Goal: Find contact information: Find contact information

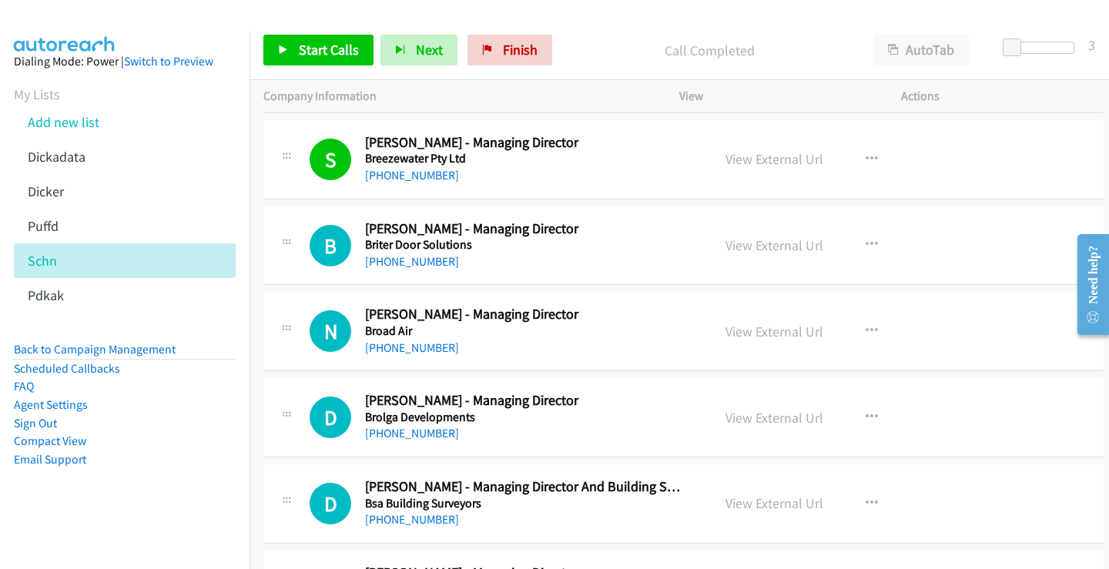
scroll to position [4930, 0]
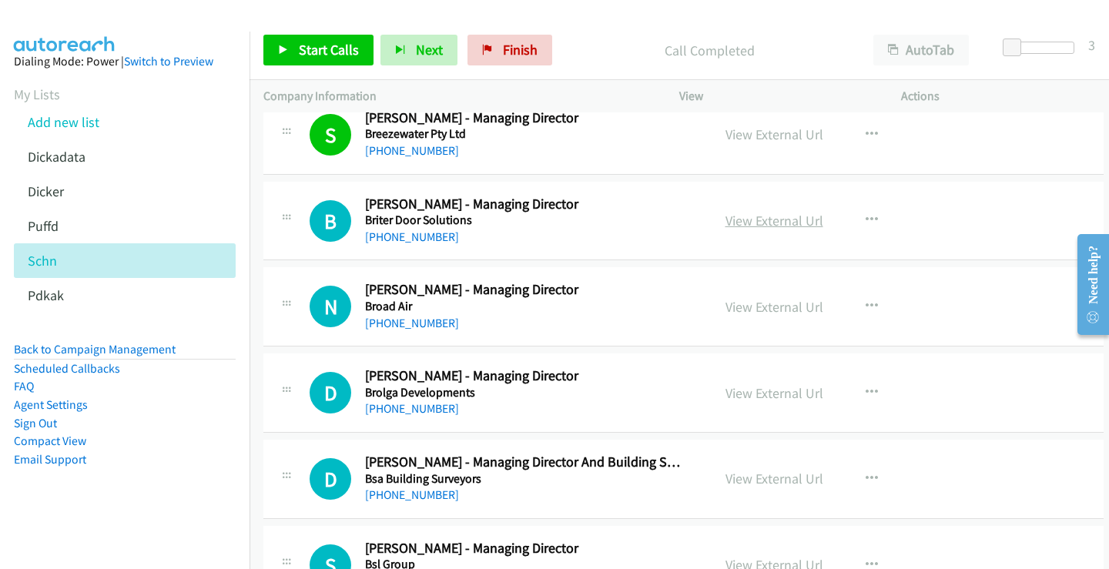
click at [751, 220] on link "View External Url" at bounding box center [775, 221] width 98 height 18
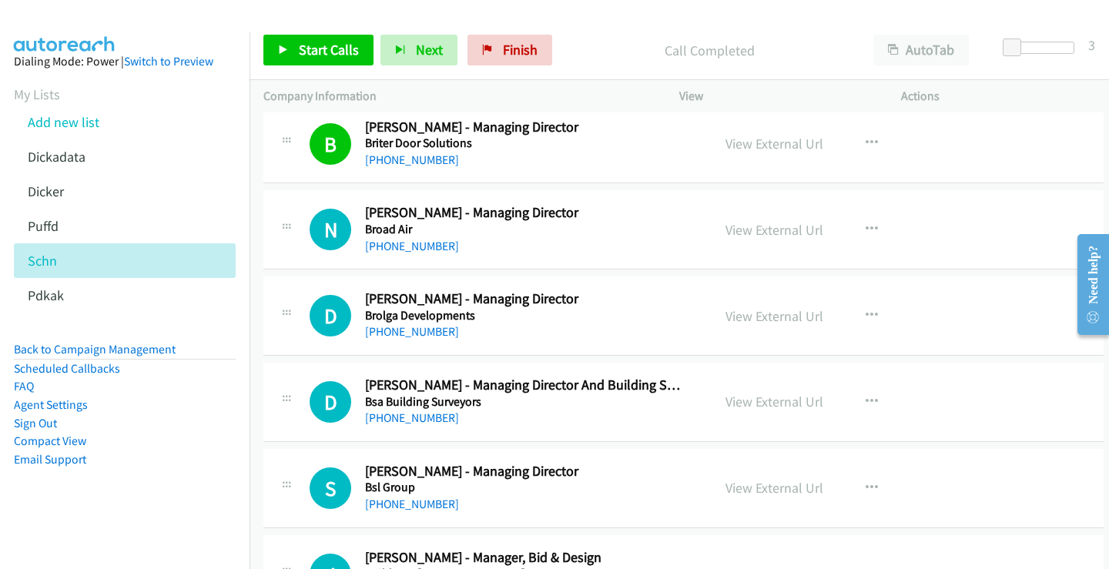
scroll to position [5084, 0]
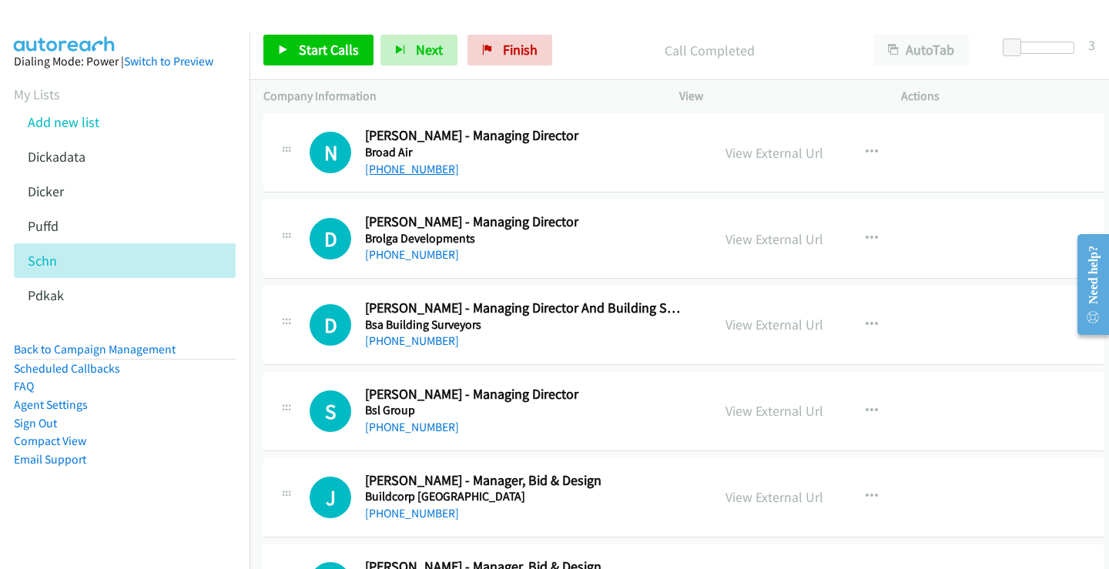
click at [408, 169] on link "[PHONE_NUMBER]" at bounding box center [412, 169] width 94 height 15
click at [768, 156] on link "View External Url" at bounding box center [775, 153] width 98 height 18
click at [418, 250] on link "[PHONE_NUMBER]" at bounding box center [412, 254] width 94 height 15
click at [771, 237] on link "View External Url" at bounding box center [775, 239] width 98 height 18
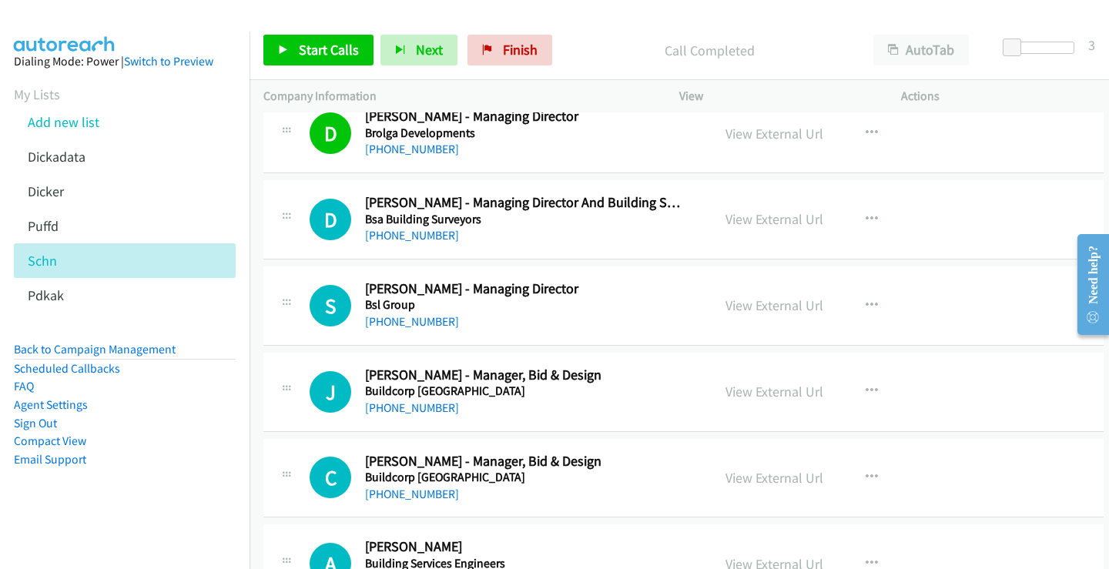
scroll to position [5238, 0]
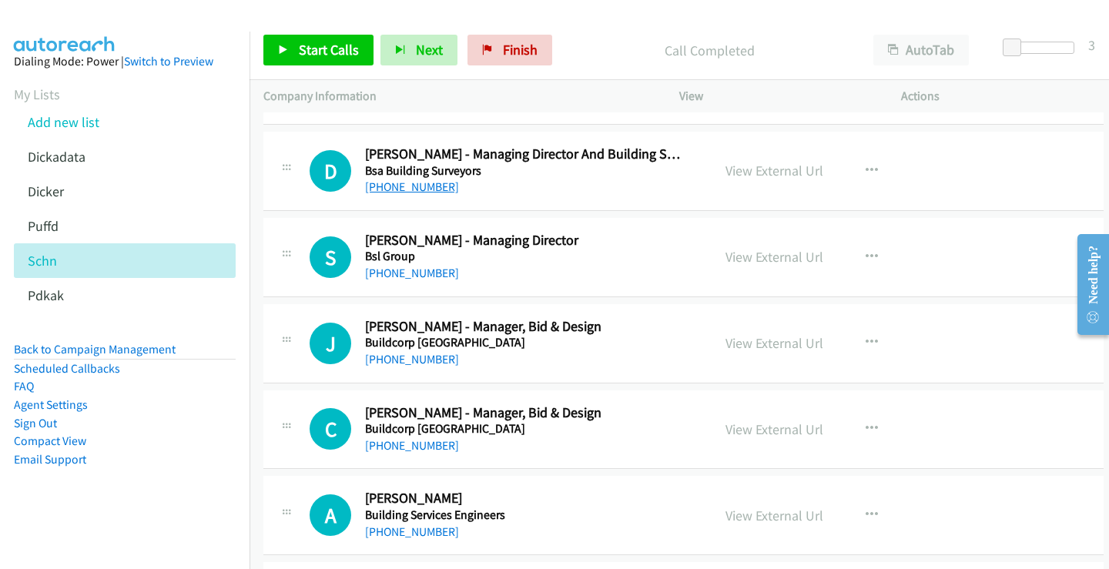
click at [401, 186] on link "[PHONE_NUMBER]" at bounding box center [412, 186] width 94 height 15
click at [749, 174] on link "View External Url" at bounding box center [775, 171] width 98 height 18
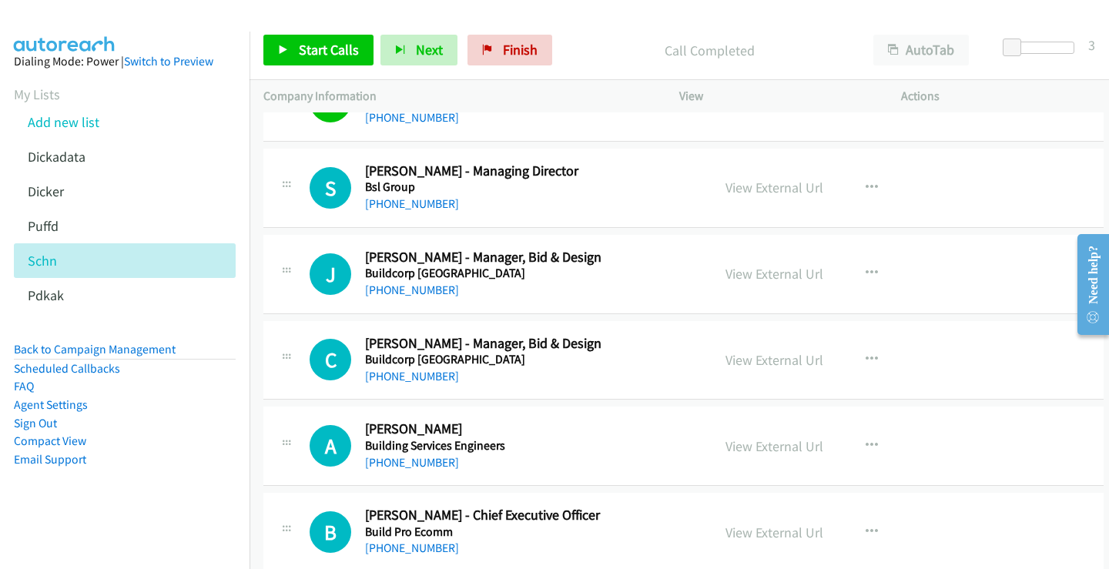
scroll to position [5315, 0]
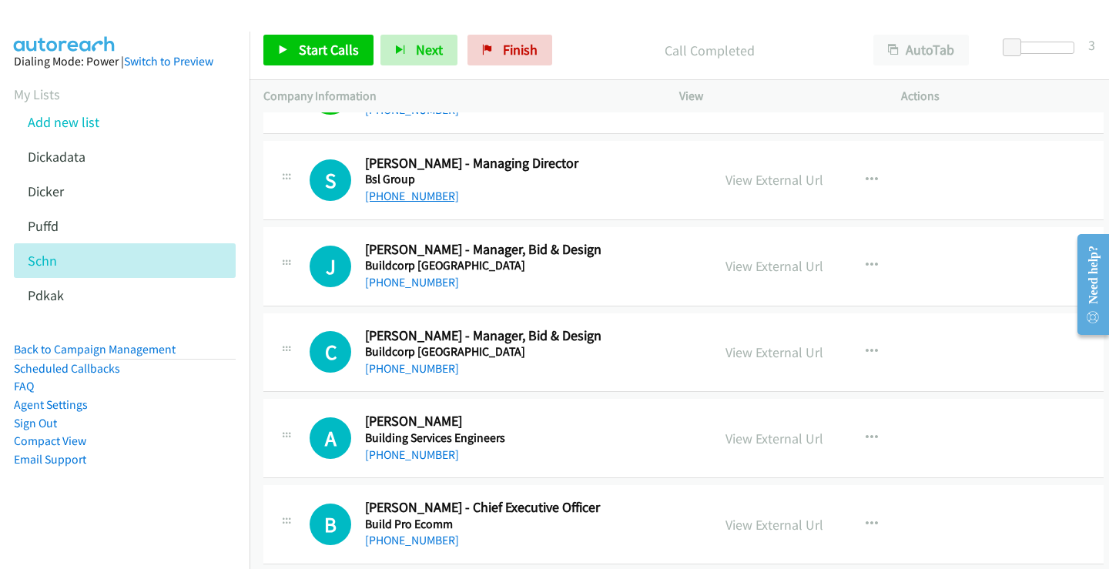
click at [415, 196] on link "[PHONE_NUMBER]" at bounding box center [412, 196] width 94 height 15
click at [781, 179] on link "View External Url" at bounding box center [775, 180] width 98 height 18
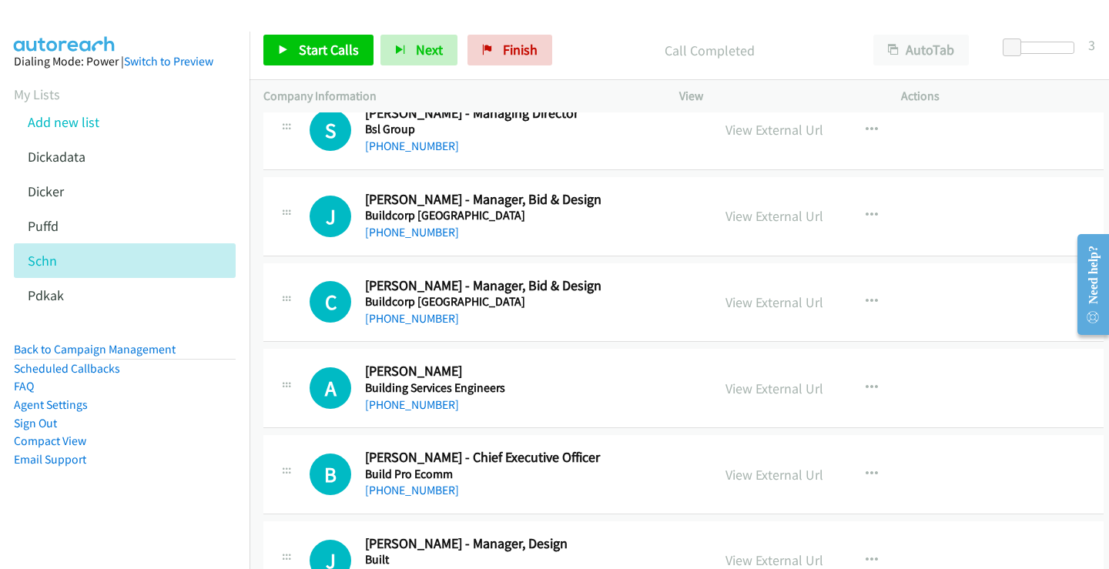
scroll to position [5392, 0]
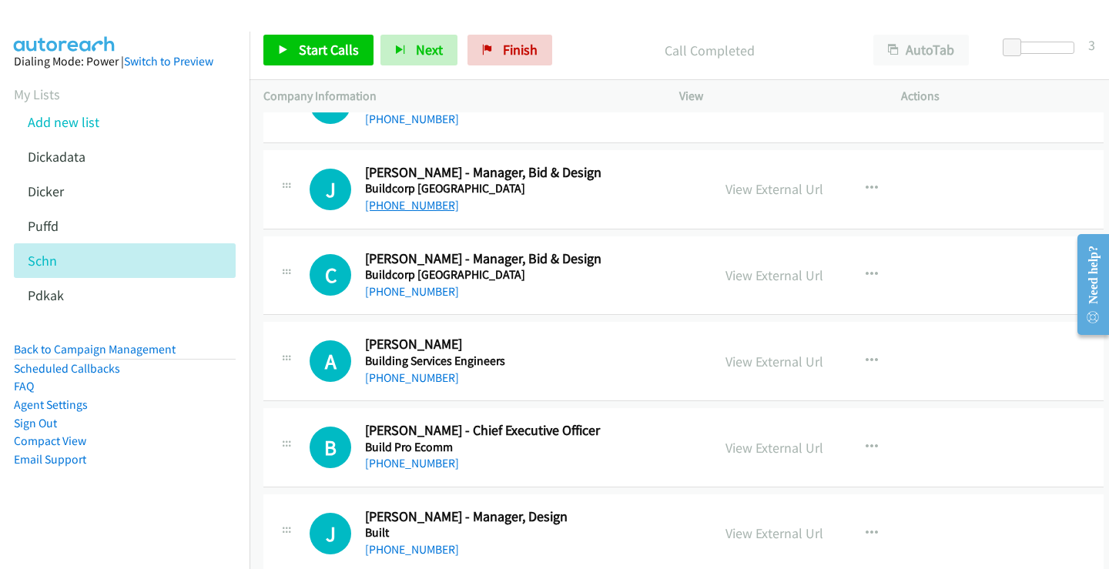
click at [420, 204] on link "[PHONE_NUMBER]" at bounding box center [412, 205] width 94 height 15
click at [746, 191] on link "View External Url" at bounding box center [775, 189] width 98 height 18
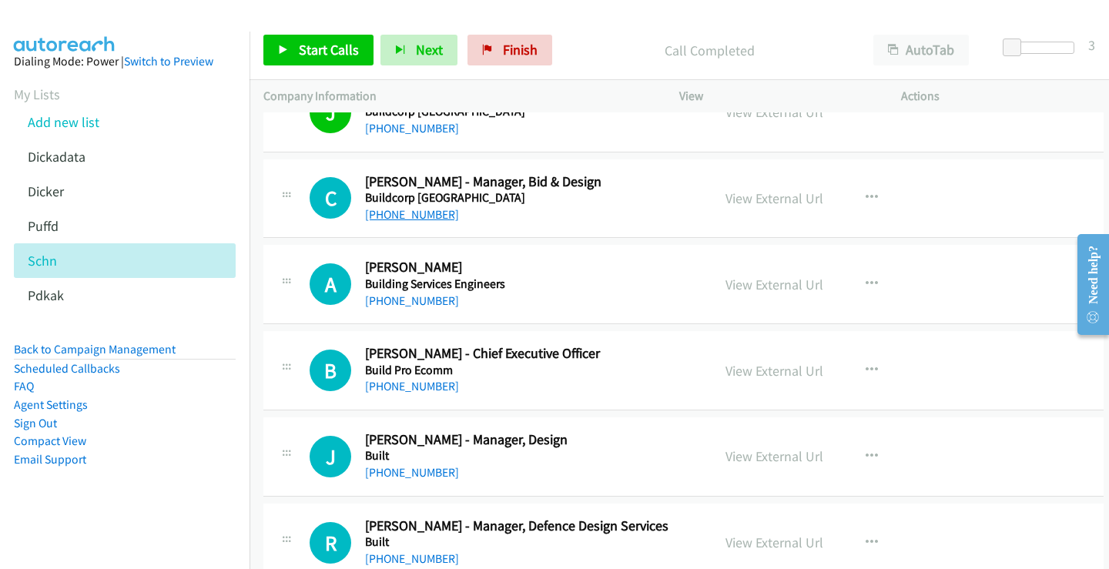
click at [409, 215] on link "[PHONE_NUMBER]" at bounding box center [412, 214] width 94 height 15
click at [762, 201] on link "View External Url" at bounding box center [775, 198] width 98 height 18
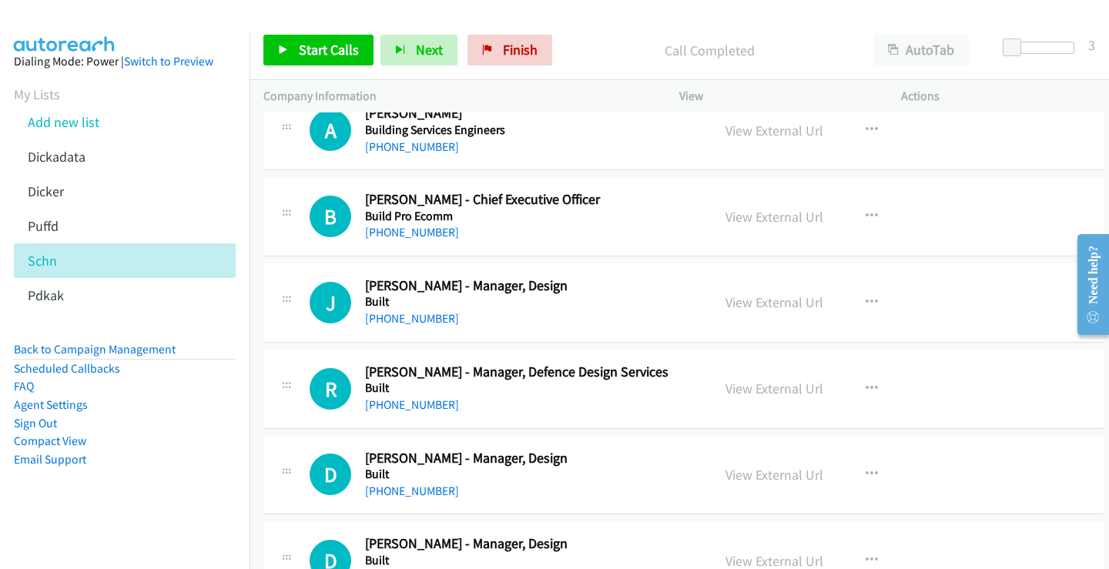
scroll to position [5546, 0]
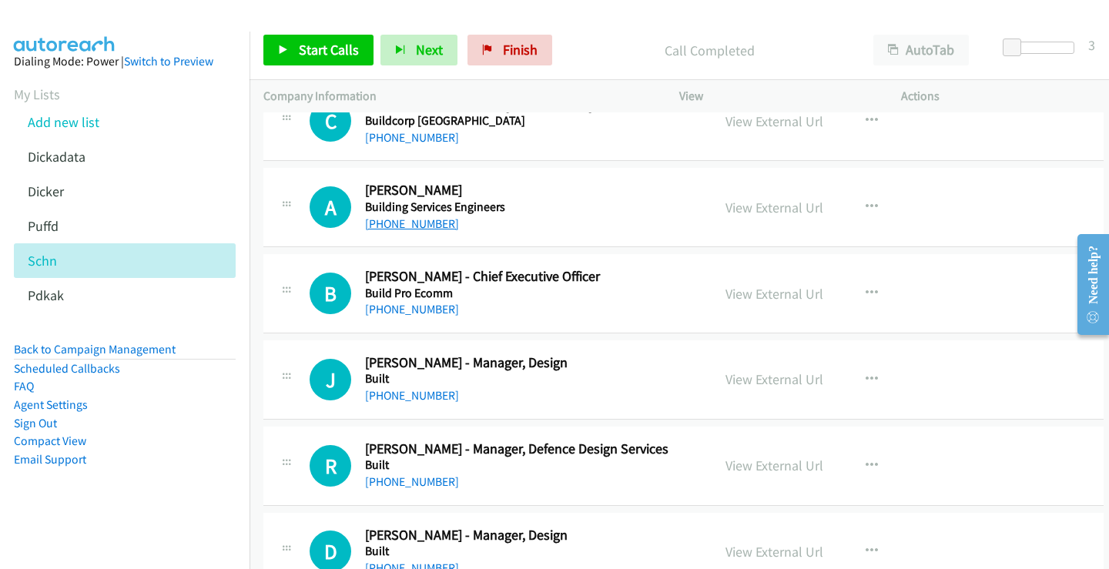
click at [413, 226] on link "[PHONE_NUMBER]" at bounding box center [412, 223] width 94 height 15
click at [775, 207] on link "View External Url" at bounding box center [775, 208] width 98 height 18
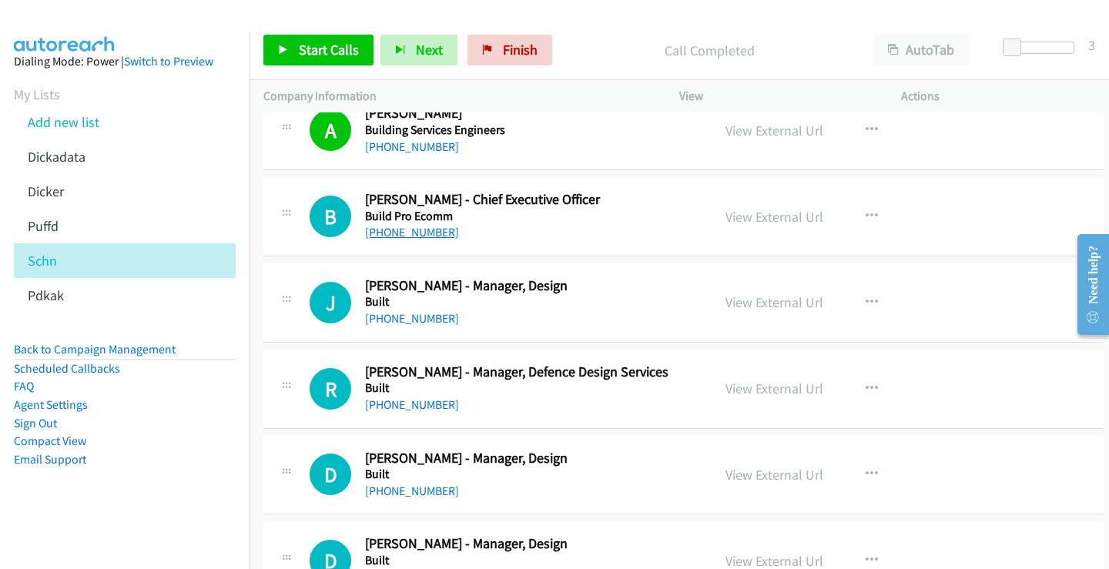
click at [417, 238] on link "[PHONE_NUMBER]" at bounding box center [412, 232] width 94 height 15
click at [757, 223] on link "View External Url" at bounding box center [775, 217] width 98 height 18
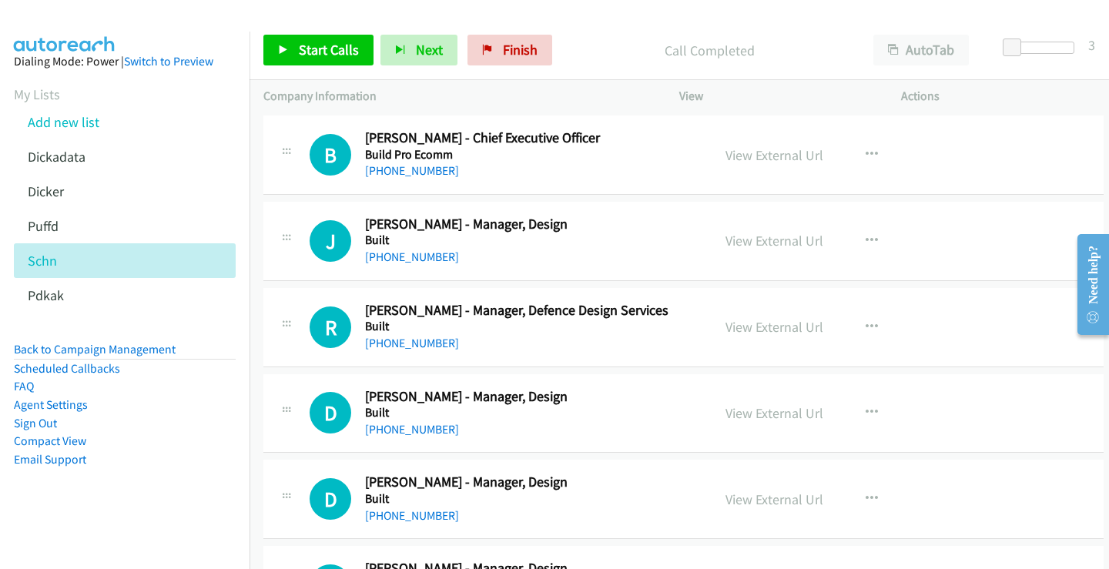
scroll to position [5700, 0]
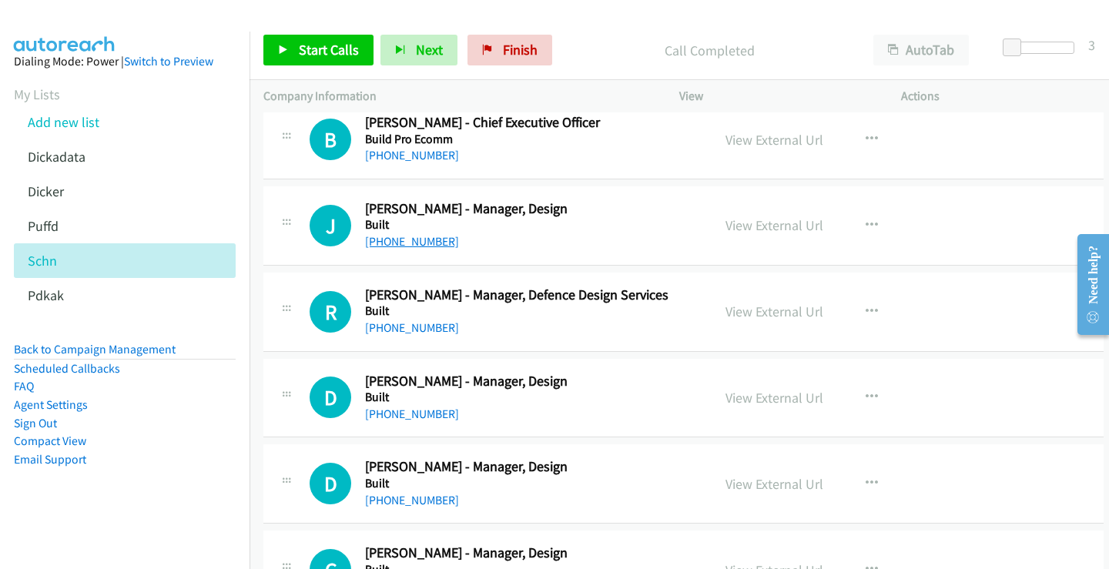
click at [407, 238] on link "[PHONE_NUMBER]" at bounding box center [412, 241] width 94 height 15
click at [771, 224] on link "View External Url" at bounding box center [775, 225] width 98 height 18
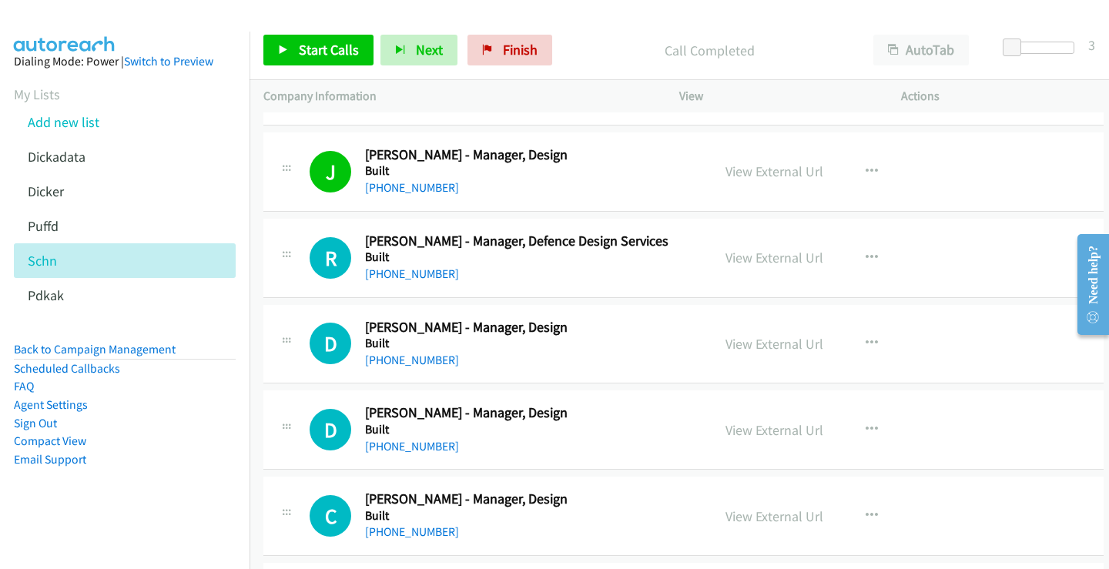
scroll to position [5854, 0]
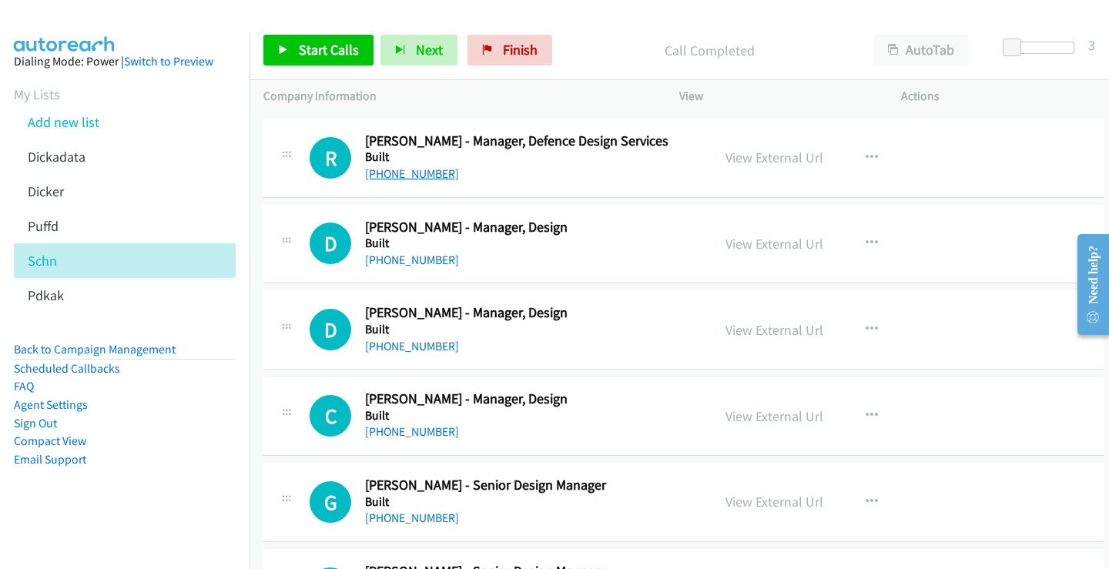
click at [397, 174] on link "[PHONE_NUMBER]" at bounding box center [412, 173] width 94 height 15
click at [773, 155] on link "View External Url" at bounding box center [775, 158] width 98 height 18
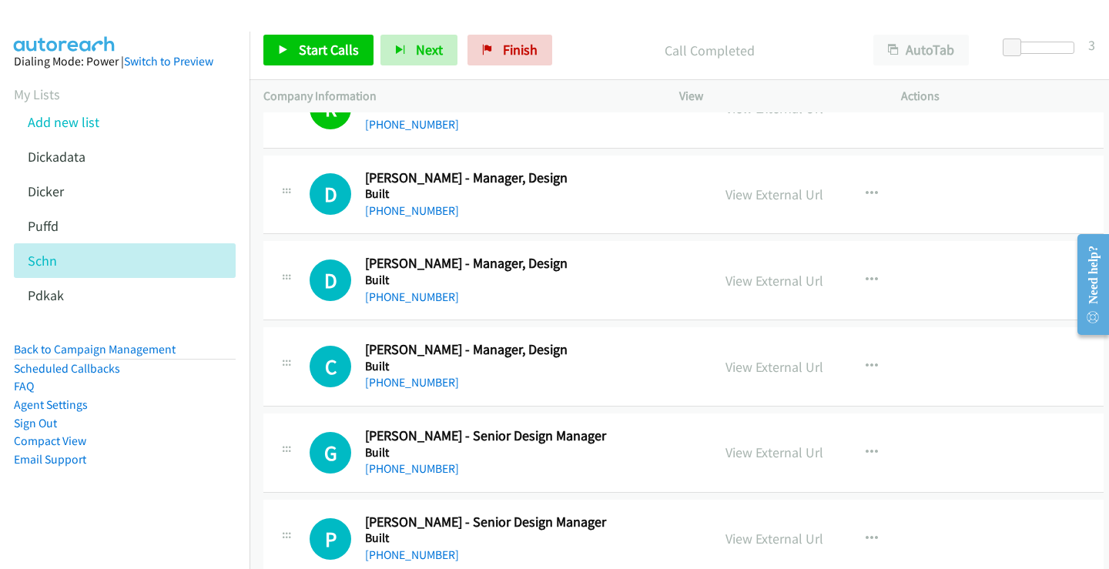
scroll to position [5931, 0]
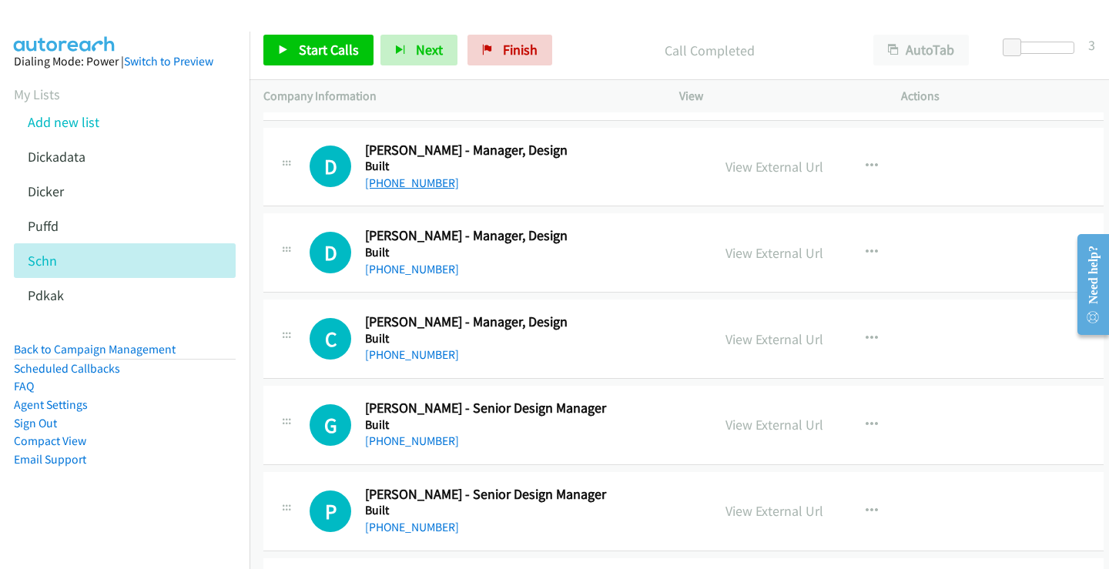
click at [414, 182] on link "[PHONE_NUMBER]" at bounding box center [412, 183] width 94 height 15
click at [767, 168] on link "View External Url" at bounding box center [775, 167] width 98 height 18
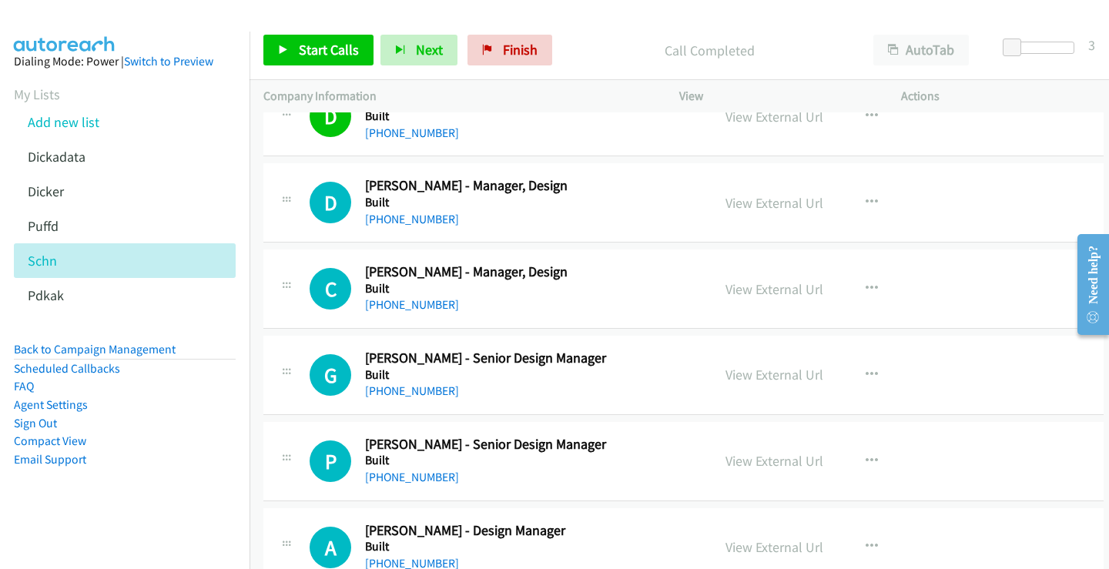
scroll to position [6008, 0]
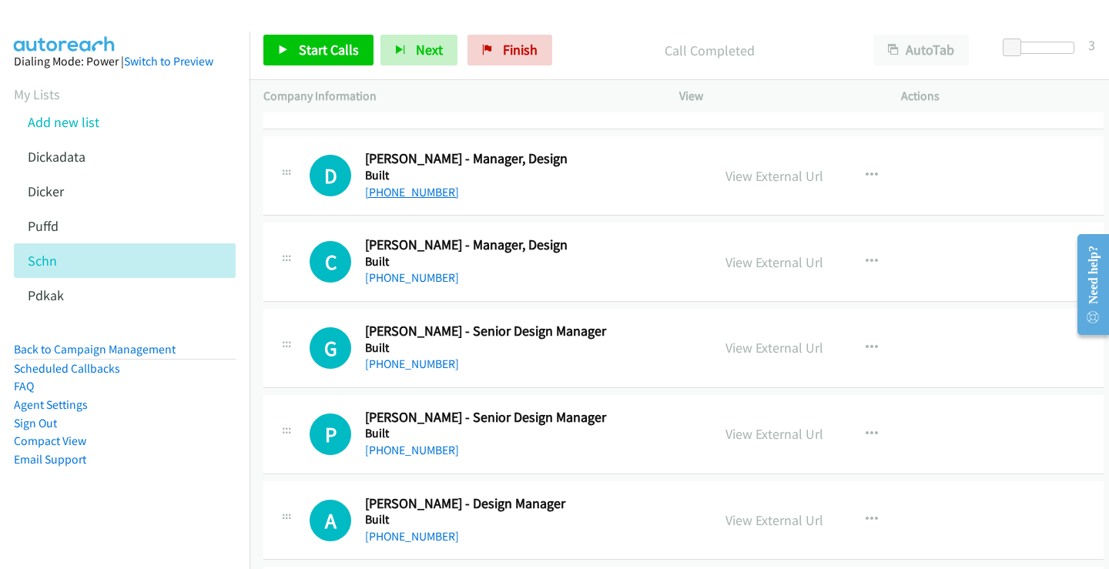
click at [421, 193] on link "[PHONE_NUMBER]" at bounding box center [412, 192] width 94 height 15
click at [763, 177] on link "View External Url" at bounding box center [775, 176] width 98 height 18
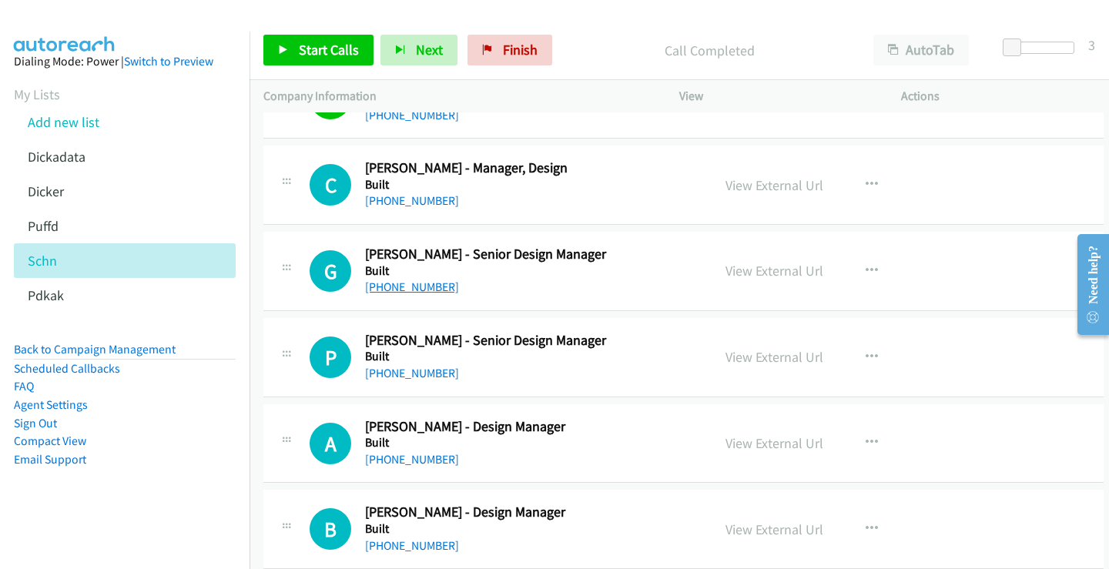
click at [432, 291] on link "[PHONE_NUMBER]" at bounding box center [412, 287] width 94 height 15
click at [771, 275] on link "View External Url" at bounding box center [775, 271] width 98 height 18
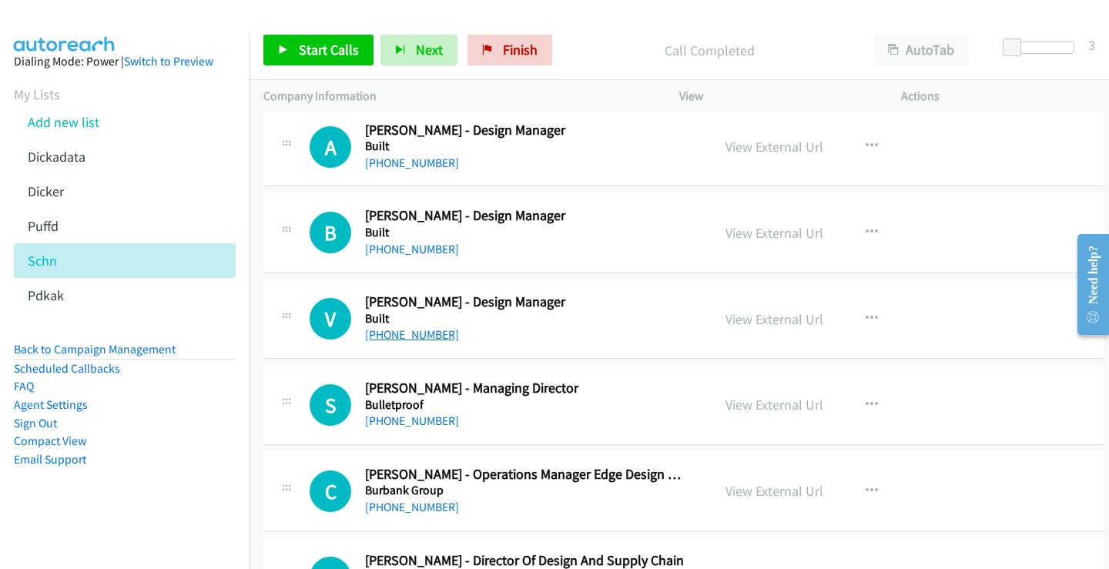
scroll to position [6393, 0]
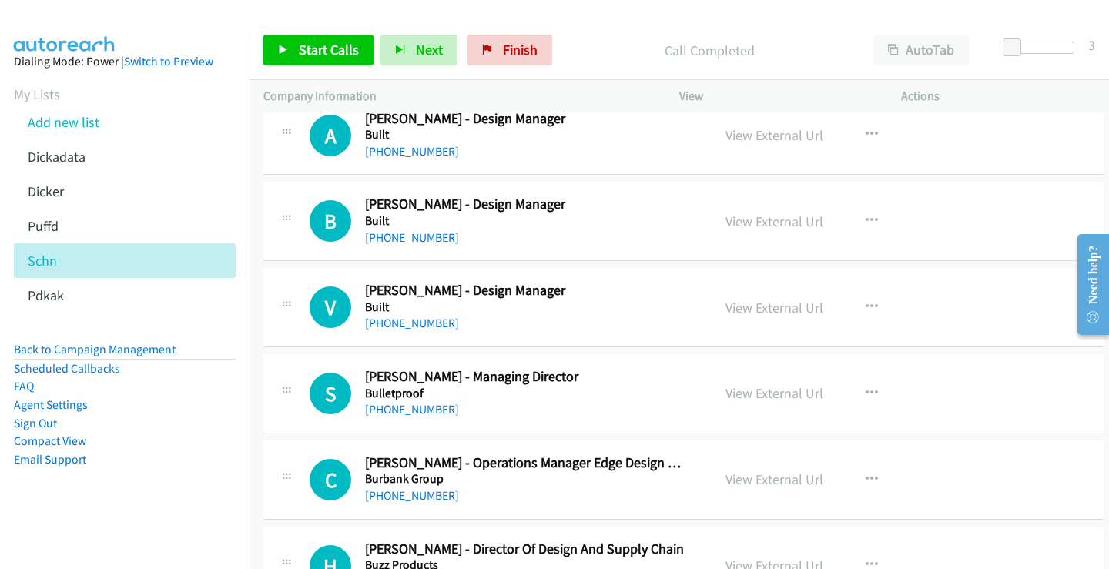
click at [412, 237] on link "[PHONE_NUMBER]" at bounding box center [412, 237] width 94 height 15
click at [740, 222] on link "View External Url" at bounding box center [775, 222] width 98 height 18
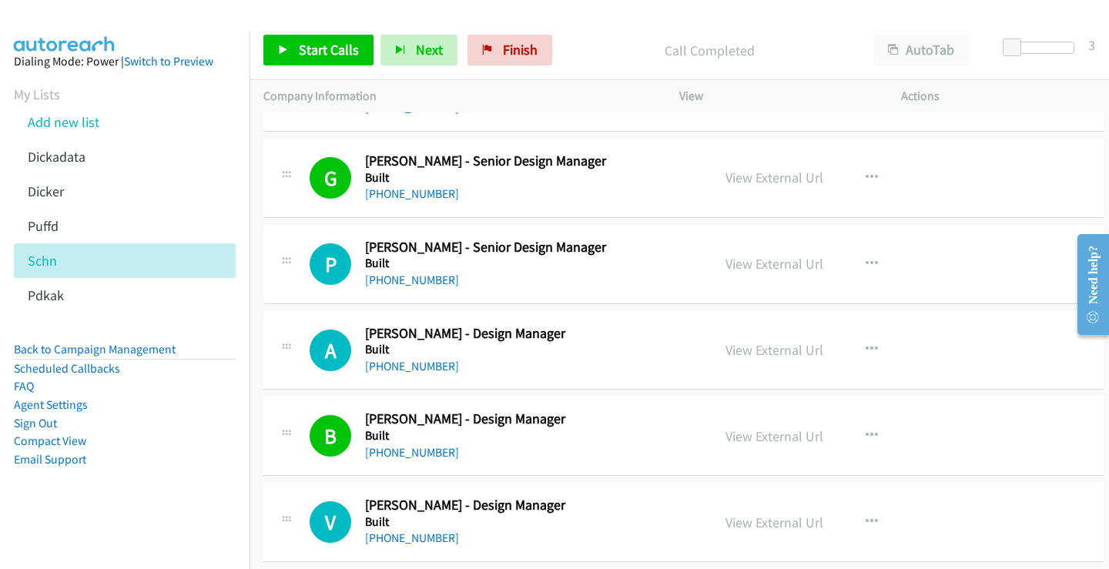
scroll to position [6162, 0]
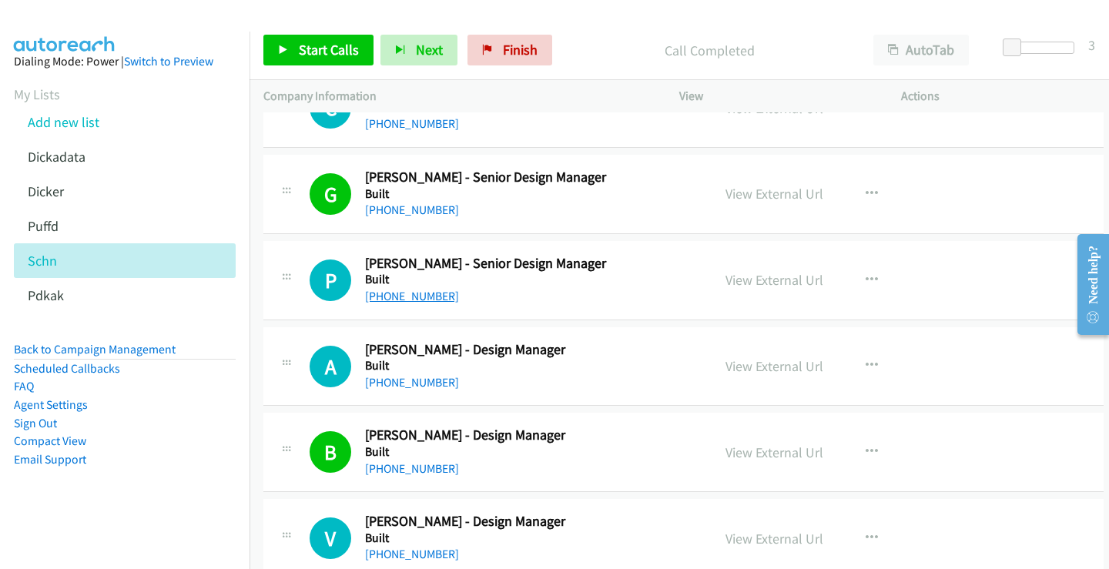
click at [429, 298] on link "[PHONE_NUMBER]" at bounding box center [412, 296] width 94 height 15
click at [749, 280] on link "View External Url" at bounding box center [775, 280] width 98 height 18
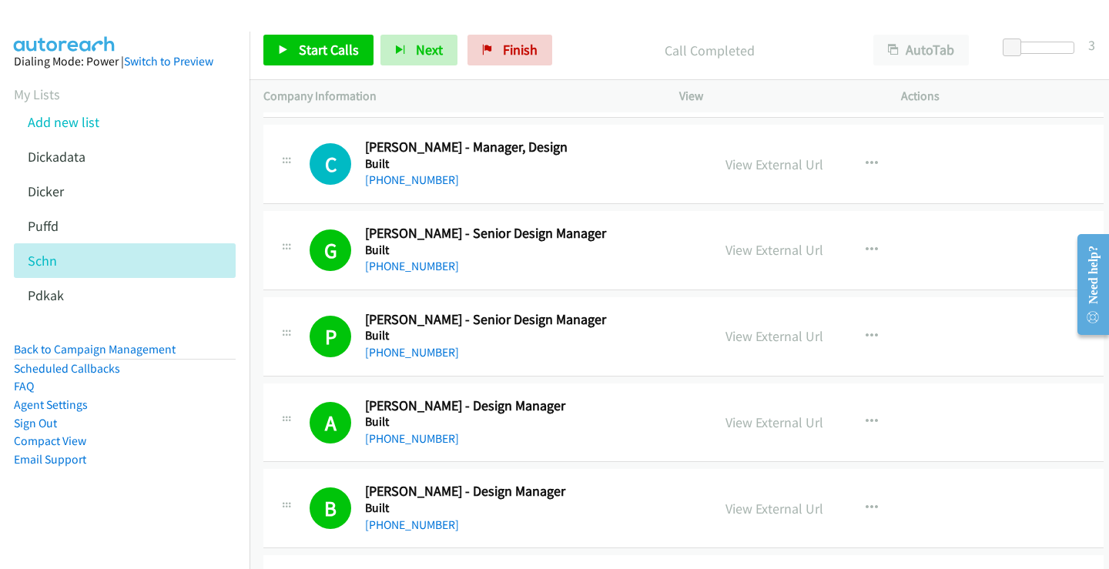
scroll to position [6008, 0]
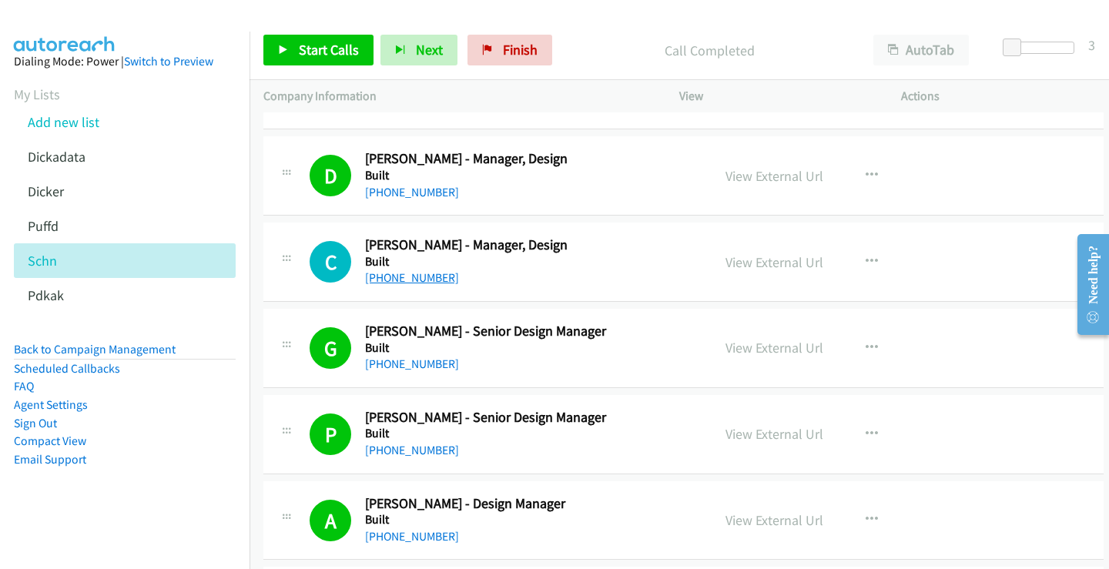
click at [421, 276] on link "[PHONE_NUMBER]" at bounding box center [412, 277] width 94 height 15
click at [786, 260] on link "View External Url" at bounding box center [775, 262] width 98 height 18
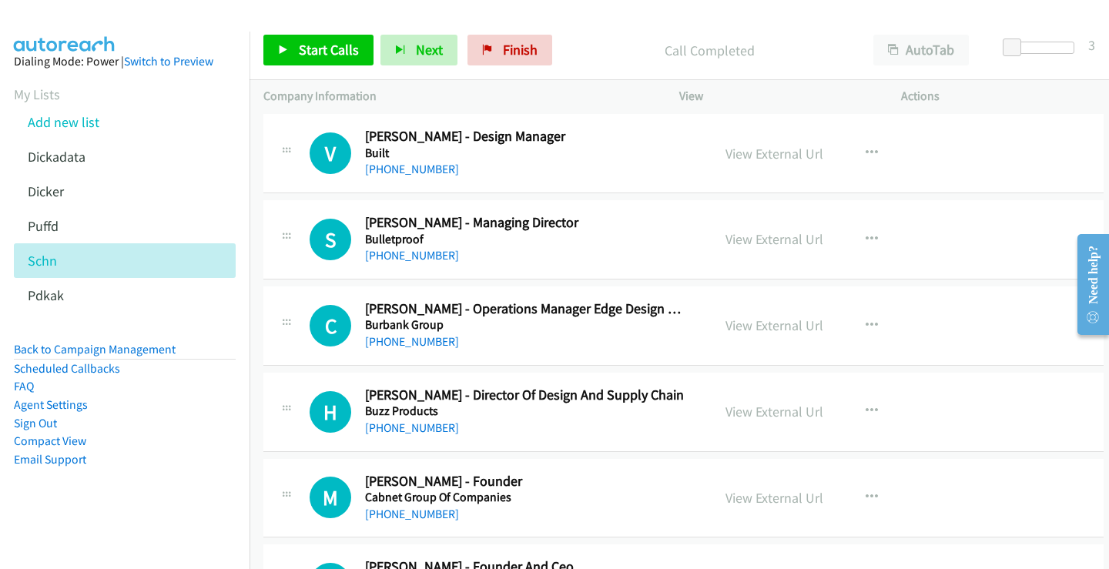
scroll to position [6470, 0]
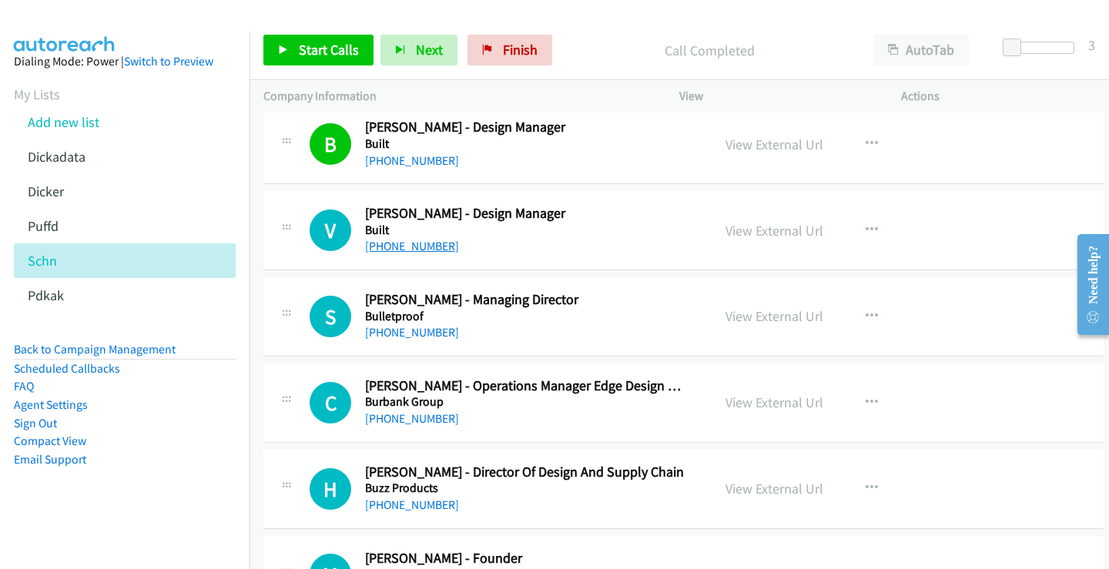
click at [416, 246] on link "[PHONE_NUMBER]" at bounding box center [412, 246] width 94 height 15
click at [800, 235] on link "View External Url" at bounding box center [775, 231] width 98 height 18
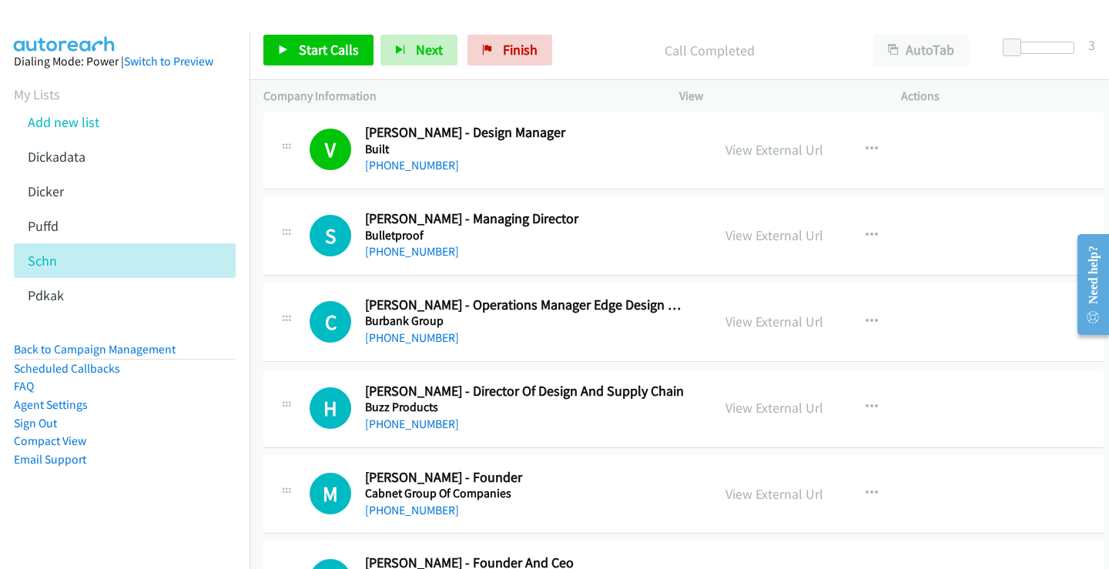
scroll to position [6547, 0]
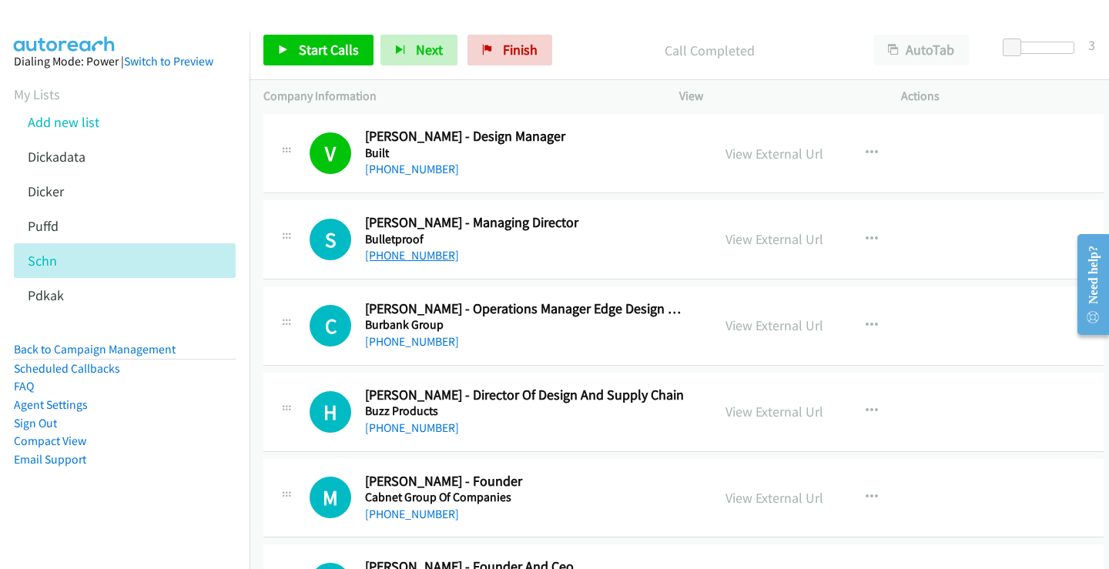
click at [404, 257] on link "[PHONE_NUMBER]" at bounding box center [412, 255] width 94 height 15
click at [770, 241] on link "View External Url" at bounding box center [775, 239] width 98 height 18
click at [755, 238] on link "View External Url" at bounding box center [775, 239] width 98 height 18
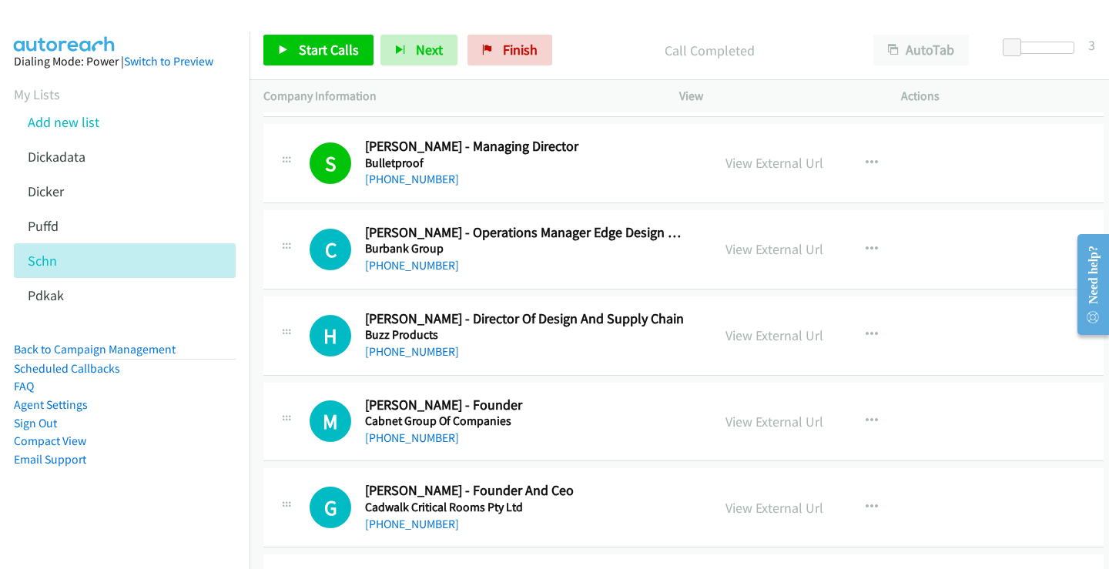
scroll to position [6624, 0]
click at [408, 267] on link "[PHONE_NUMBER]" at bounding box center [412, 264] width 94 height 15
click at [750, 251] on link "View External Url" at bounding box center [775, 249] width 98 height 18
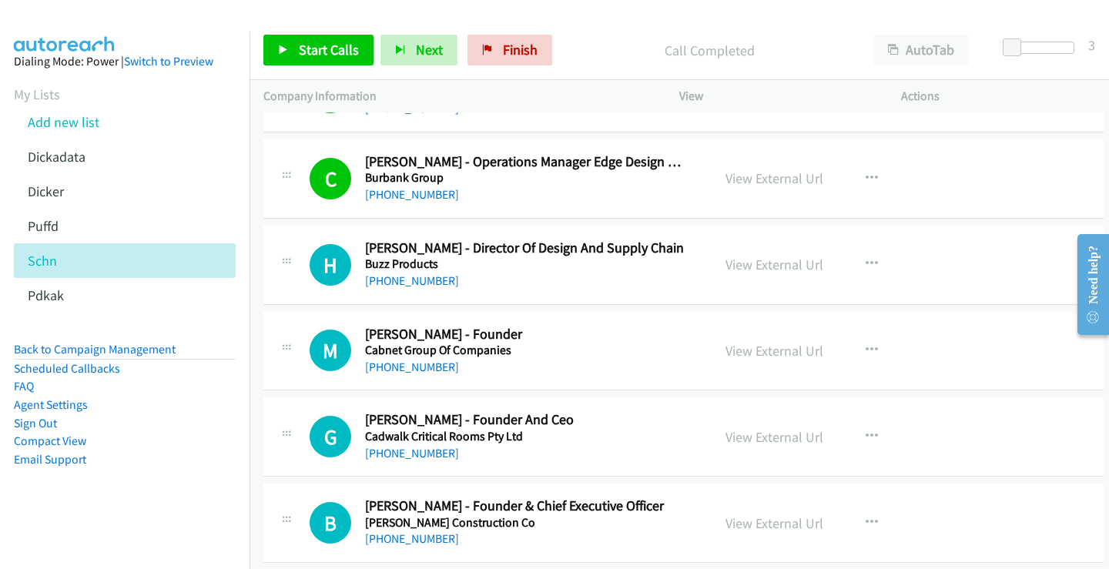
scroll to position [6701, 0]
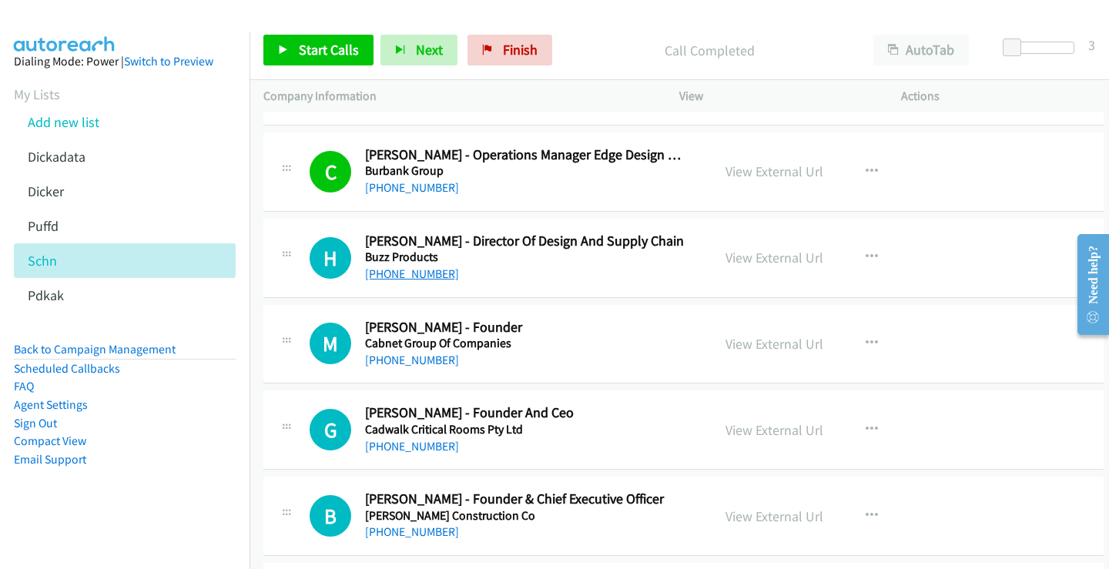
click at [423, 270] on link "[PHONE_NUMBER]" at bounding box center [412, 274] width 94 height 15
click at [780, 257] on link "View External Url" at bounding box center [775, 258] width 98 height 18
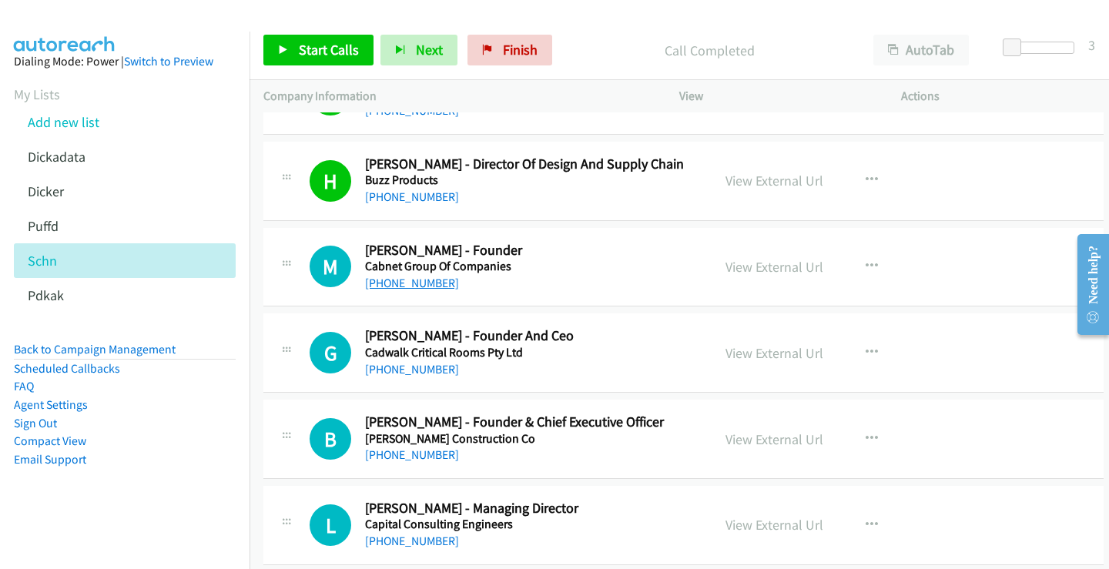
click at [406, 285] on link "[PHONE_NUMBER]" at bounding box center [412, 283] width 94 height 15
click at [762, 267] on link "View External Url" at bounding box center [775, 267] width 98 height 18
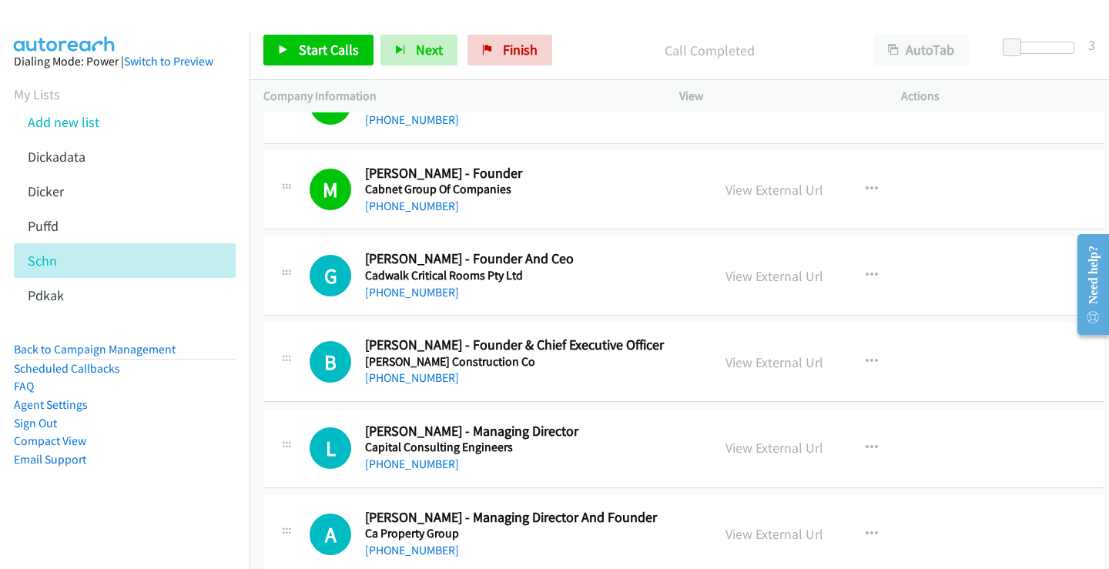
scroll to position [6932, 0]
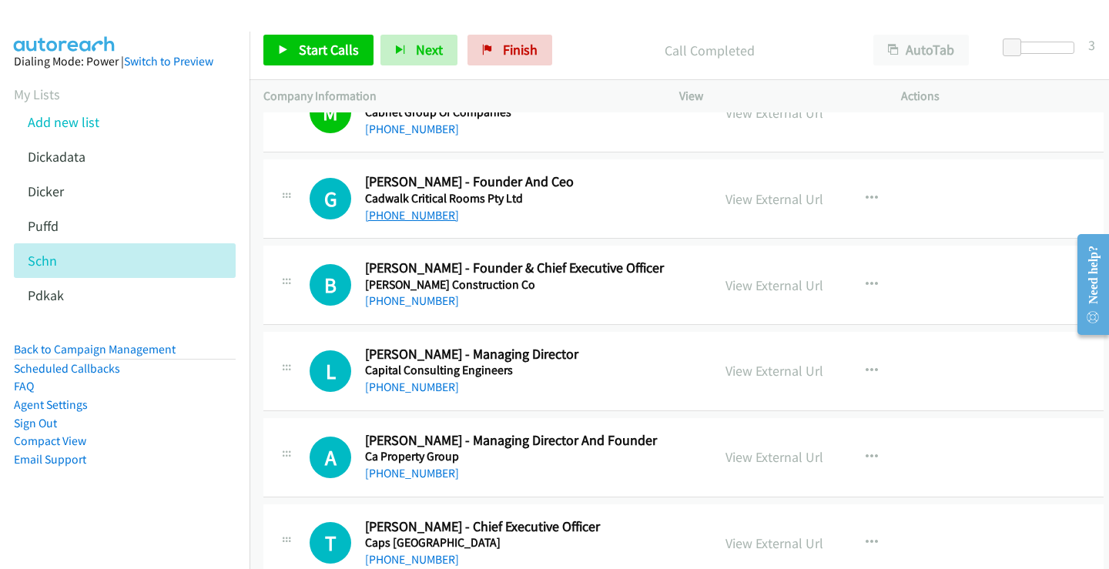
click at [417, 217] on link "[PHONE_NUMBER]" at bounding box center [412, 215] width 94 height 15
click at [760, 200] on link "View External Url" at bounding box center [775, 199] width 98 height 18
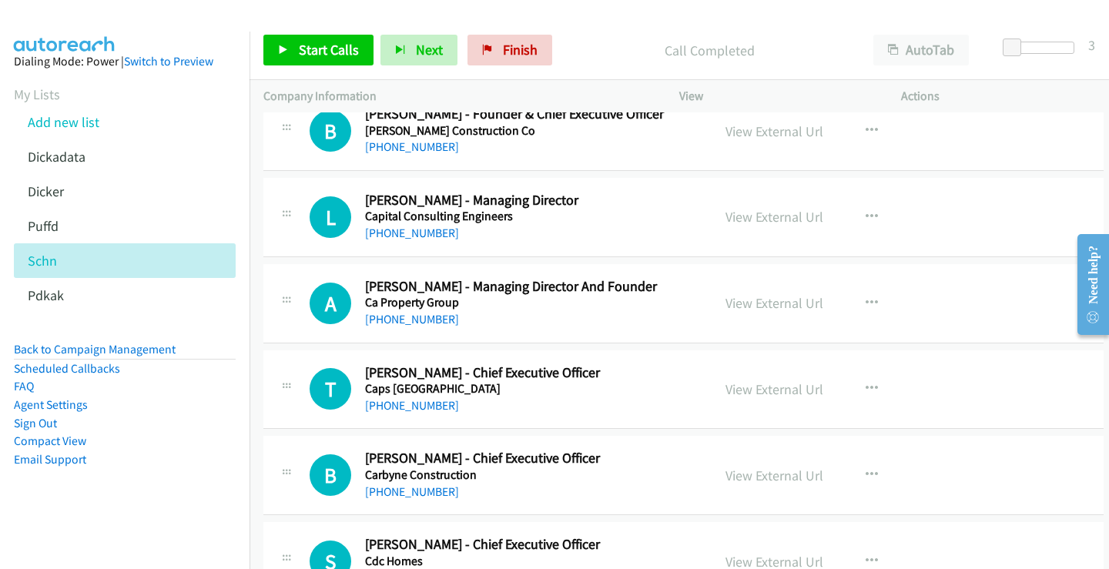
scroll to position [7010, 0]
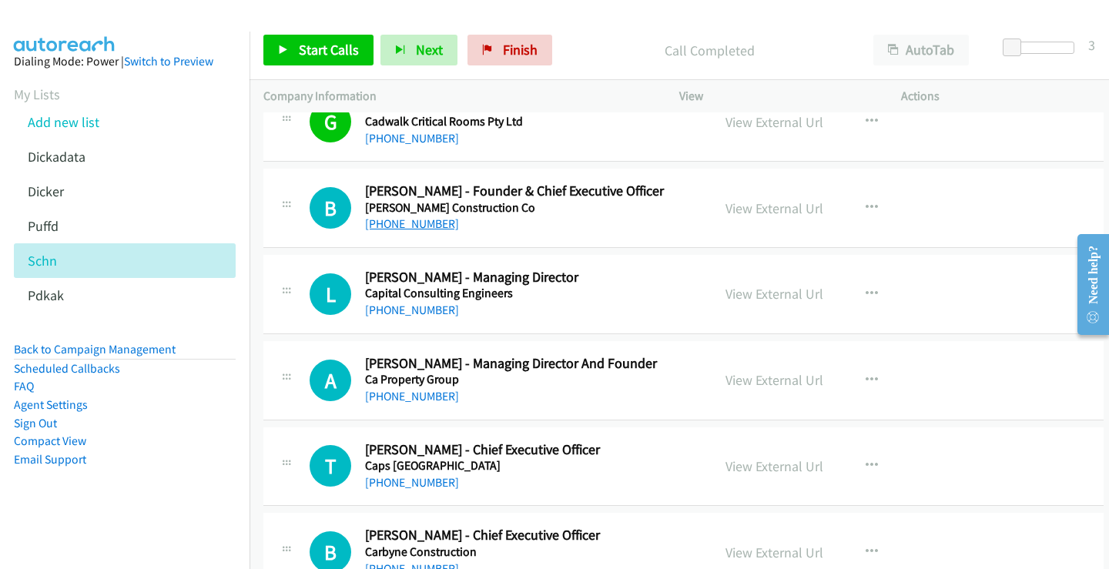
click at [406, 227] on link "[PHONE_NUMBER]" at bounding box center [412, 223] width 94 height 15
click at [748, 207] on link "View External Url" at bounding box center [775, 209] width 98 height 18
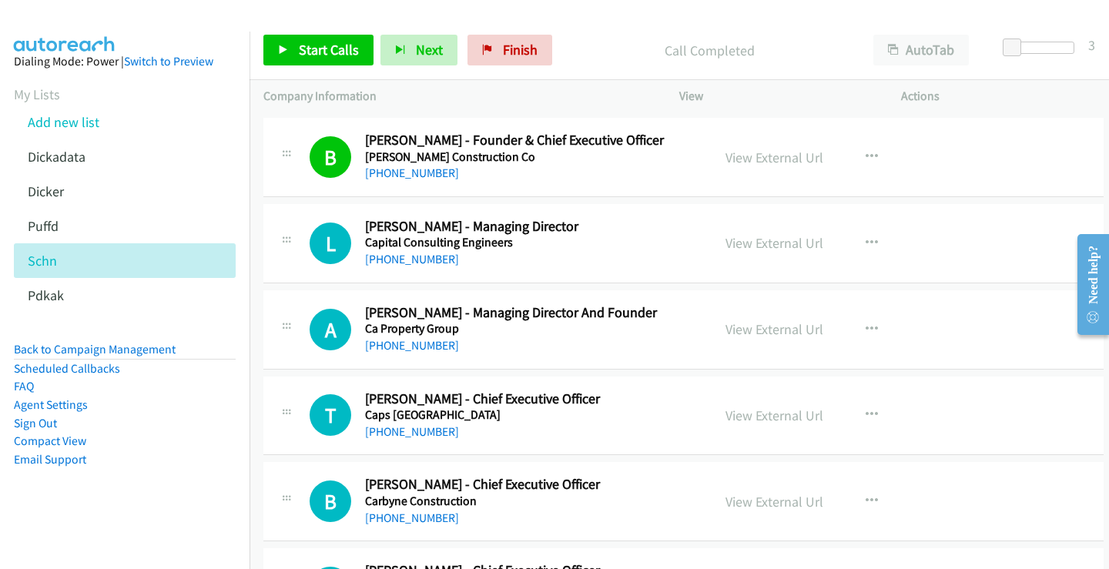
scroll to position [7087, 0]
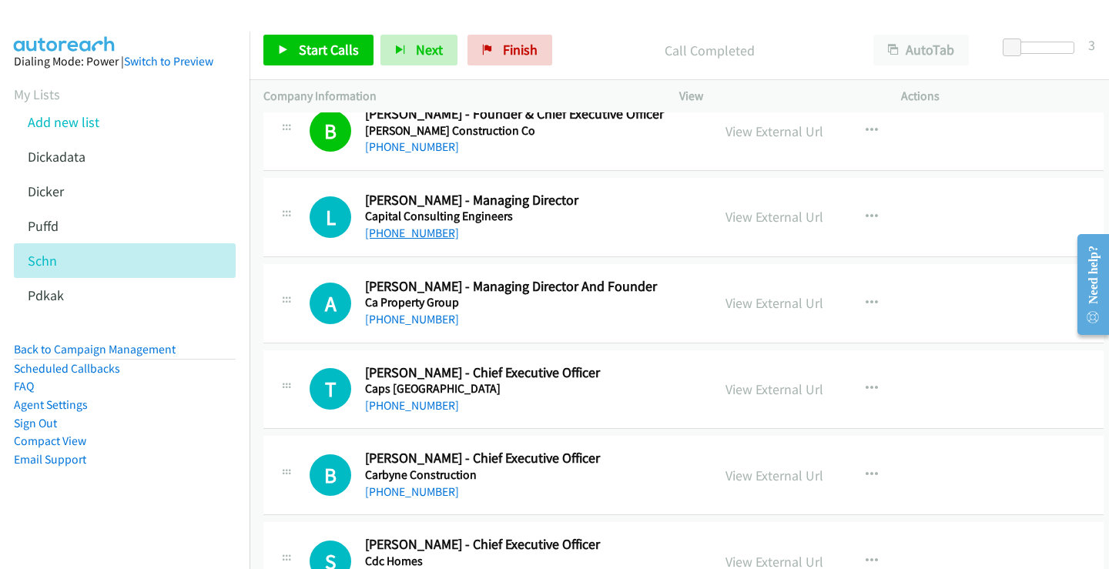
click at [428, 236] on link "[PHONE_NUMBER]" at bounding box center [412, 233] width 94 height 15
click at [752, 217] on link "View External Url" at bounding box center [775, 217] width 98 height 18
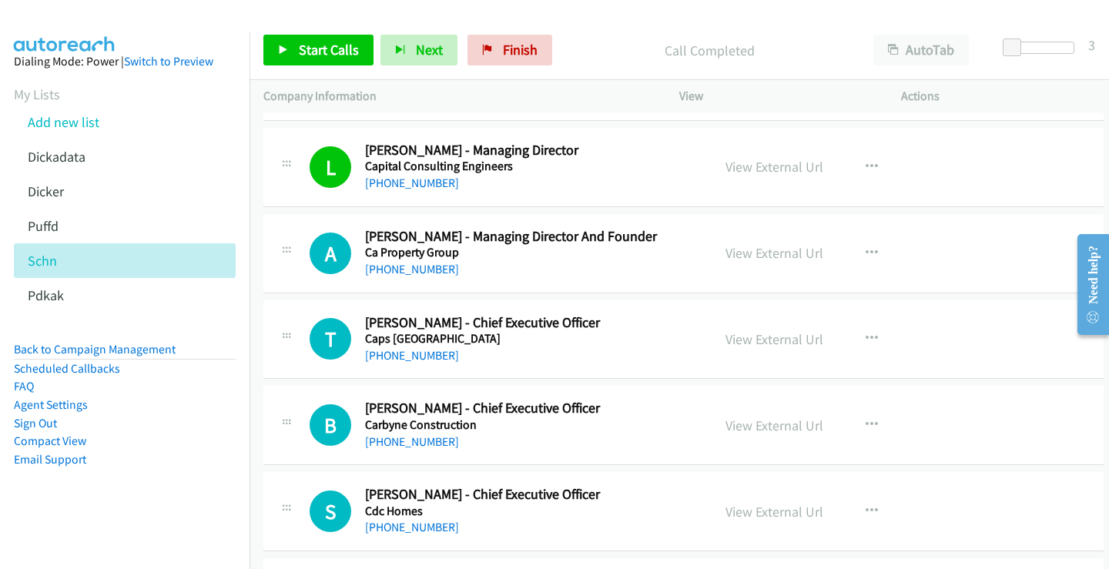
scroll to position [7164, 0]
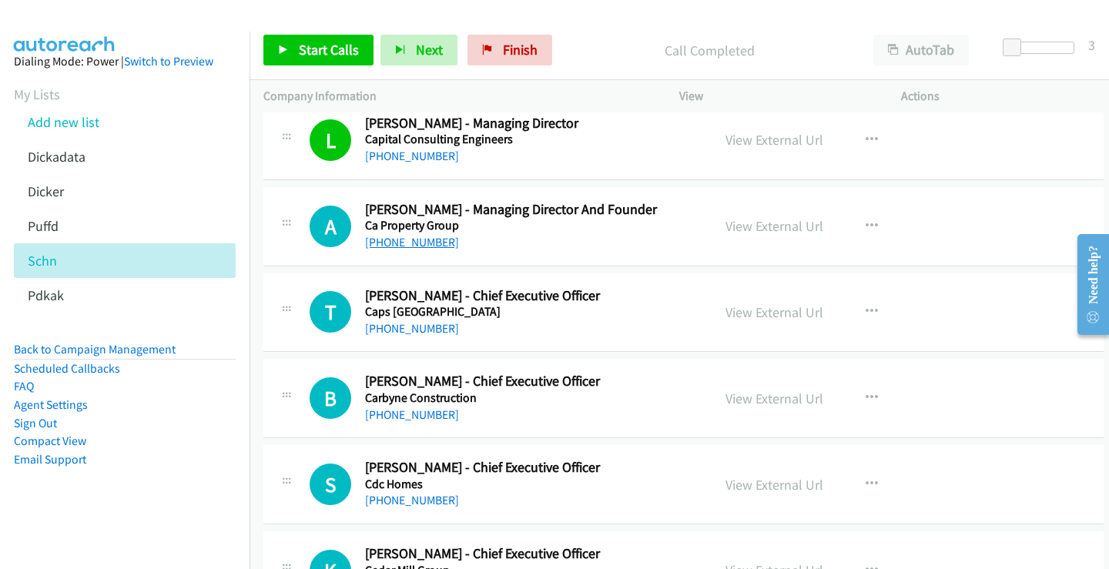
click at [411, 241] on link "[PHONE_NUMBER]" at bounding box center [412, 242] width 94 height 15
click at [753, 225] on link "View External Url" at bounding box center [775, 226] width 98 height 18
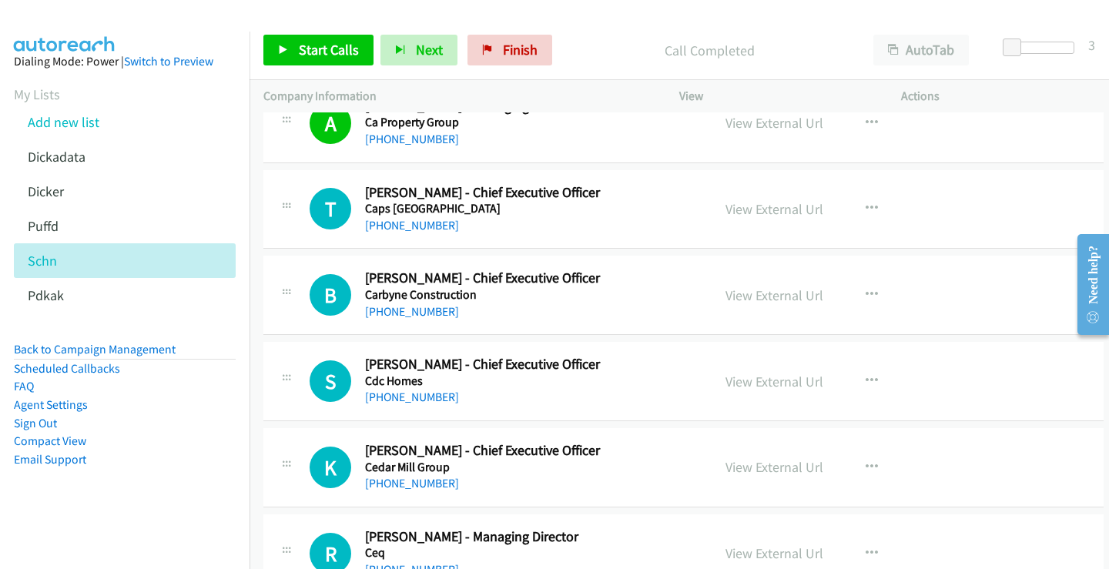
scroll to position [7241, 0]
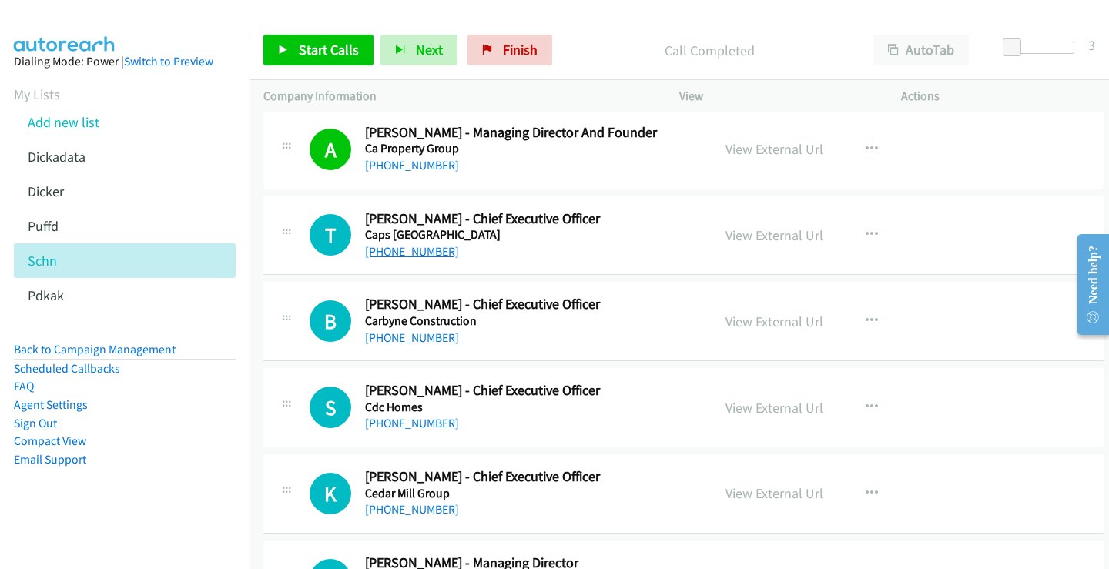
click at [391, 256] on link "[PHONE_NUMBER]" at bounding box center [412, 251] width 94 height 15
click at [761, 240] on link "View External Url" at bounding box center [775, 235] width 98 height 18
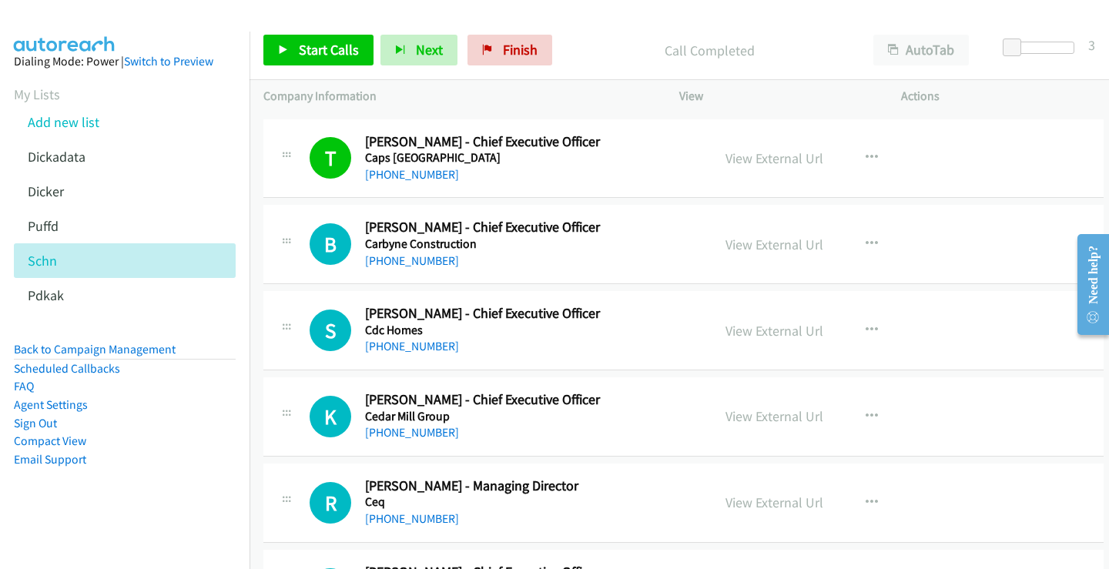
scroll to position [7395, 0]
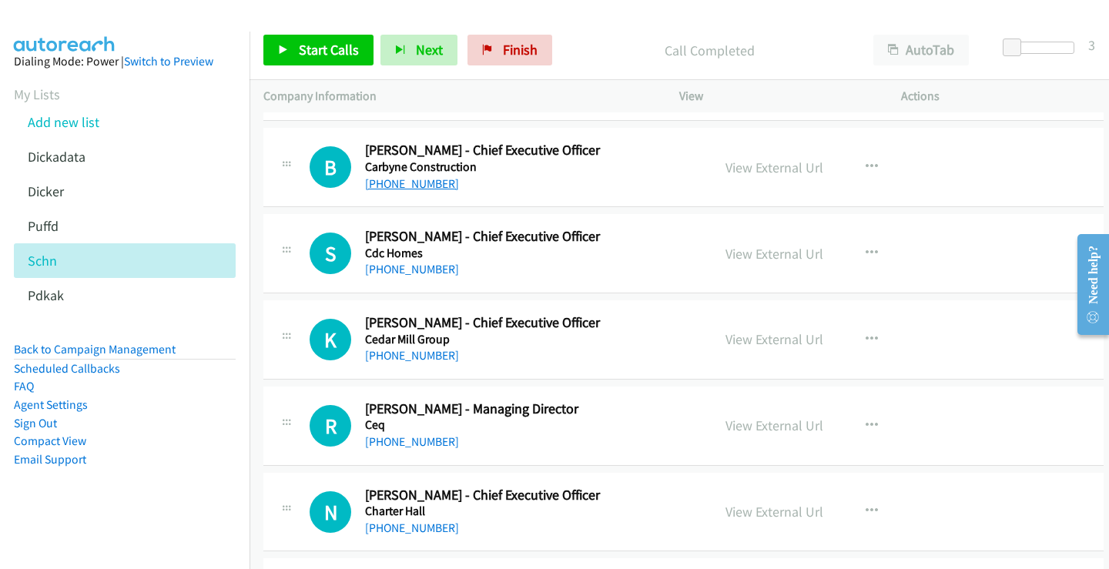
click at [398, 182] on link "[PHONE_NUMBER]" at bounding box center [412, 183] width 94 height 15
click at [754, 169] on link "View External Url" at bounding box center [775, 168] width 98 height 18
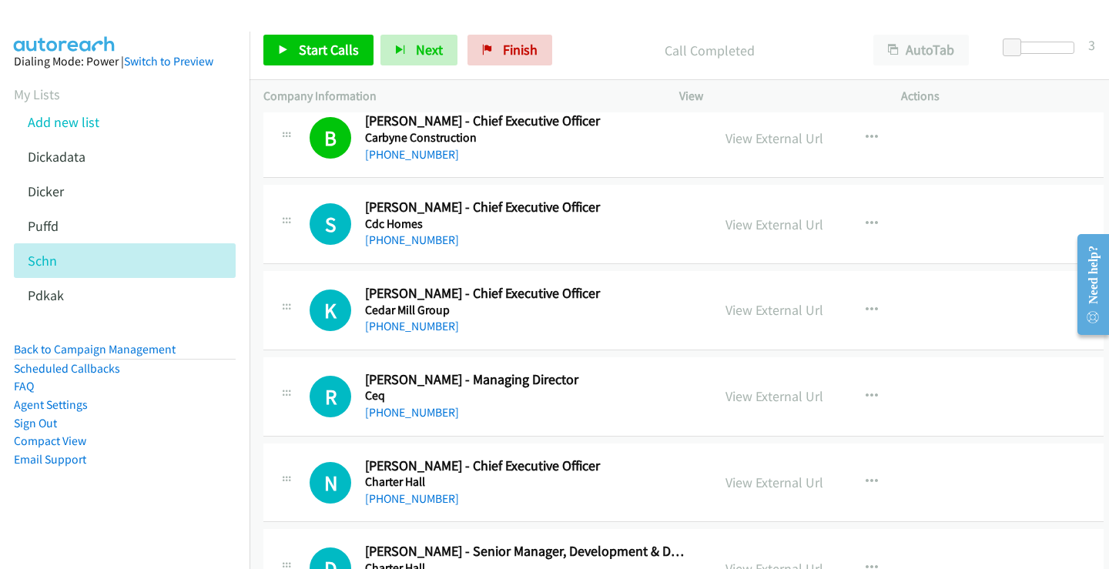
scroll to position [7472, 0]
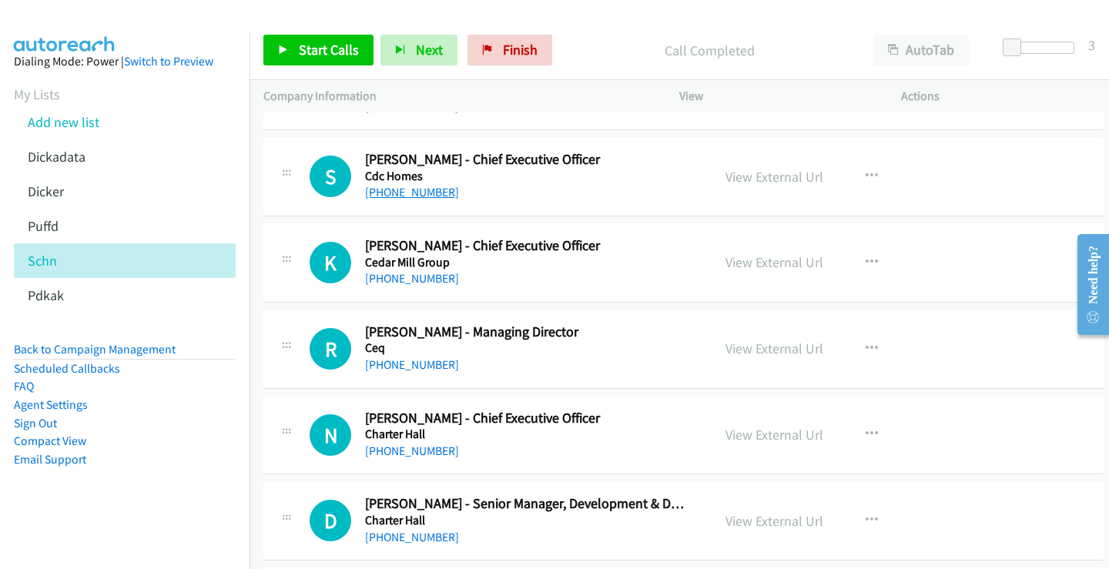
click at [409, 194] on link "[PHONE_NUMBER]" at bounding box center [412, 192] width 94 height 15
click at [746, 172] on link "View External Url" at bounding box center [775, 177] width 98 height 18
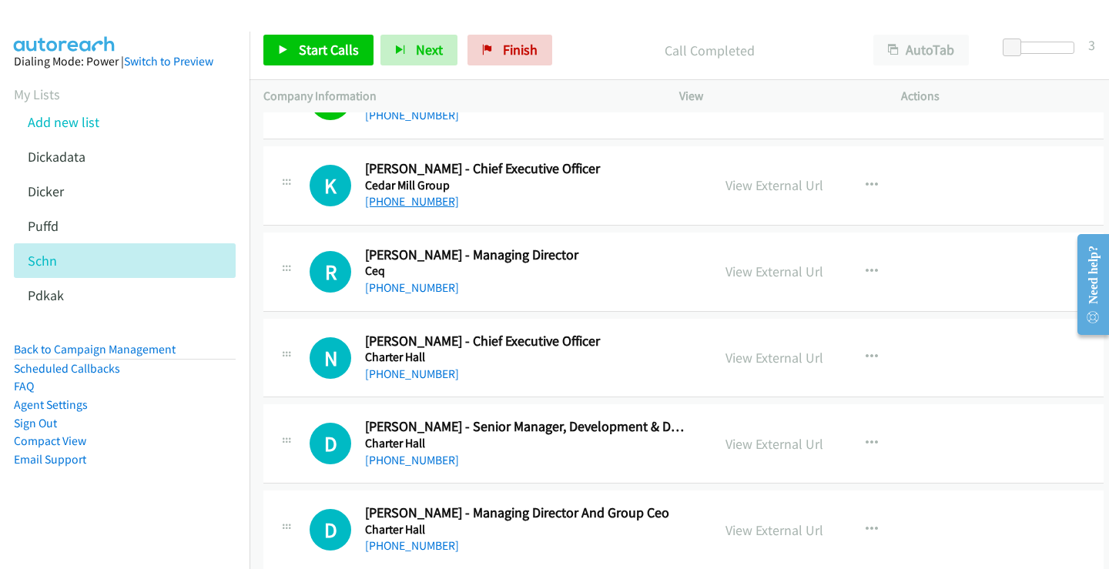
click at [413, 204] on link "[PHONE_NUMBER]" at bounding box center [412, 201] width 94 height 15
click at [749, 187] on link "View External Url" at bounding box center [775, 185] width 98 height 18
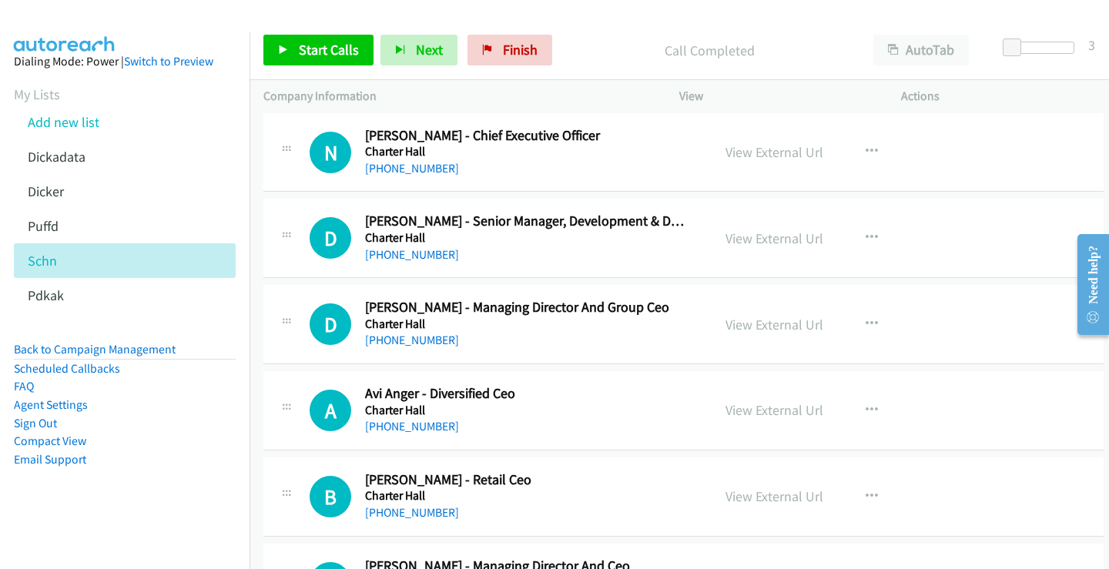
scroll to position [7780, 0]
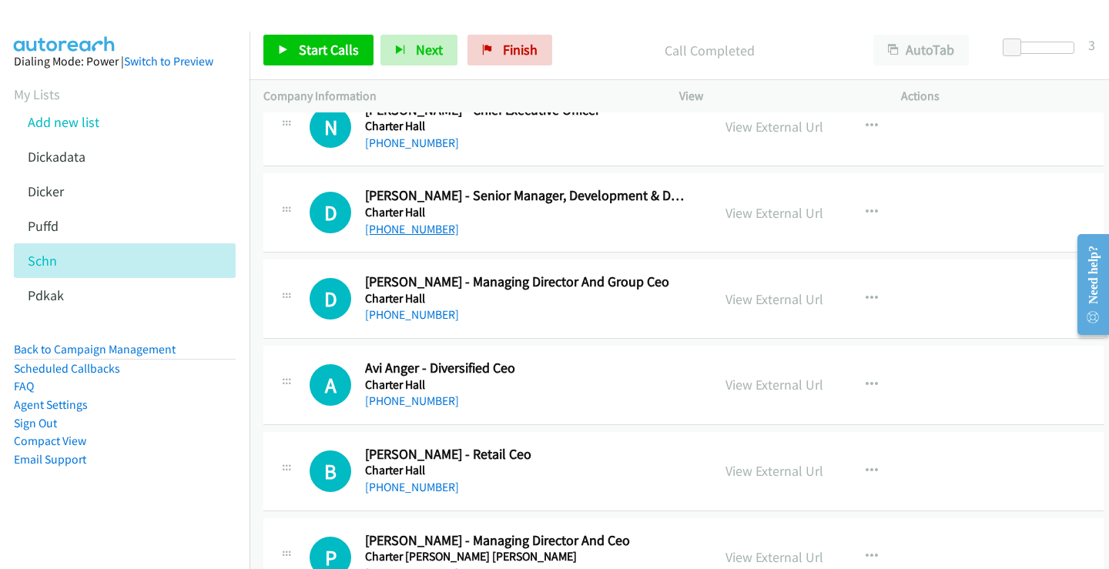
click at [433, 230] on link "[PHONE_NUMBER]" at bounding box center [412, 229] width 94 height 15
click at [789, 216] on link "View External Url" at bounding box center [775, 213] width 98 height 18
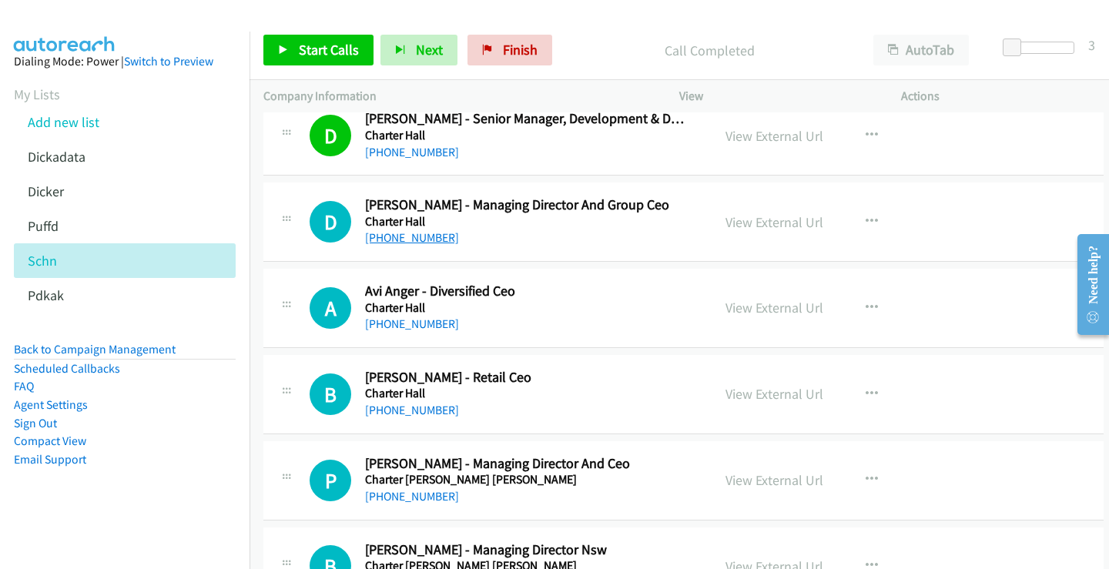
click at [405, 236] on link "[PHONE_NUMBER]" at bounding box center [412, 237] width 94 height 15
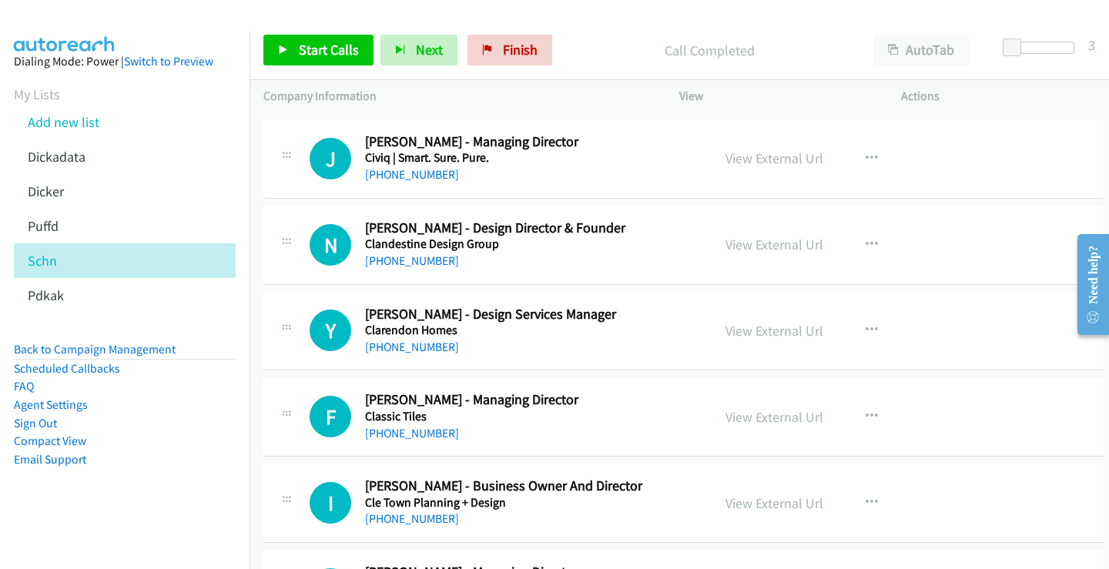
scroll to position [8550, 0]
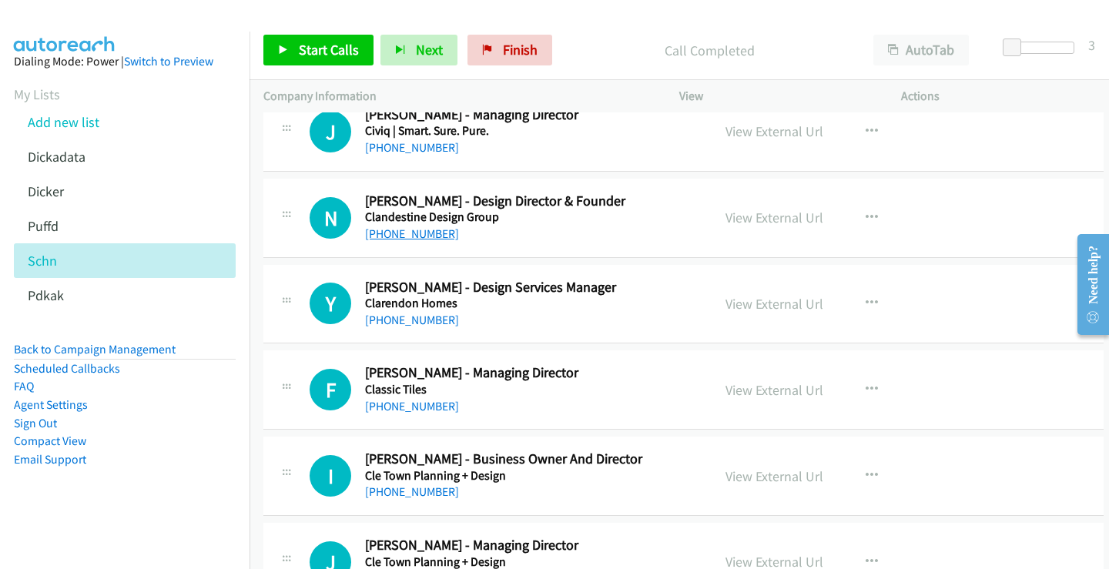
click at [421, 240] on link "[PHONE_NUMBER]" at bounding box center [412, 233] width 94 height 15
click at [746, 220] on link "View External Url" at bounding box center [775, 218] width 98 height 18
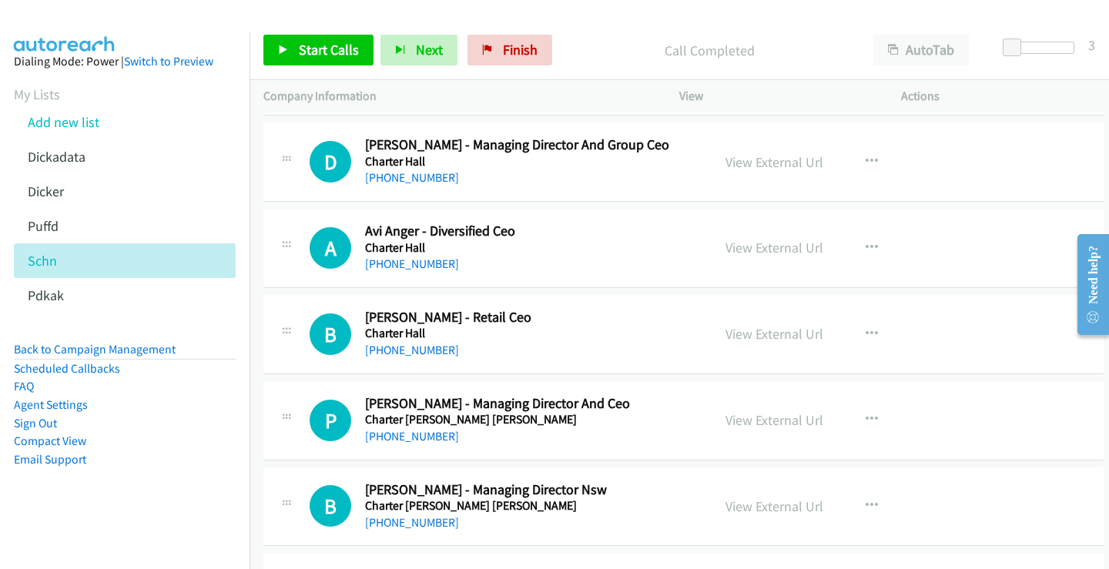
scroll to position [7857, 0]
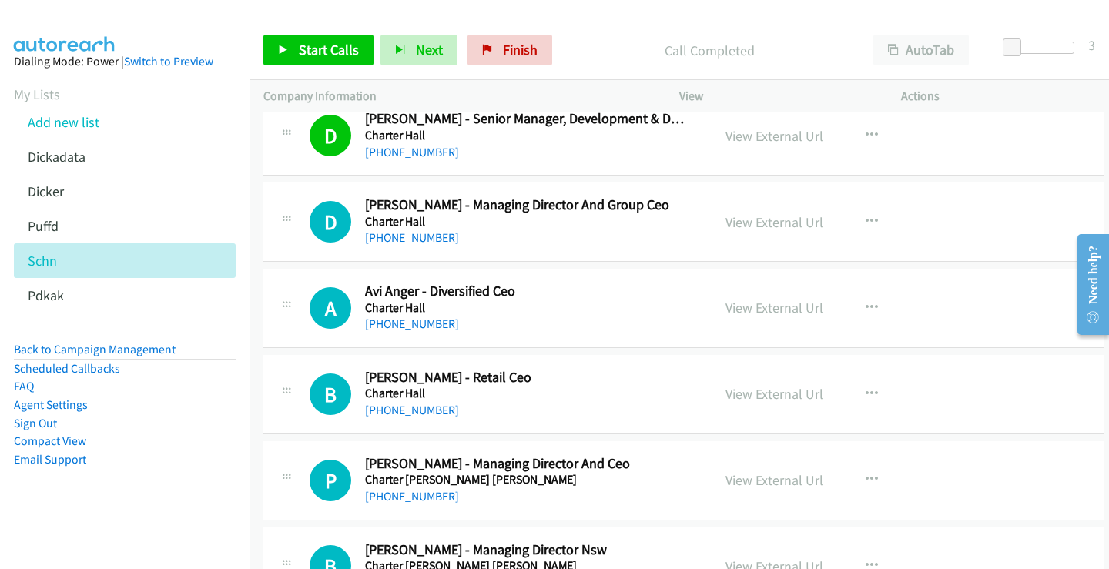
click at [419, 240] on link "[PHONE_NUMBER]" at bounding box center [412, 237] width 94 height 15
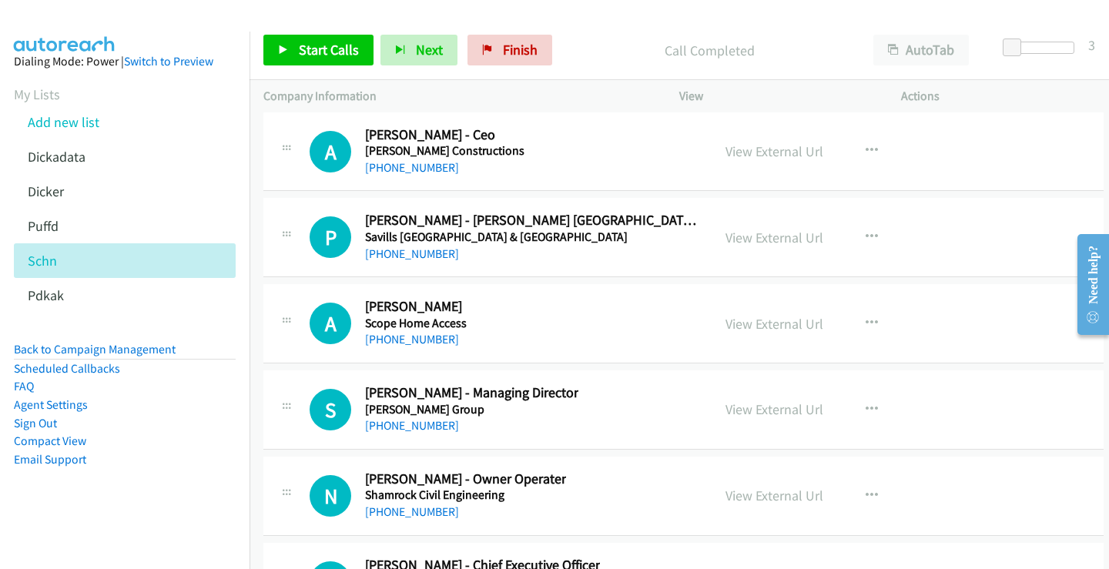
scroll to position [42539, 0]
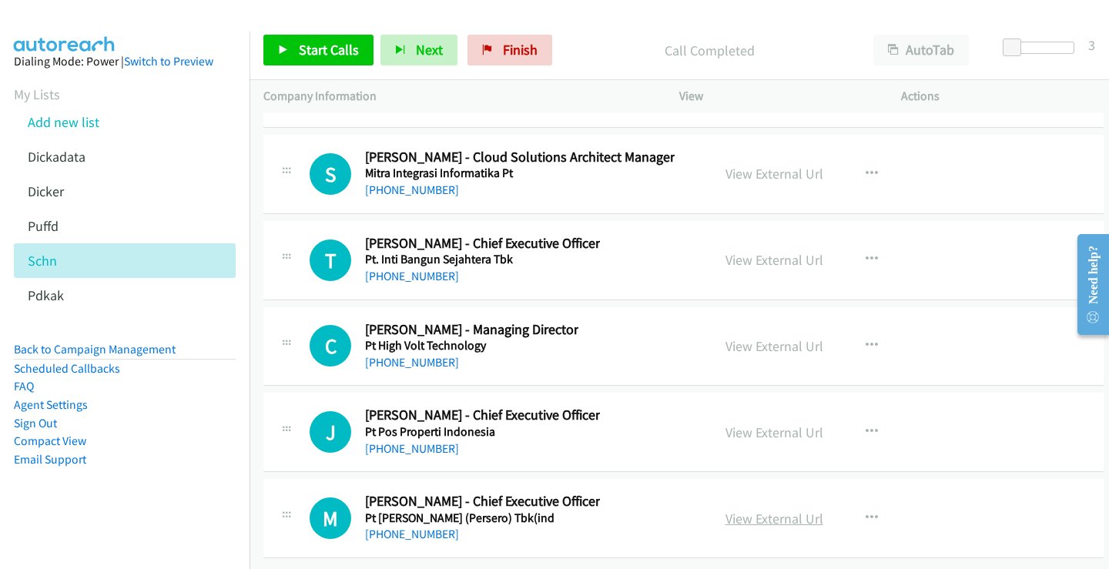
click at [729, 510] on link "View External Url" at bounding box center [775, 519] width 98 height 18
click at [755, 424] on link "View External Url" at bounding box center [775, 433] width 98 height 18
click at [761, 337] on link "View External Url" at bounding box center [775, 346] width 98 height 18
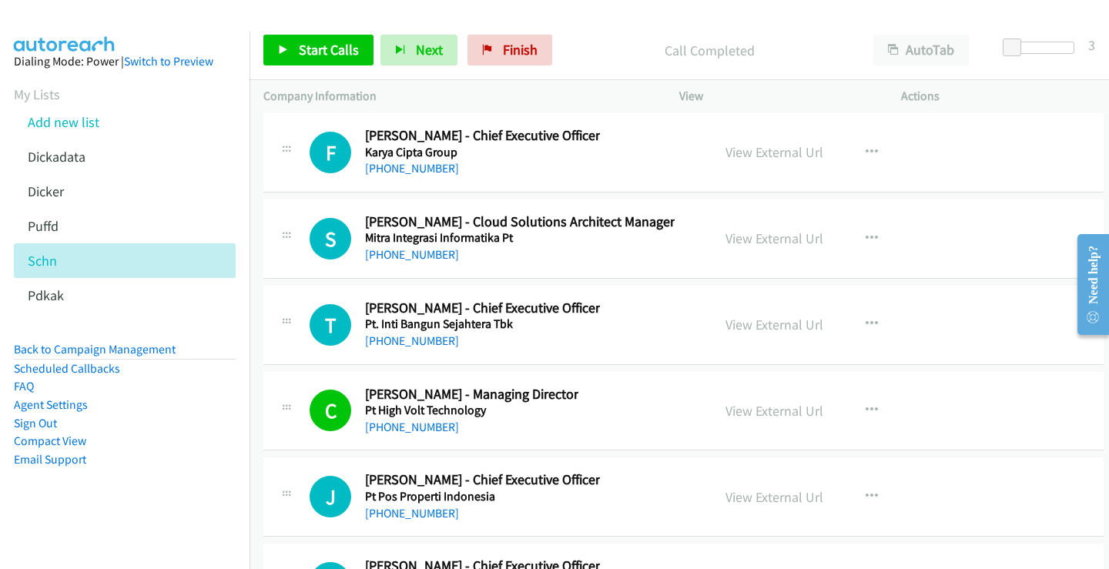
scroll to position [42462, 0]
click at [766, 324] on link "View External Url" at bounding box center [775, 326] width 98 height 18
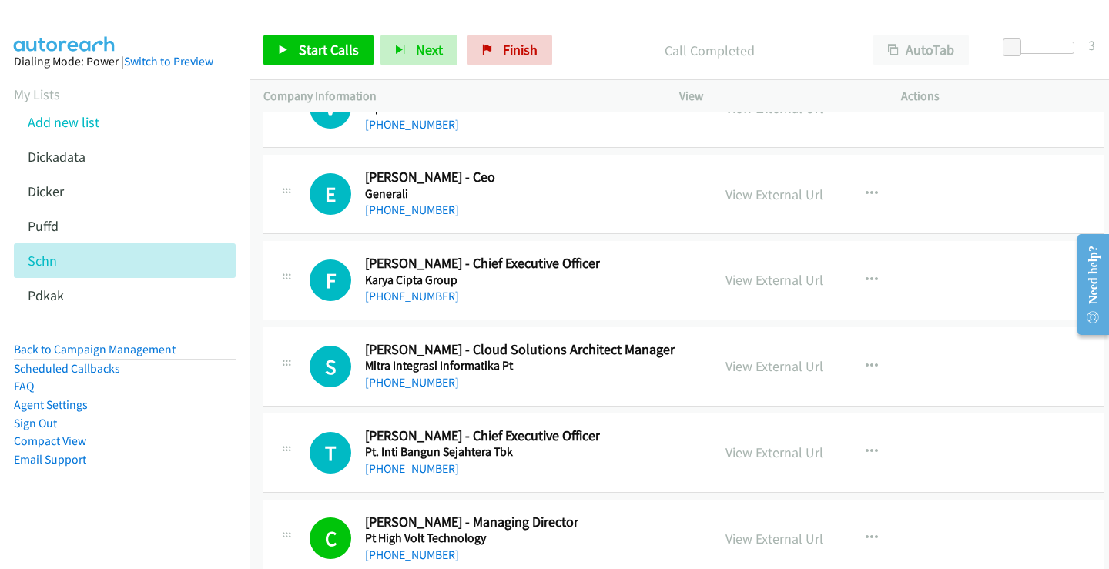
scroll to position [42308, 0]
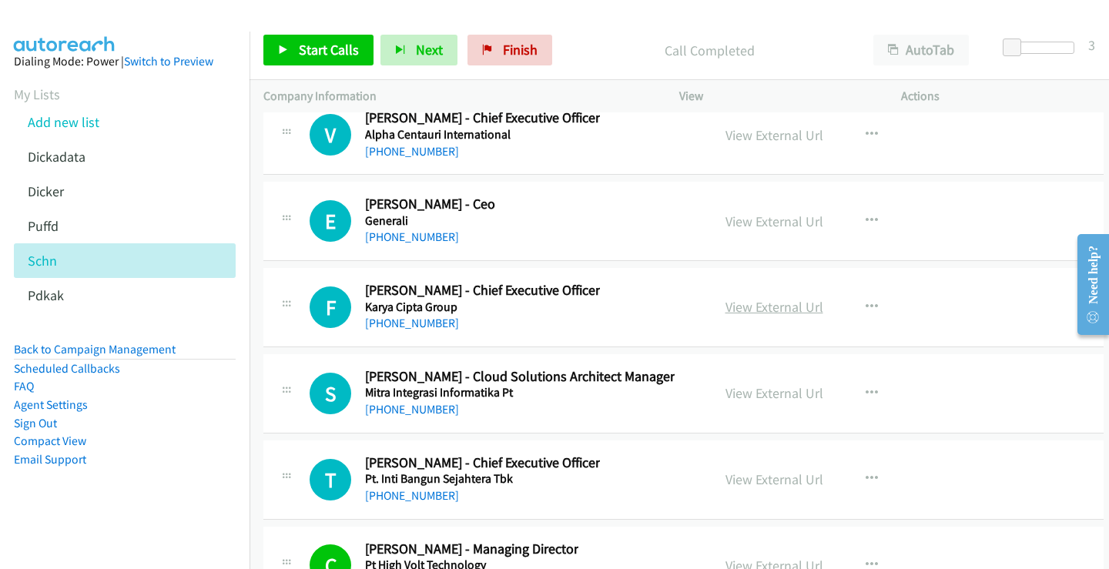
click at [743, 308] on link "View External Url" at bounding box center [775, 307] width 98 height 18
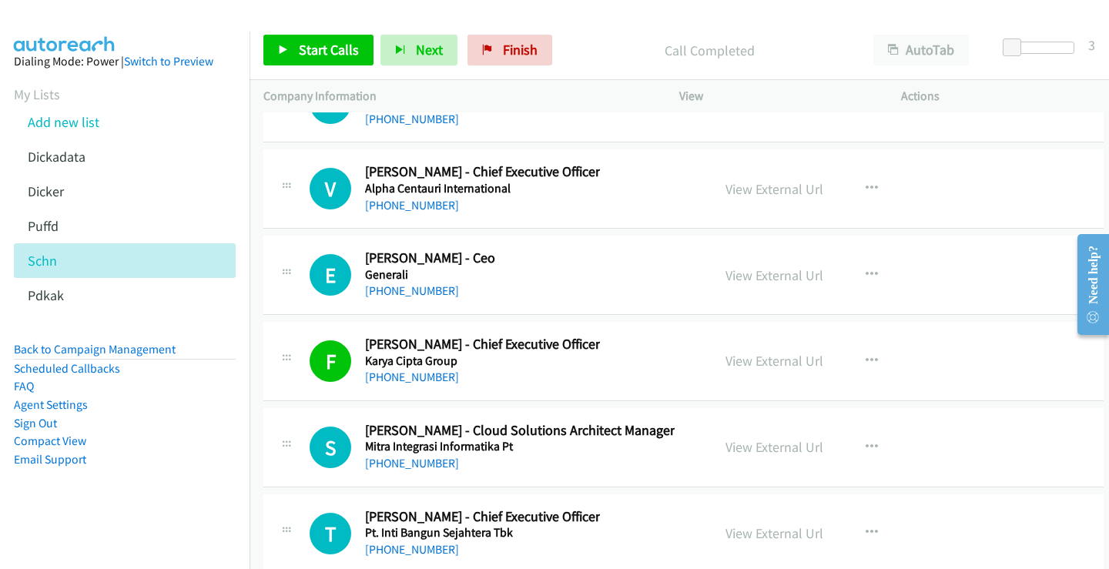
scroll to position [42231, 0]
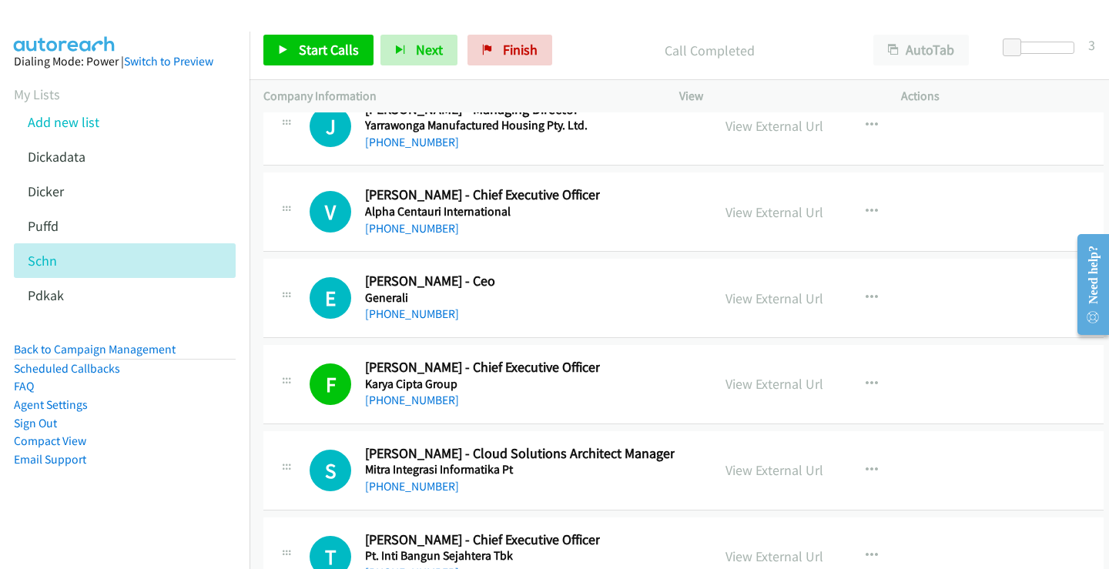
click at [508, 296] on div "E Callback Scheduled [PERSON_NAME] - Ceo Generali [GEOGRAPHIC_DATA]/[GEOGRAPHIC…" at bounding box center [504, 298] width 388 height 51
click at [776, 300] on link "View External Url" at bounding box center [775, 299] width 98 height 18
click at [536, 291] on div "E Callback Scheduled [PERSON_NAME] - Ceo Generali [GEOGRAPHIC_DATA]/[GEOGRAPHIC…" at bounding box center [504, 298] width 388 height 51
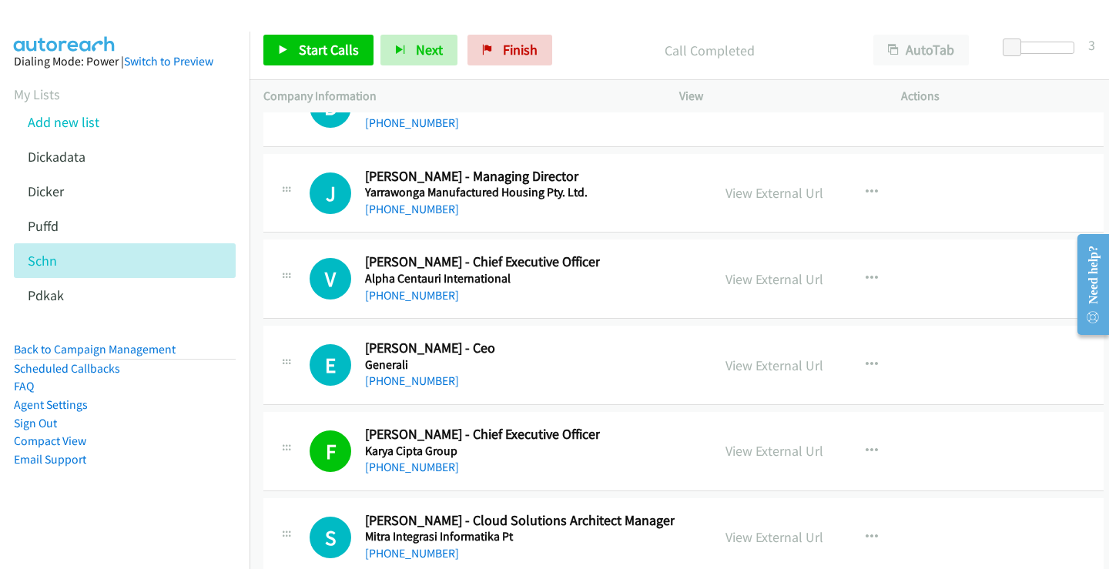
scroll to position [42154, 0]
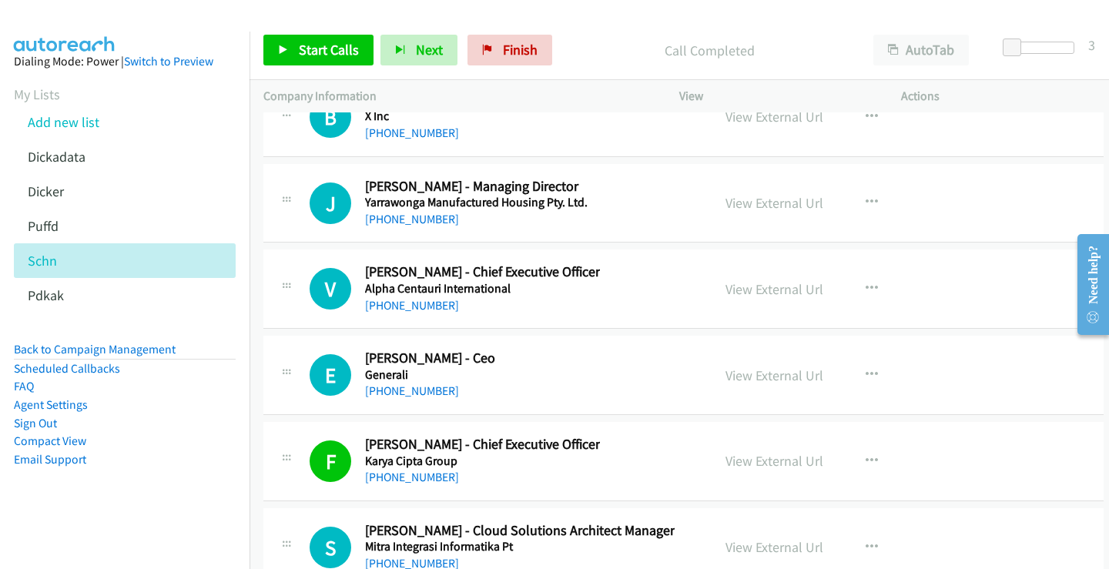
click at [566, 301] on div "[PHONE_NUMBER]" at bounding box center [482, 306] width 235 height 18
click at [743, 291] on link "View External Url" at bounding box center [775, 289] width 98 height 18
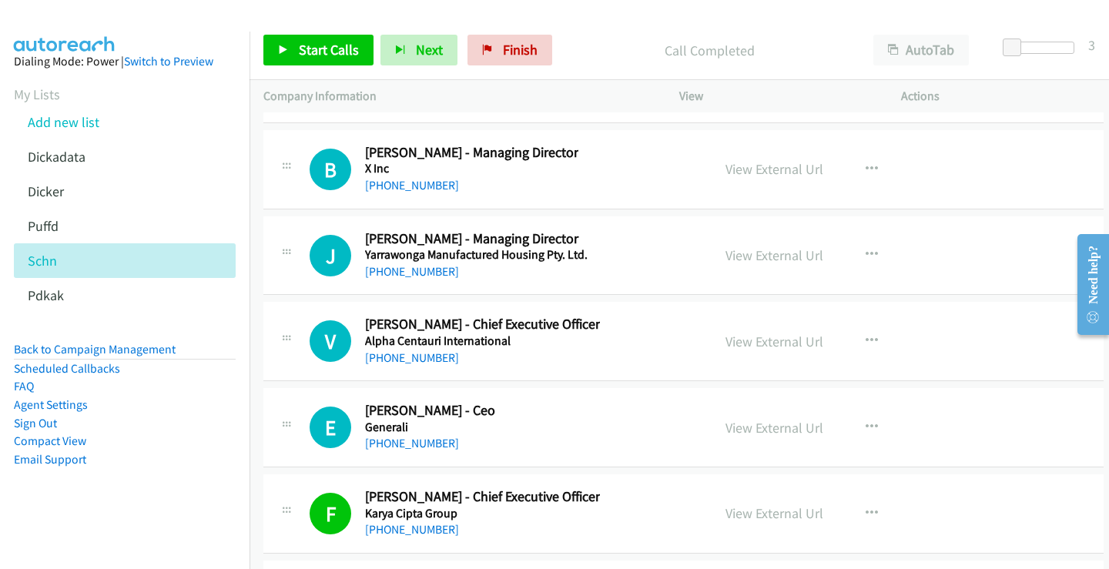
scroll to position [42077, 0]
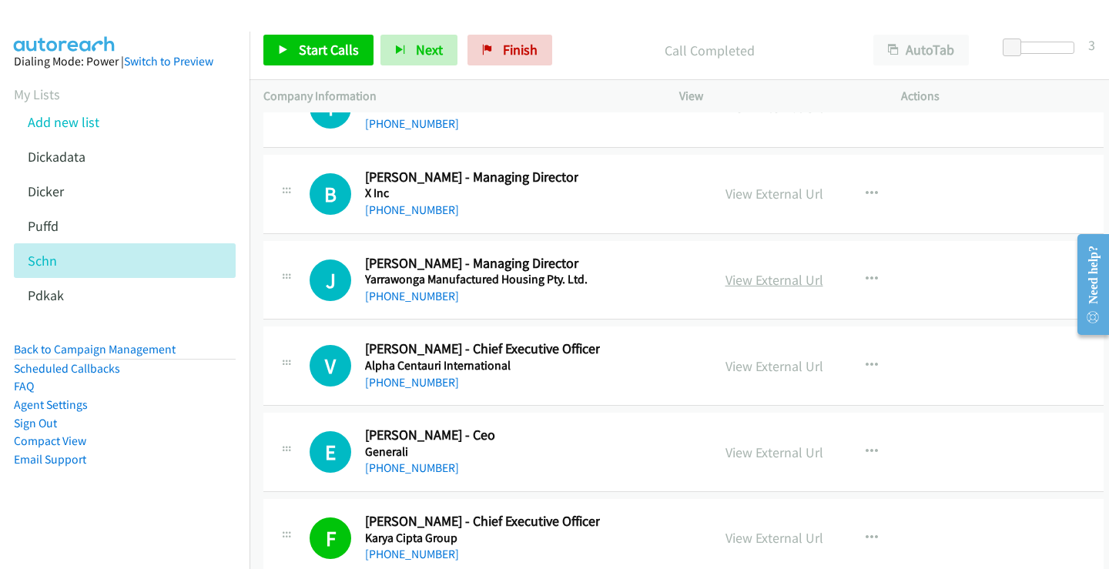
click at [750, 275] on link "View External Url" at bounding box center [775, 280] width 98 height 18
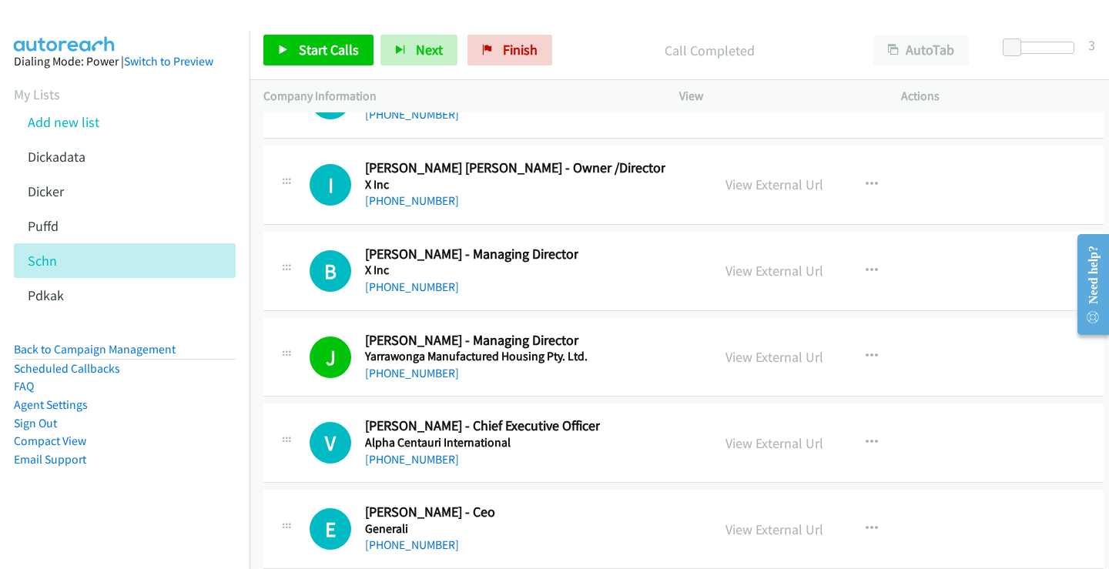
click at [500, 277] on h5 "X Inc" at bounding box center [471, 270] width 213 height 15
click at [775, 271] on link "View External Url" at bounding box center [775, 271] width 98 height 18
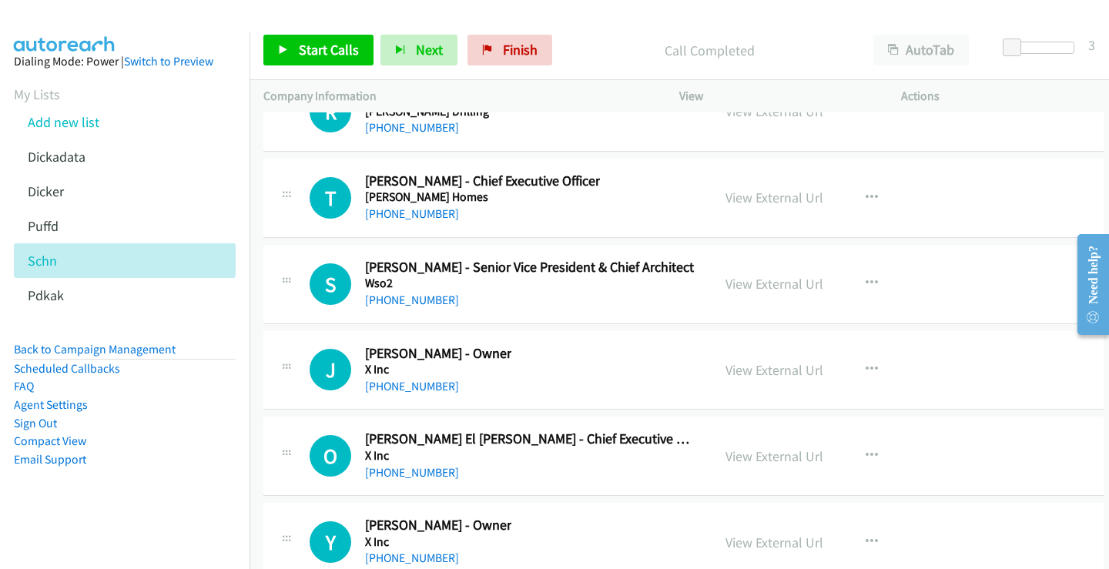
scroll to position [38380, 0]
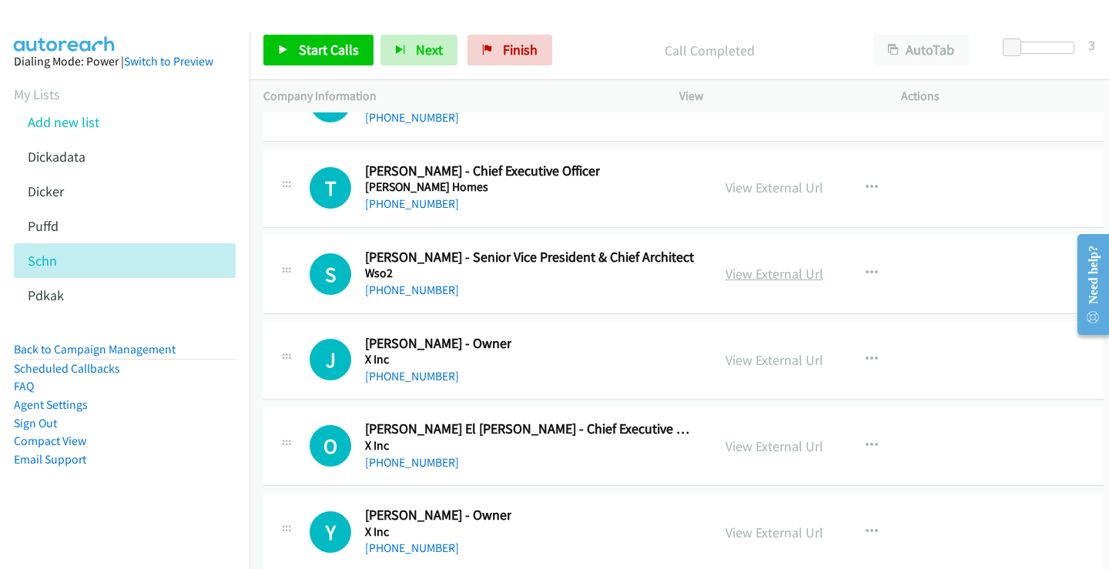
click at [763, 271] on link "View External Url" at bounding box center [775, 274] width 98 height 18
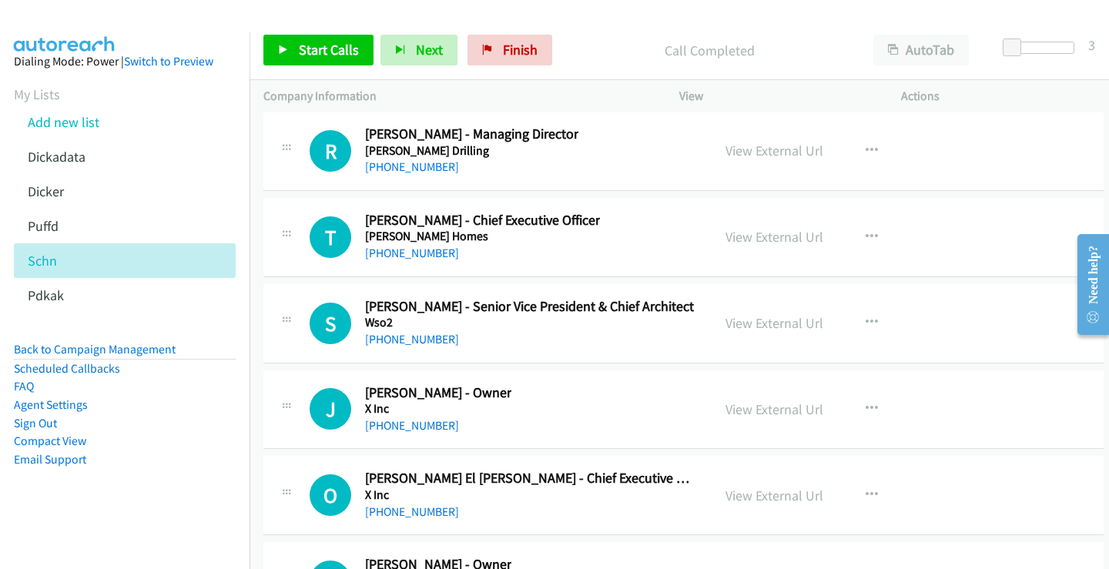
scroll to position [38303, 0]
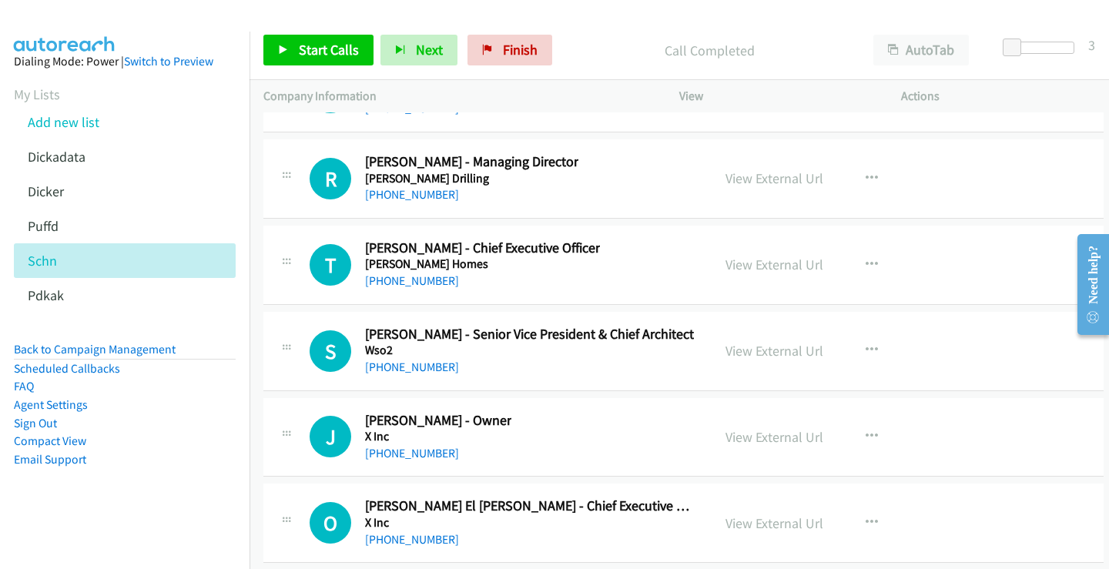
click at [519, 272] on div "[PHONE_NUMBER]" at bounding box center [482, 281] width 235 height 18
click at [793, 263] on link "View External Url" at bounding box center [775, 265] width 98 height 18
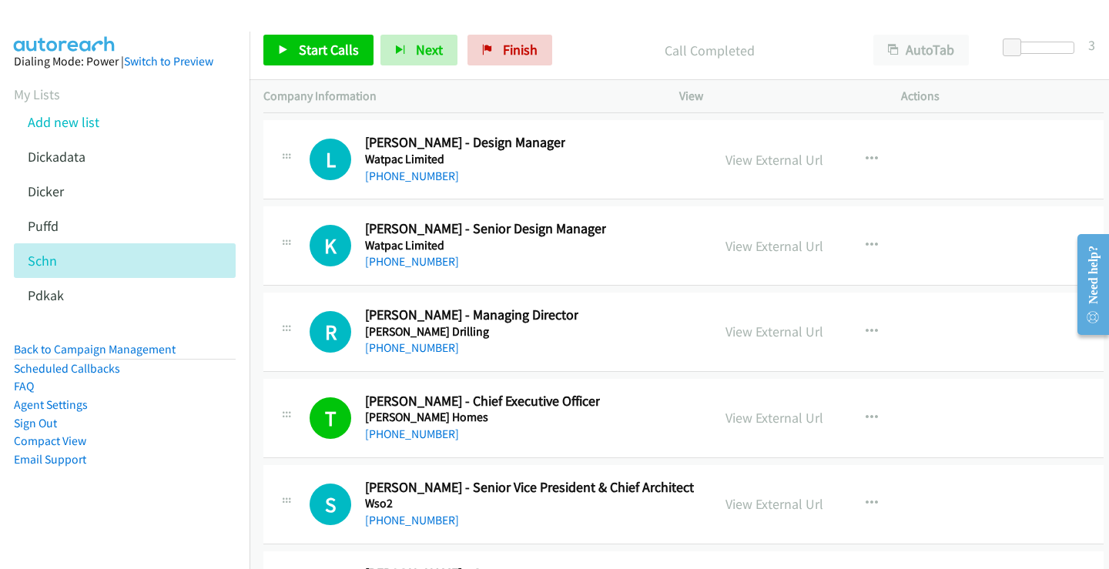
scroll to position [38149, 0]
click at [496, 349] on div "[PHONE_NUMBER]" at bounding box center [471, 349] width 213 height 18
click at [734, 331] on link "View External Url" at bounding box center [775, 333] width 98 height 18
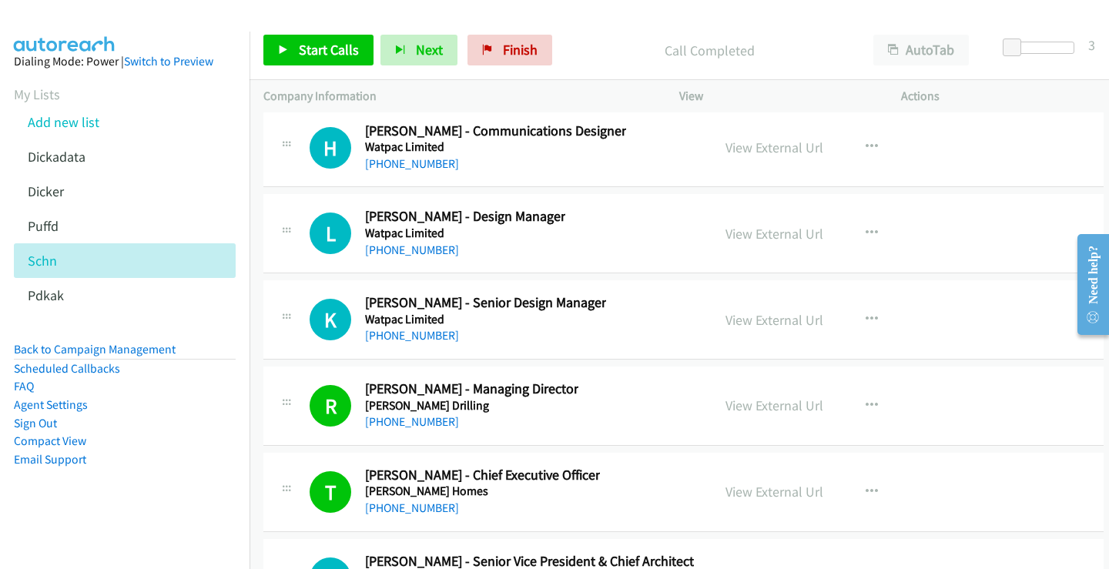
scroll to position [38072, 0]
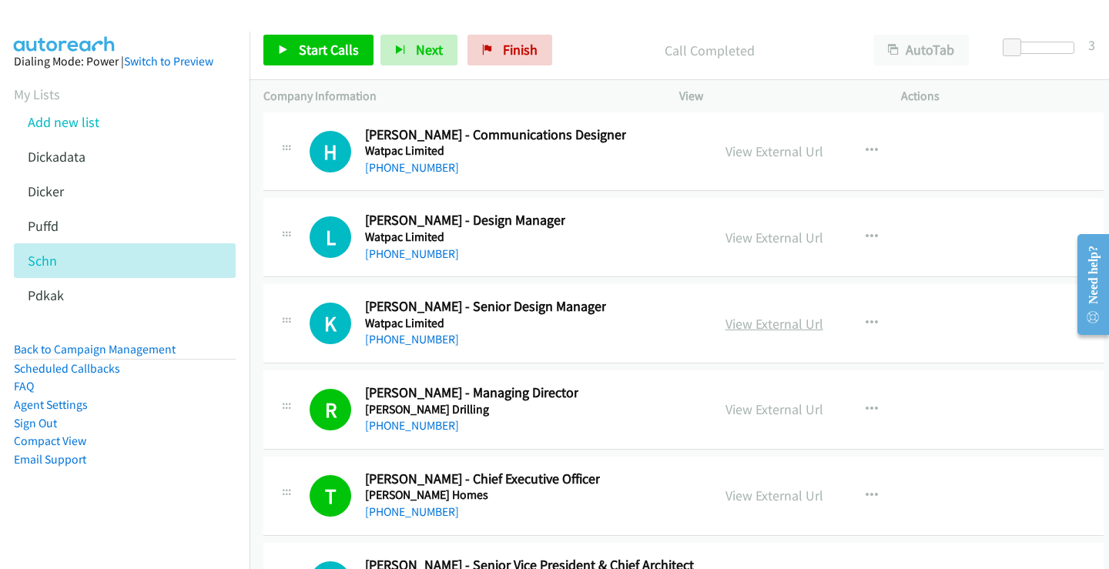
click at [750, 324] on link "View External Url" at bounding box center [775, 324] width 98 height 18
click at [414, 337] on link "[PHONE_NUMBER]" at bounding box center [412, 339] width 94 height 15
click at [755, 236] on link "View External Url" at bounding box center [775, 238] width 98 height 18
click at [400, 254] on link "[PHONE_NUMBER]" at bounding box center [412, 253] width 94 height 15
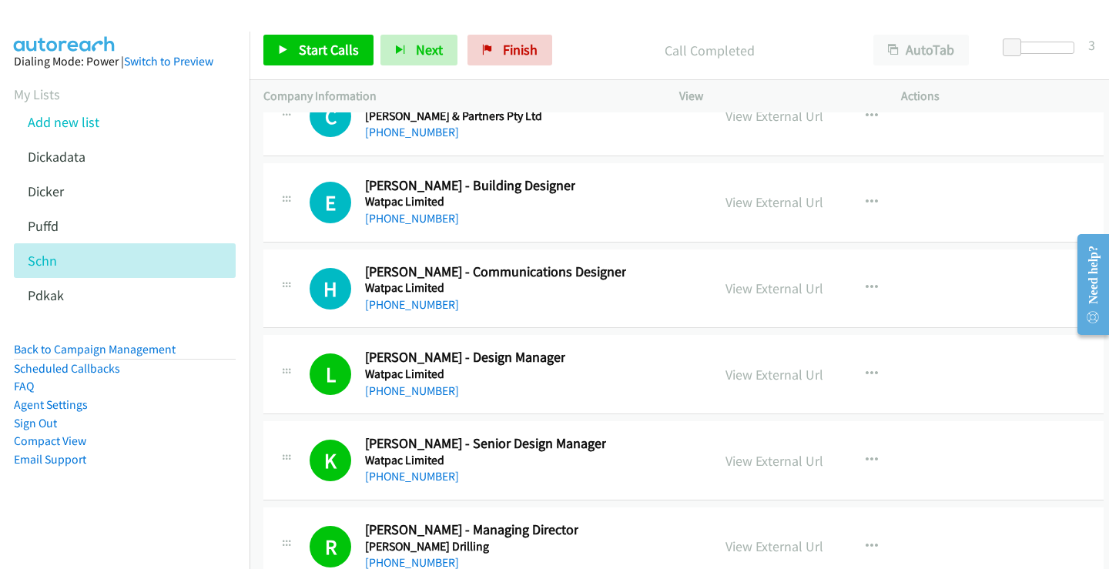
scroll to position [37918, 0]
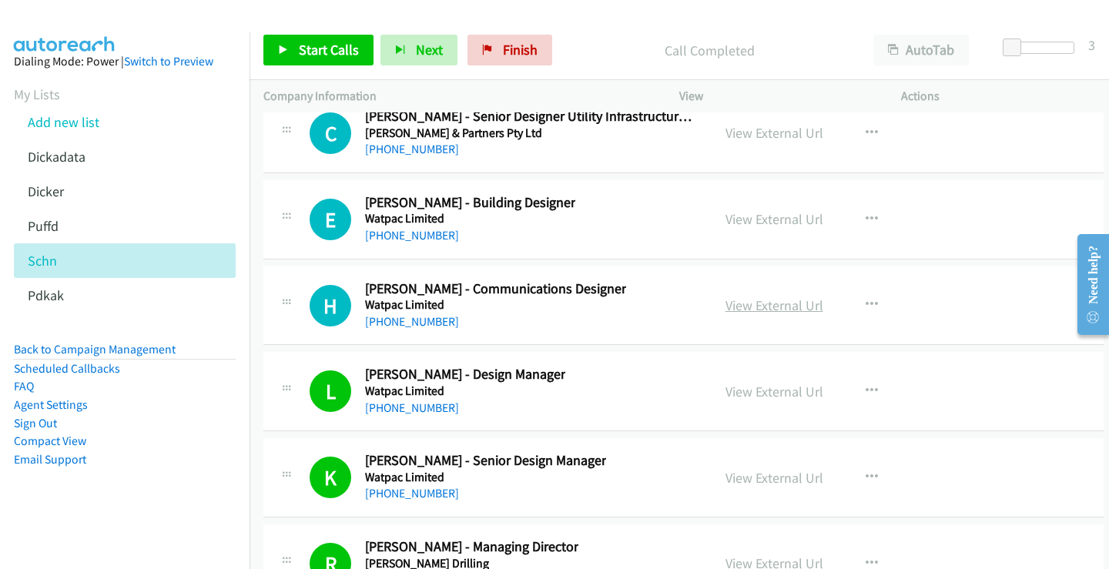
click at [770, 303] on link "View External Url" at bounding box center [775, 306] width 98 height 18
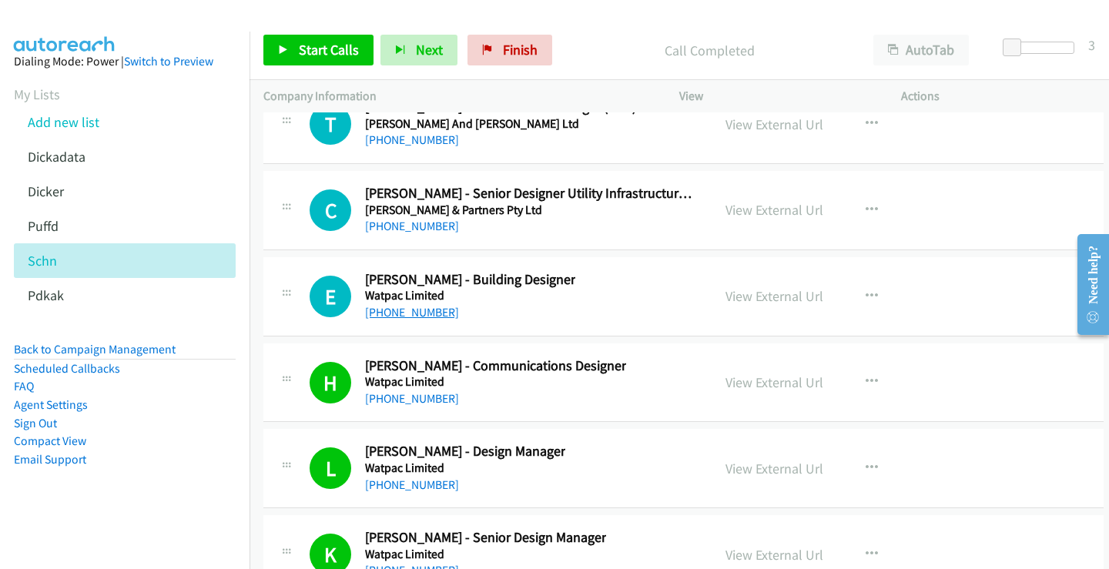
click at [416, 310] on link "[PHONE_NUMBER]" at bounding box center [412, 312] width 94 height 15
click at [756, 299] on link "View External Url" at bounding box center [775, 296] width 98 height 18
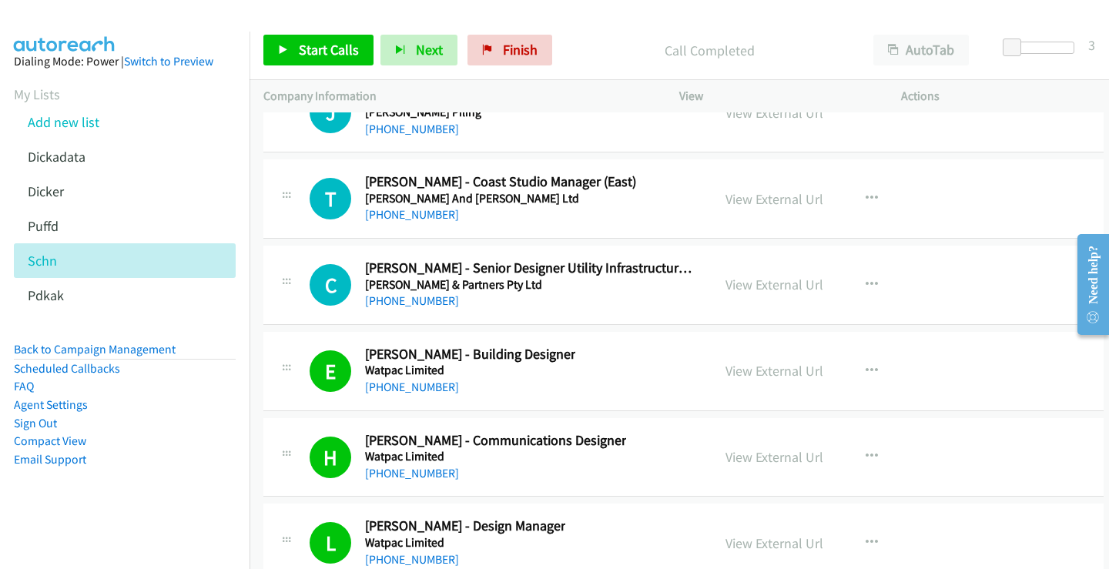
scroll to position [37687, 0]
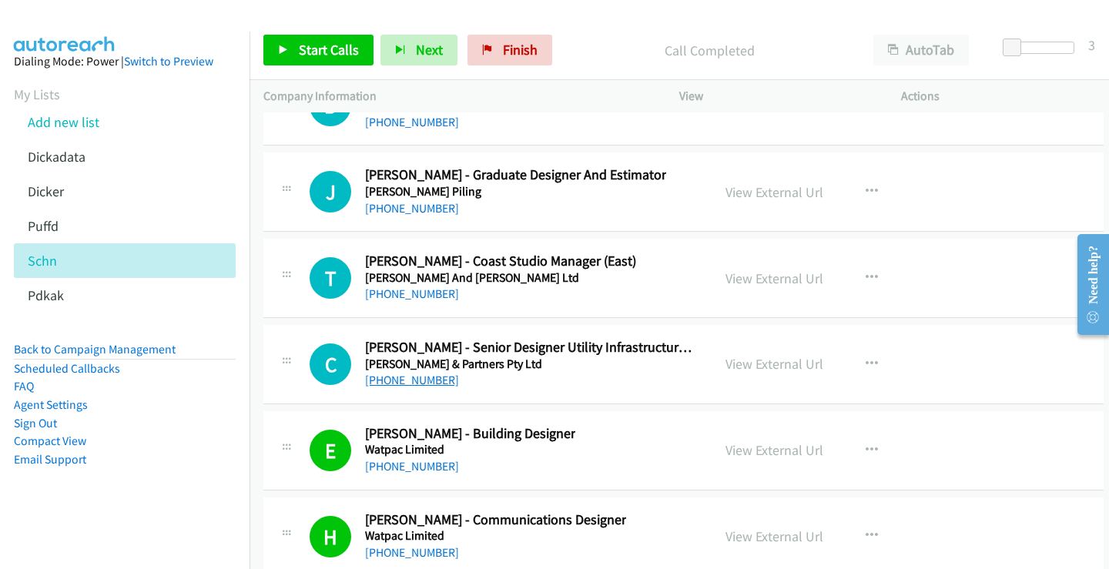
click at [415, 381] on link "[PHONE_NUMBER]" at bounding box center [412, 380] width 94 height 15
click at [733, 367] on link "View External Url" at bounding box center [775, 364] width 98 height 18
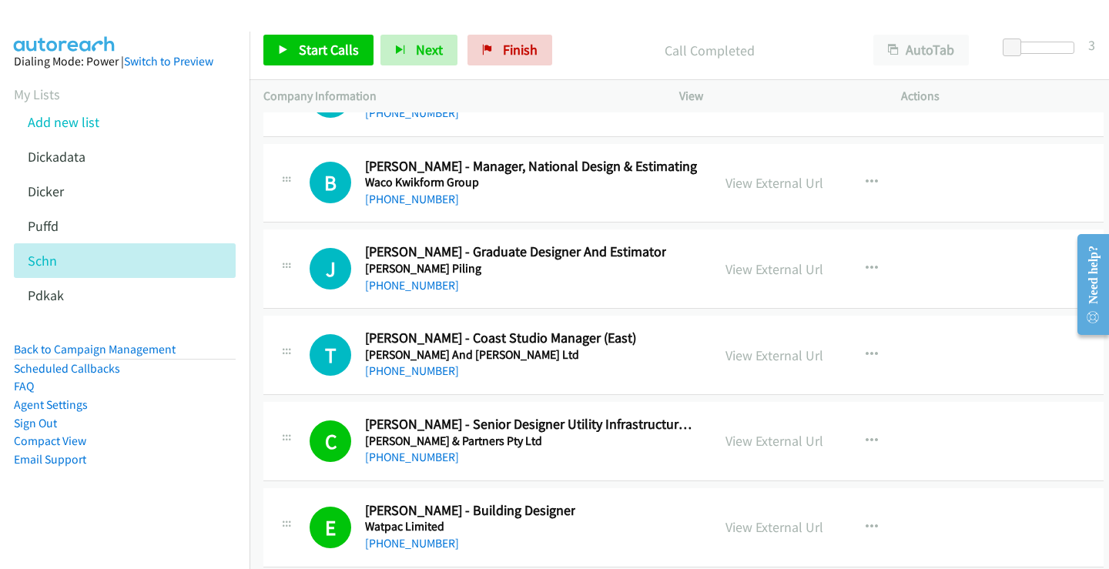
scroll to position [37532, 0]
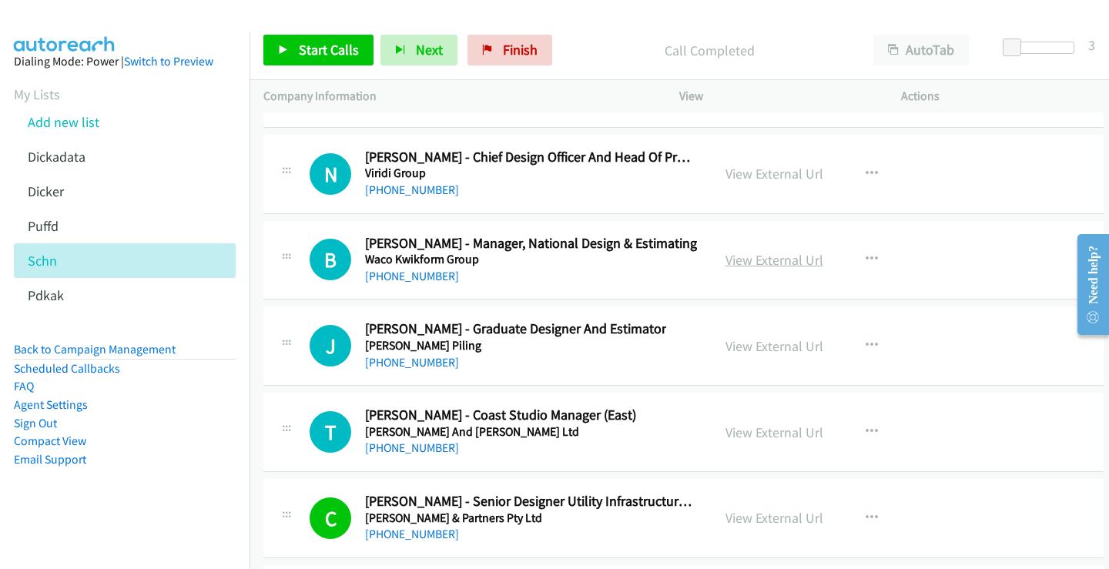
click at [760, 263] on link "View External Url" at bounding box center [775, 260] width 98 height 18
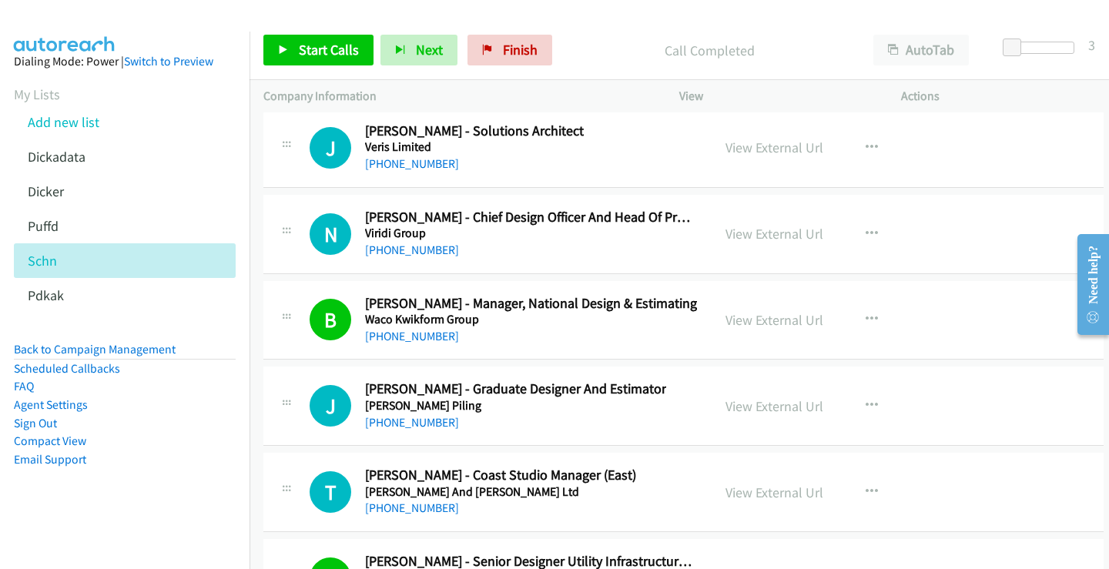
scroll to position [37455, 0]
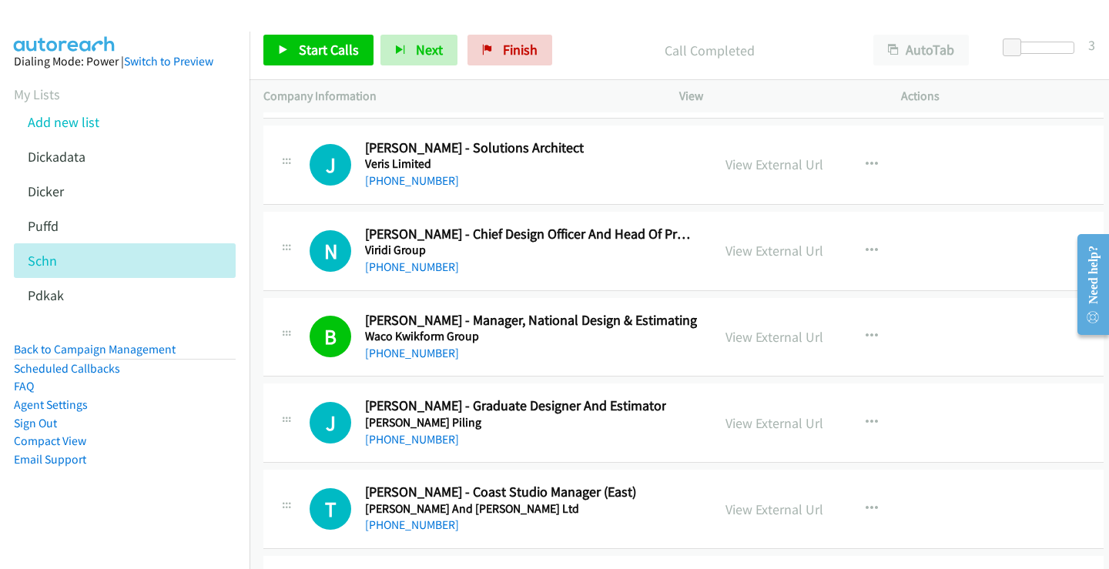
click at [485, 271] on div "[PHONE_NUMBER]" at bounding box center [531, 267] width 333 height 18
click at [796, 252] on link "View External Url" at bounding box center [775, 251] width 98 height 18
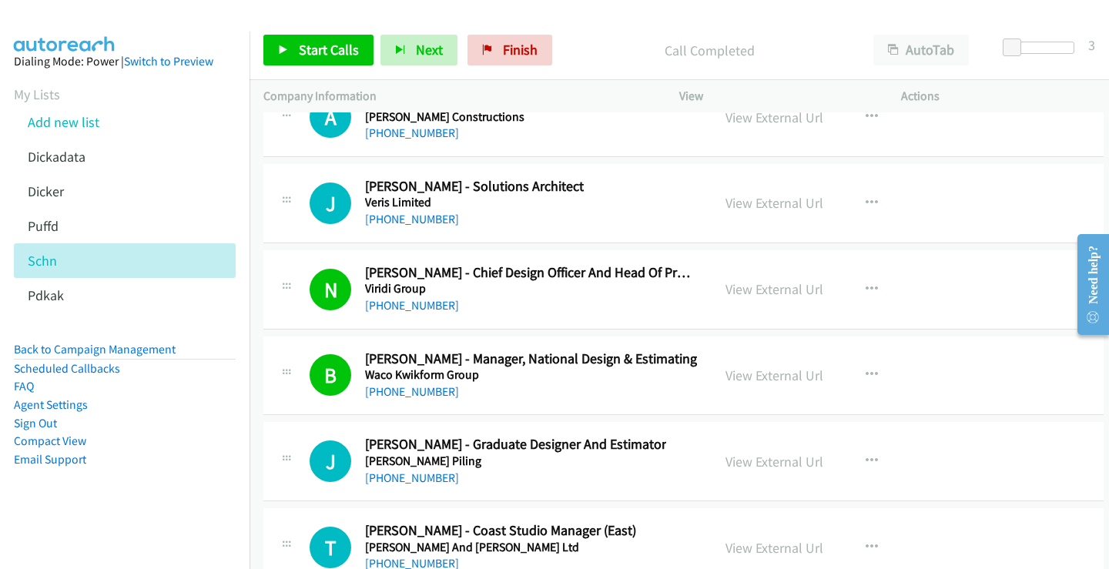
scroll to position [37378, 0]
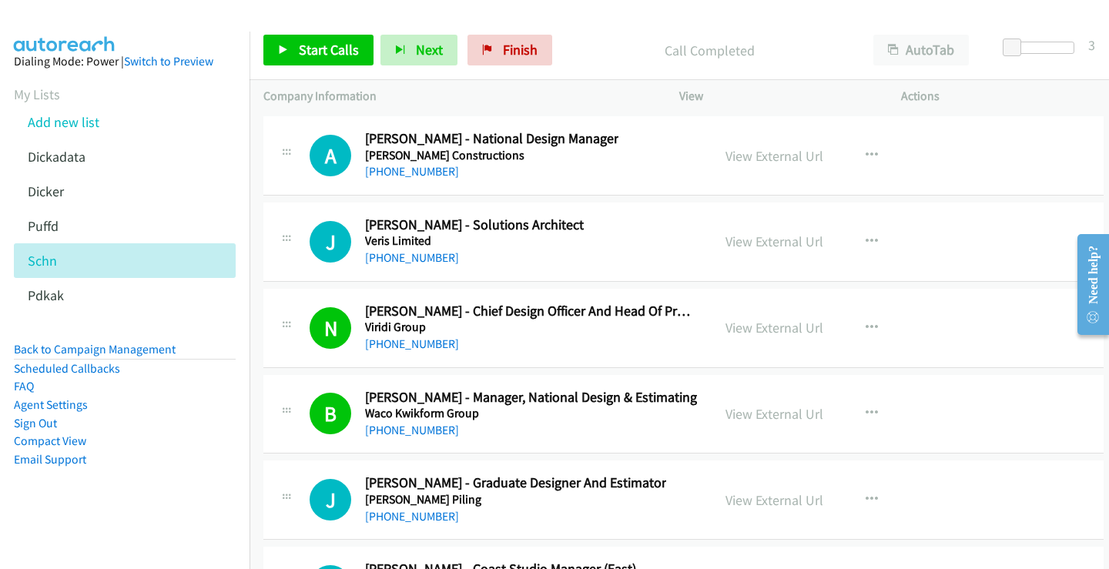
click at [491, 262] on div "[PHONE_NUMBER]" at bounding box center [474, 258] width 219 height 18
click at [776, 242] on link "View External Url" at bounding box center [775, 242] width 98 height 18
click at [510, 246] on h5 "Veris Limited" at bounding box center [474, 240] width 219 height 15
click at [518, 177] on div "[PHONE_NUMBER]" at bounding box center [491, 172] width 253 height 18
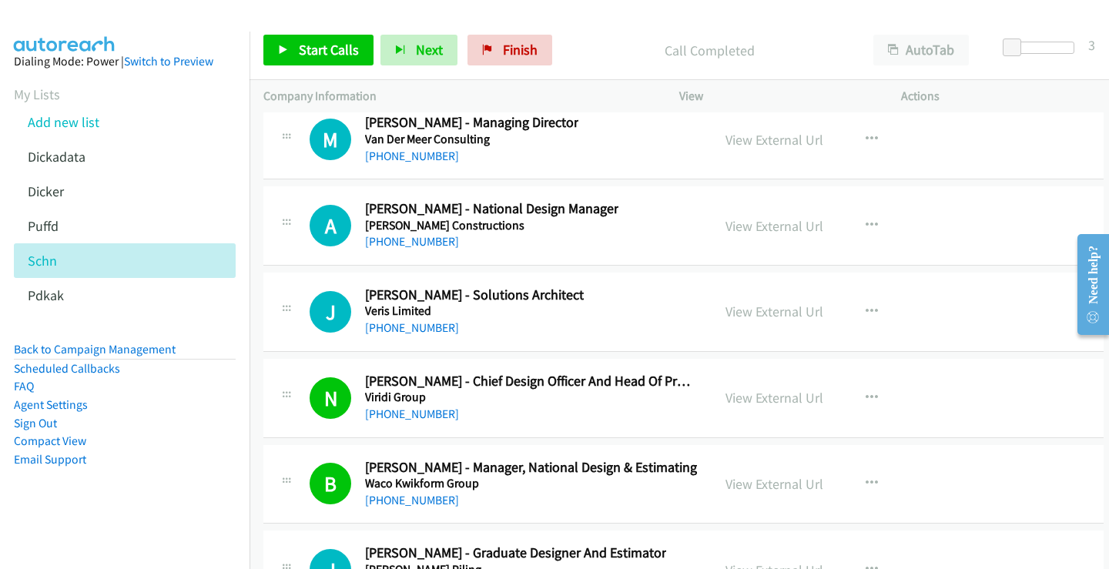
scroll to position [37224, 0]
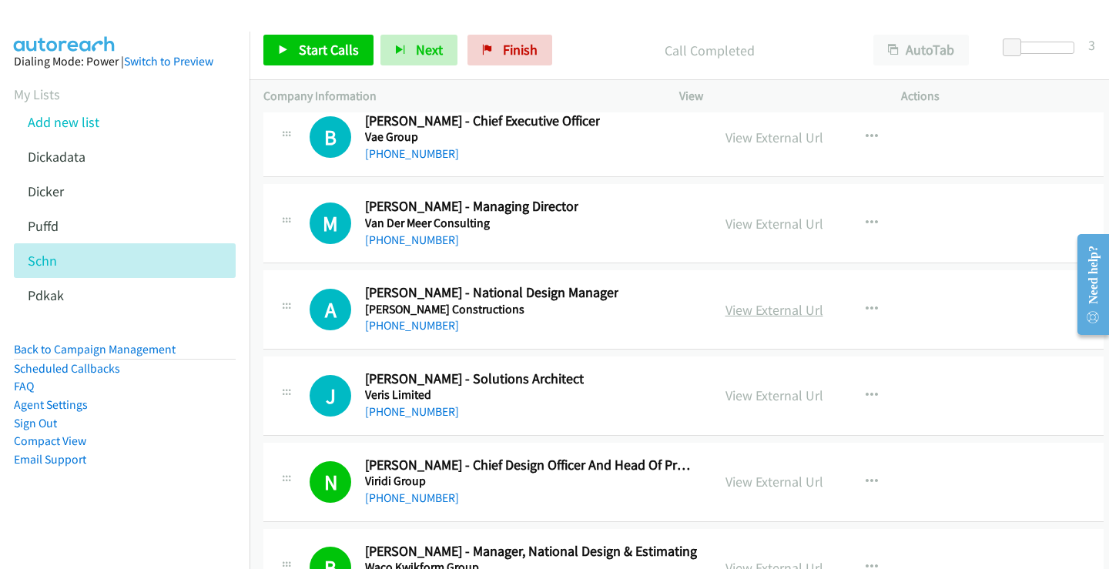
click at [777, 310] on link "View External Url" at bounding box center [775, 310] width 98 height 18
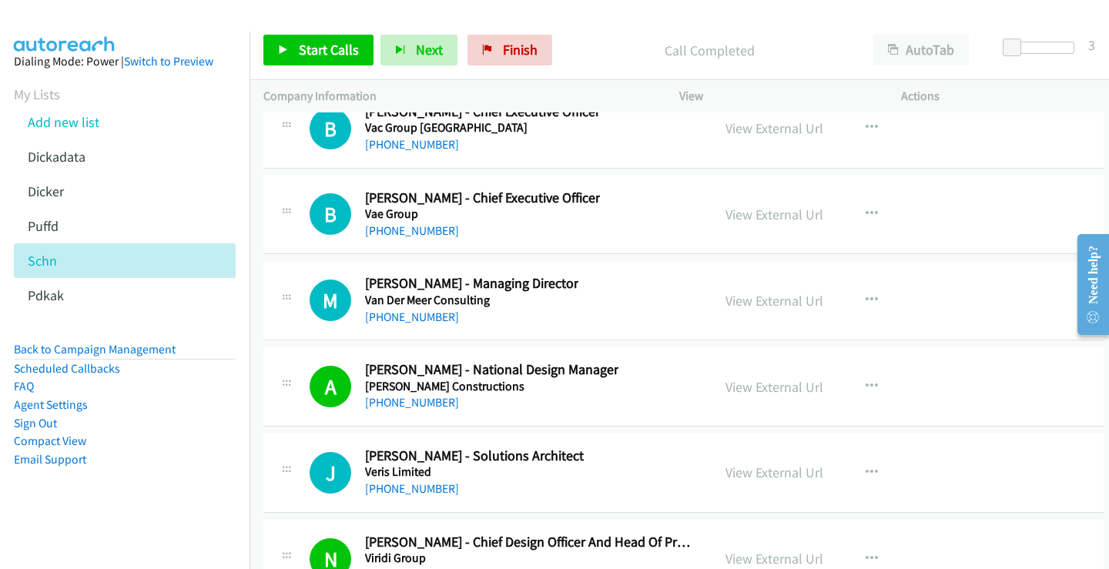
click at [619, 305] on div "M Callback Scheduled [PERSON_NAME] - Managing Director Van Der Meer Consulting …" at bounding box center [504, 300] width 388 height 51
click at [790, 300] on link "View External Url" at bounding box center [775, 301] width 98 height 18
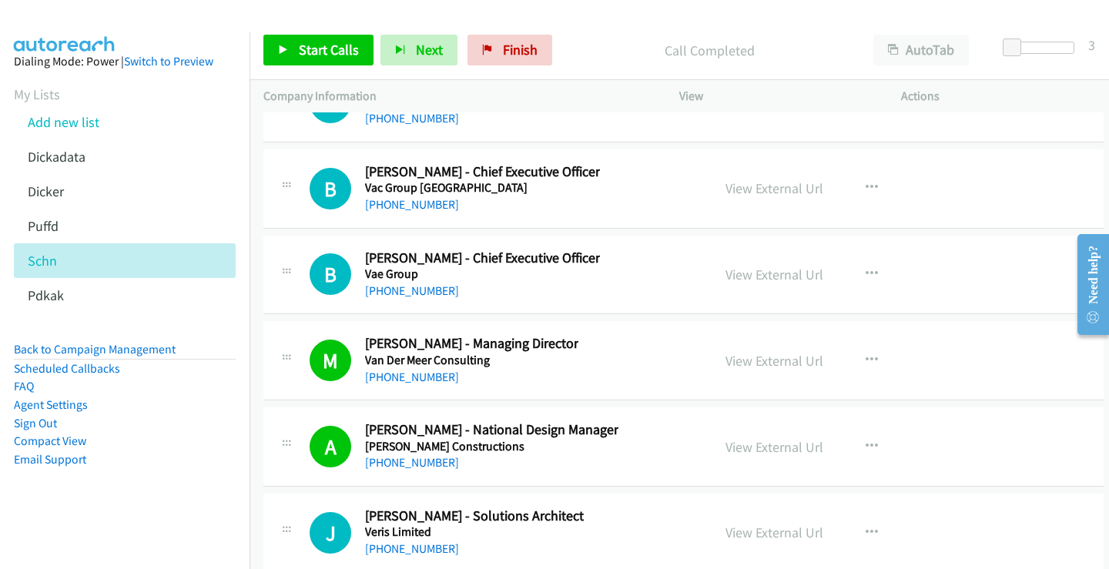
scroll to position [37070, 0]
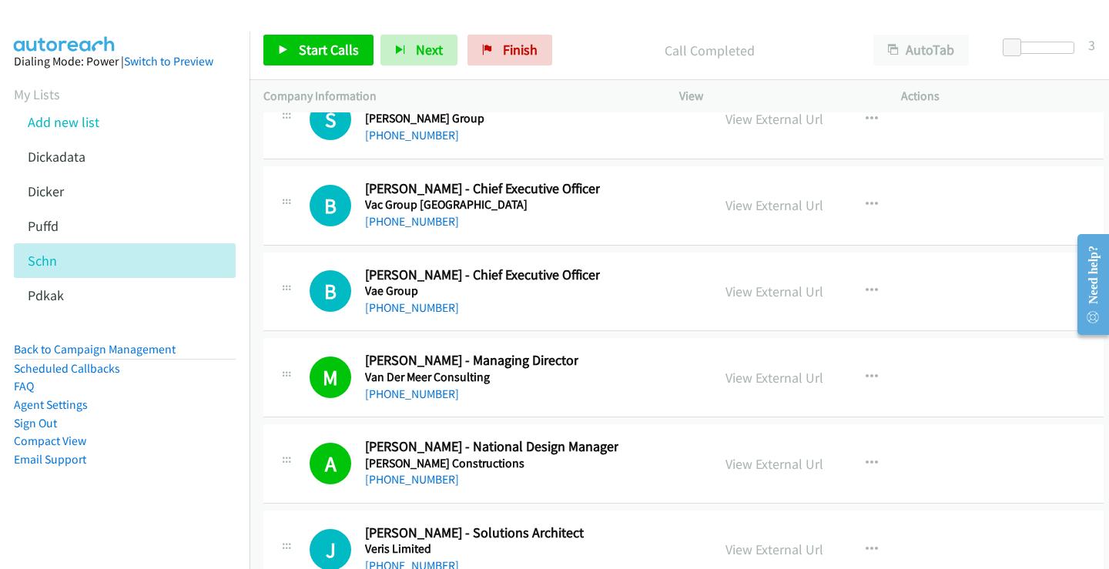
click at [544, 300] on div "[PHONE_NUMBER]" at bounding box center [482, 308] width 235 height 18
click at [806, 294] on link "View External Url" at bounding box center [775, 292] width 98 height 18
click at [480, 230] on div "[PHONE_NUMBER]" at bounding box center [482, 222] width 235 height 18
click at [496, 210] on h5 "Vac Group [GEOGRAPHIC_DATA]" at bounding box center [482, 204] width 235 height 15
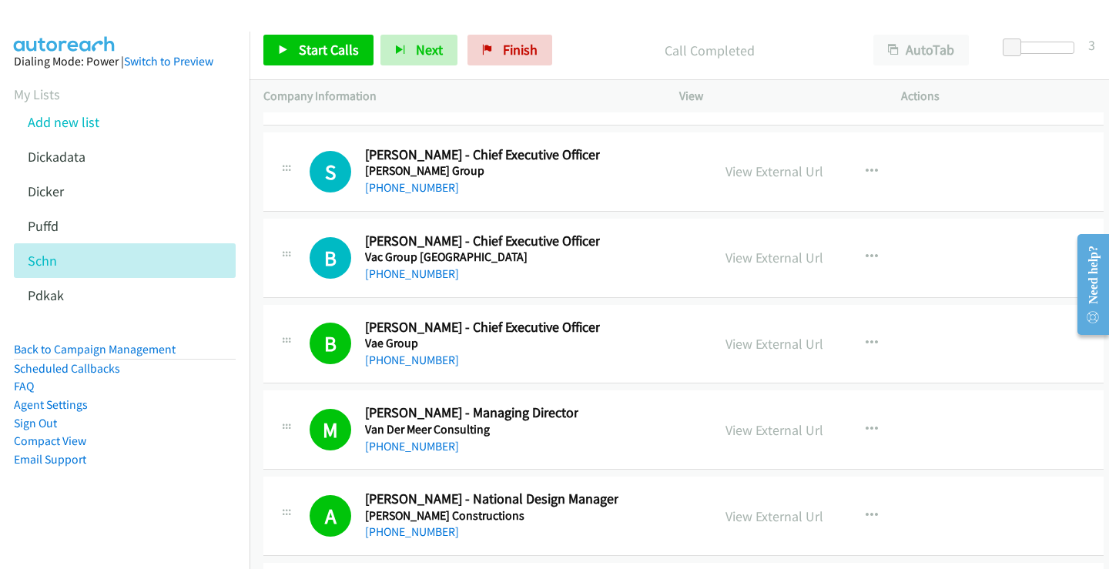
scroll to position [36993, 0]
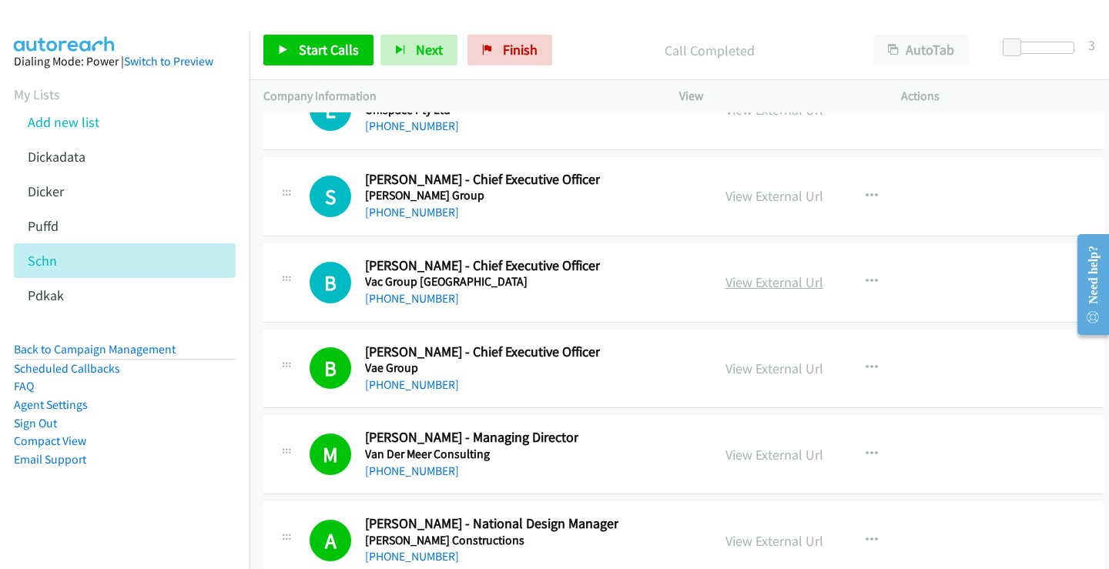
click at [756, 283] on link "View External Url" at bounding box center [775, 282] width 98 height 18
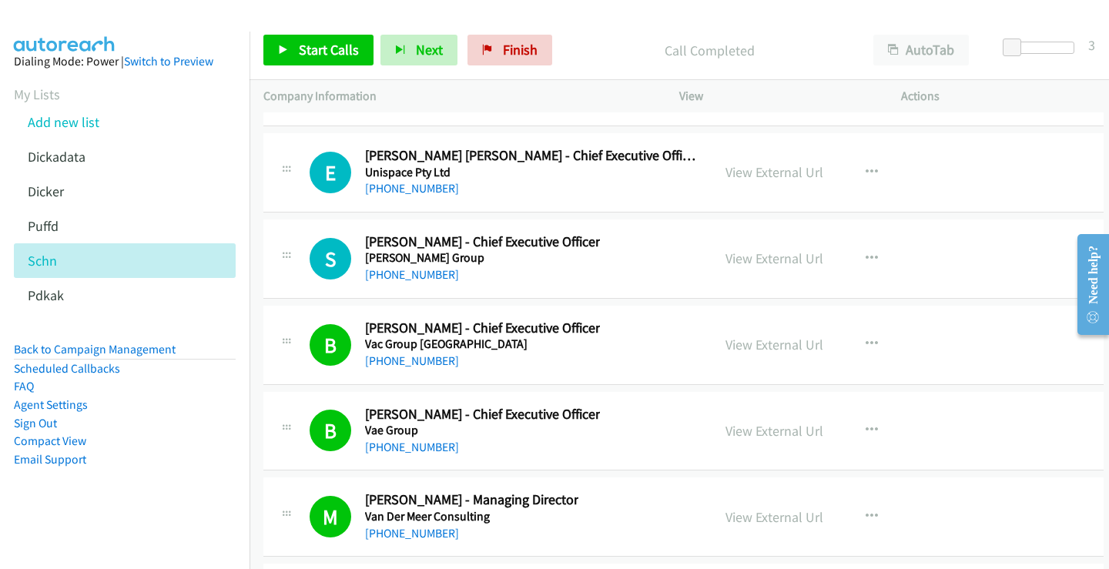
scroll to position [36916, 0]
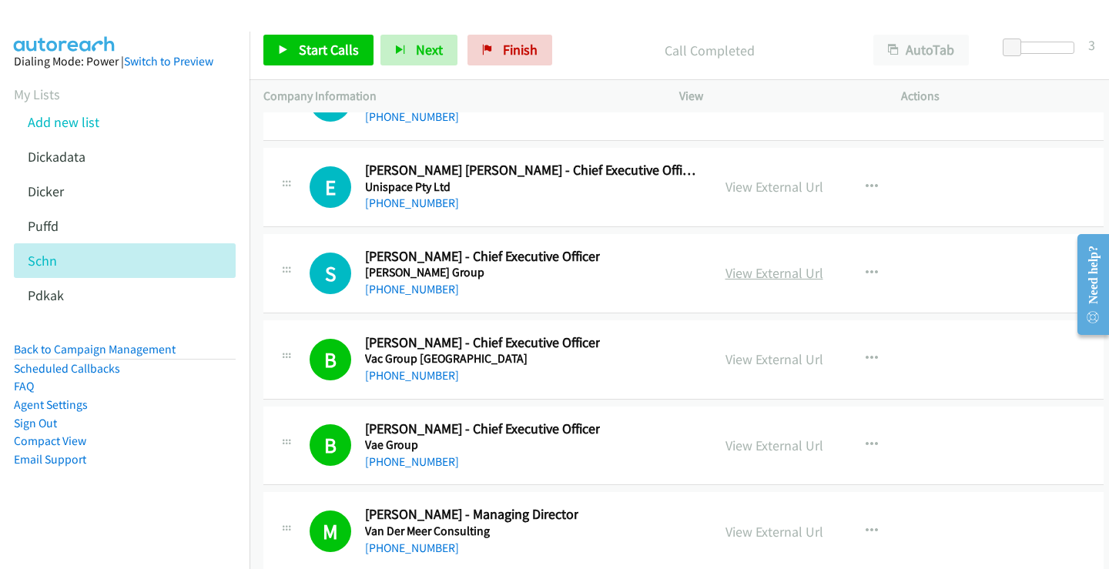
click at [737, 273] on link "View External Url" at bounding box center [775, 273] width 98 height 18
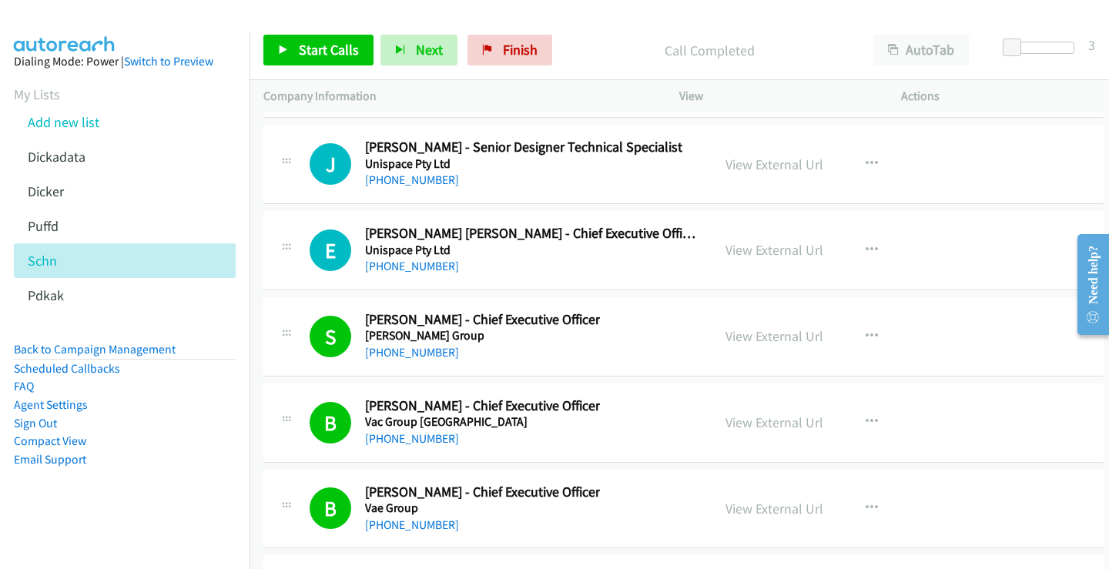
scroll to position [36839, 0]
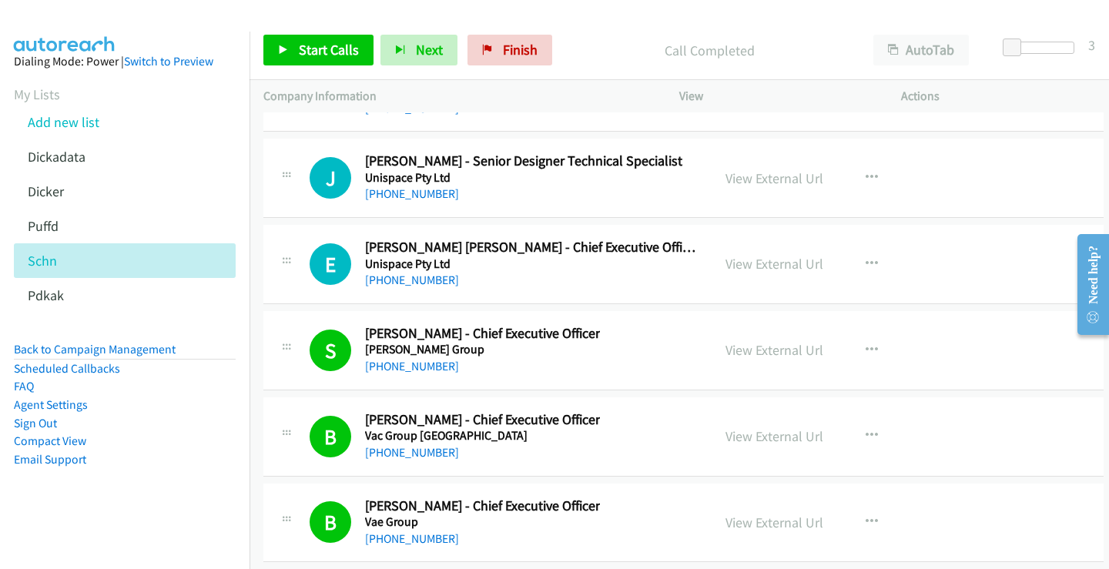
click at [525, 271] on div "[PHONE_NUMBER]" at bounding box center [531, 280] width 333 height 18
click at [786, 263] on link "View External Url" at bounding box center [775, 264] width 98 height 18
click at [504, 186] on div "[PHONE_NUMBER]" at bounding box center [523, 194] width 317 height 18
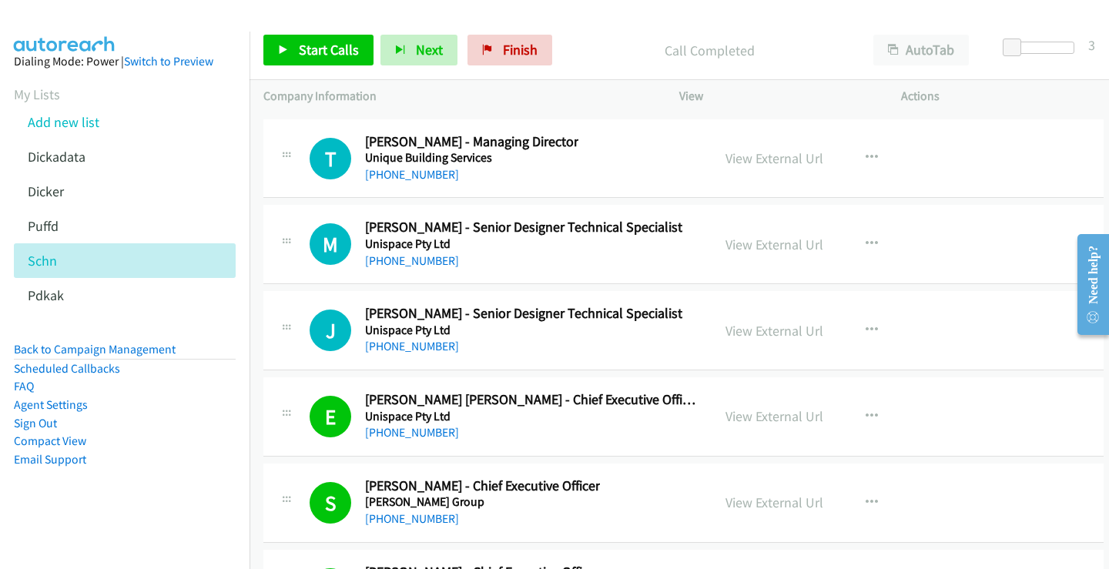
scroll to position [36685, 0]
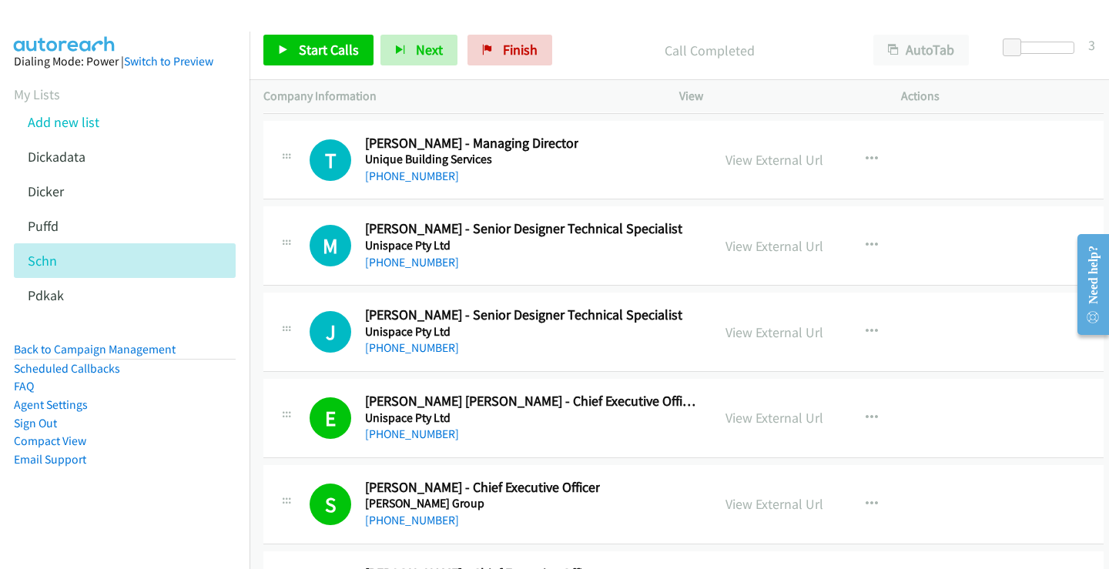
click at [604, 20] on div at bounding box center [547, 29] width 1095 height 59
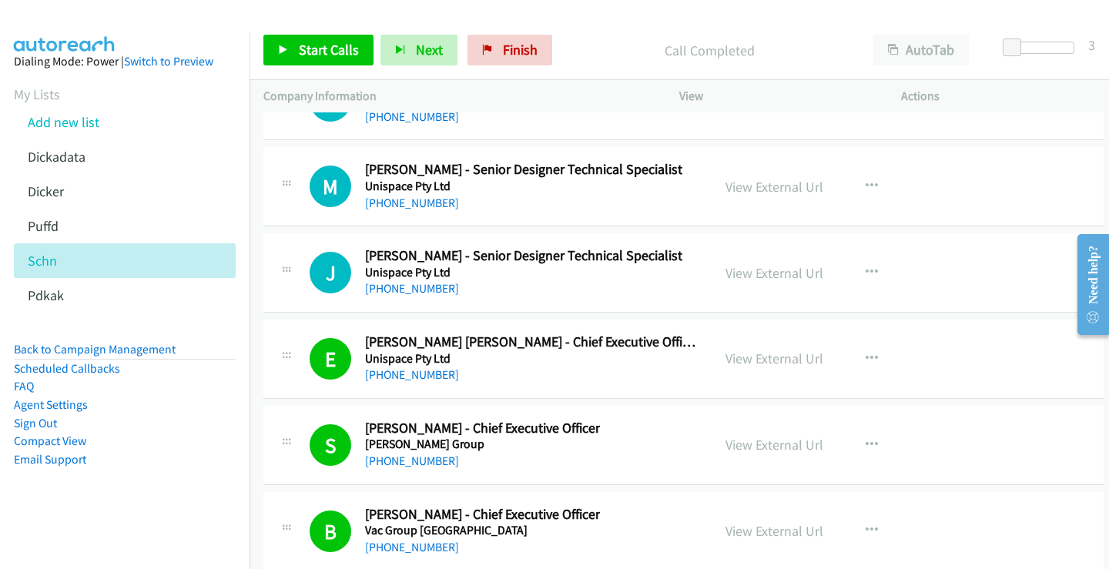
scroll to position [36762, 0]
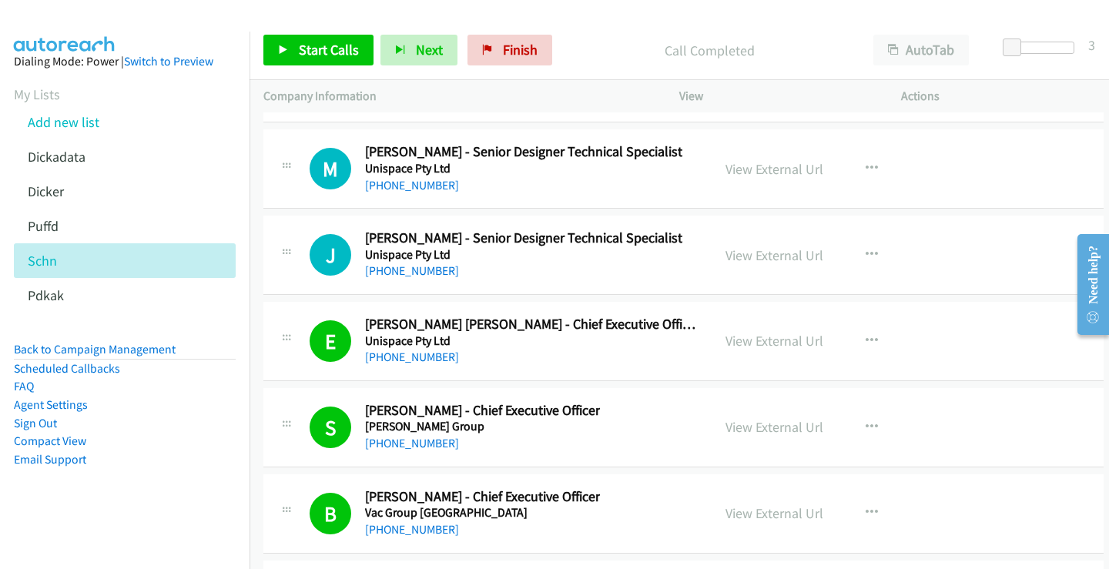
click at [505, 266] on div "[PHONE_NUMBER]" at bounding box center [523, 271] width 317 height 18
click at [739, 257] on link "View External Url" at bounding box center [775, 255] width 98 height 18
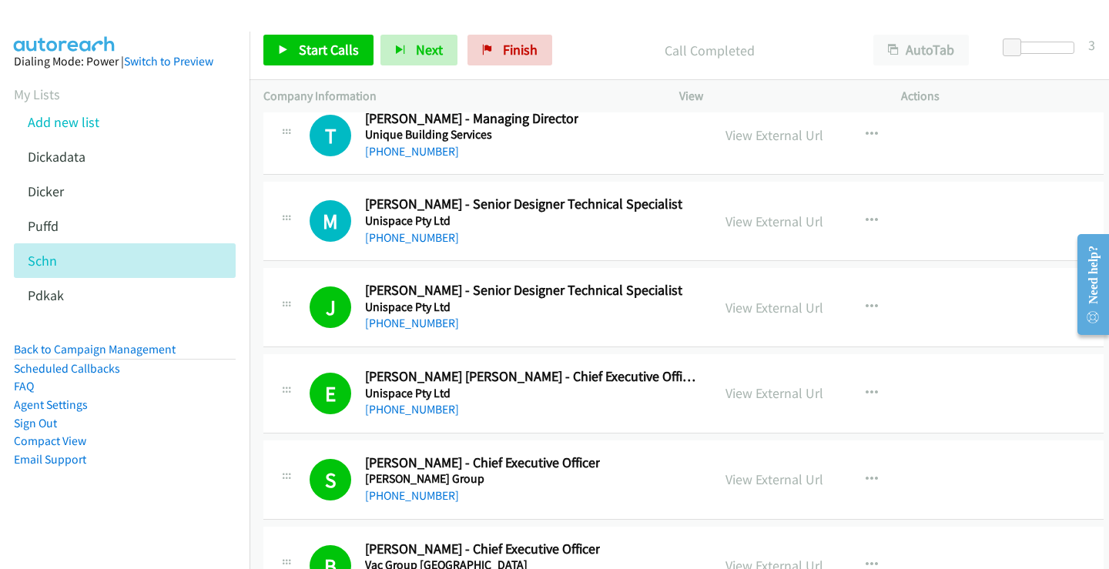
scroll to position [36685, 0]
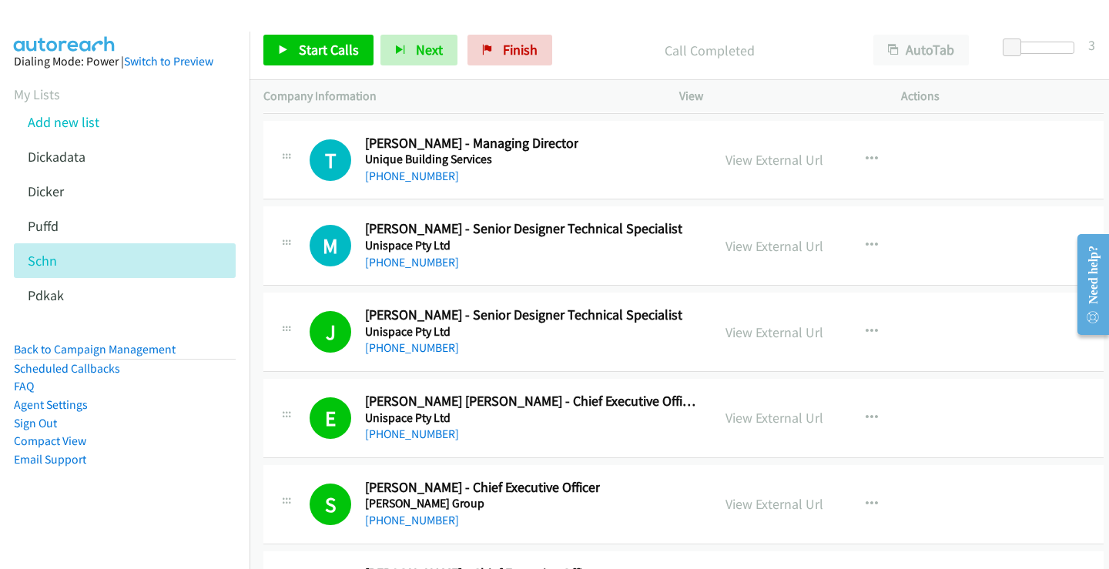
click at [503, 255] on div "[PHONE_NUMBER]" at bounding box center [523, 262] width 317 height 18
click at [739, 243] on link "View External Url" at bounding box center [775, 246] width 98 height 18
click at [434, 265] on link "[PHONE_NUMBER]" at bounding box center [412, 262] width 94 height 15
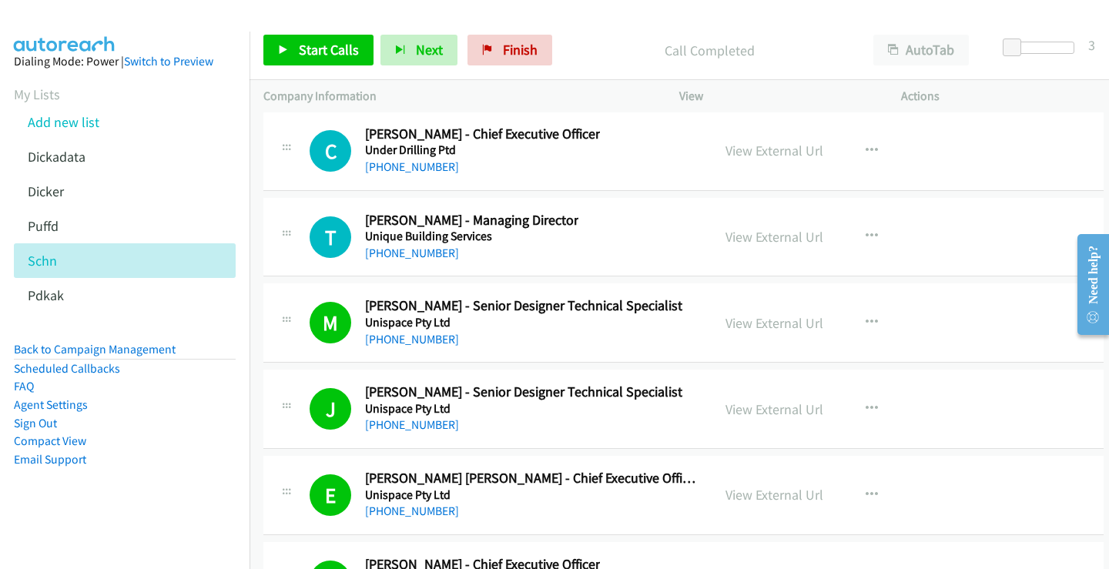
scroll to position [36531, 0]
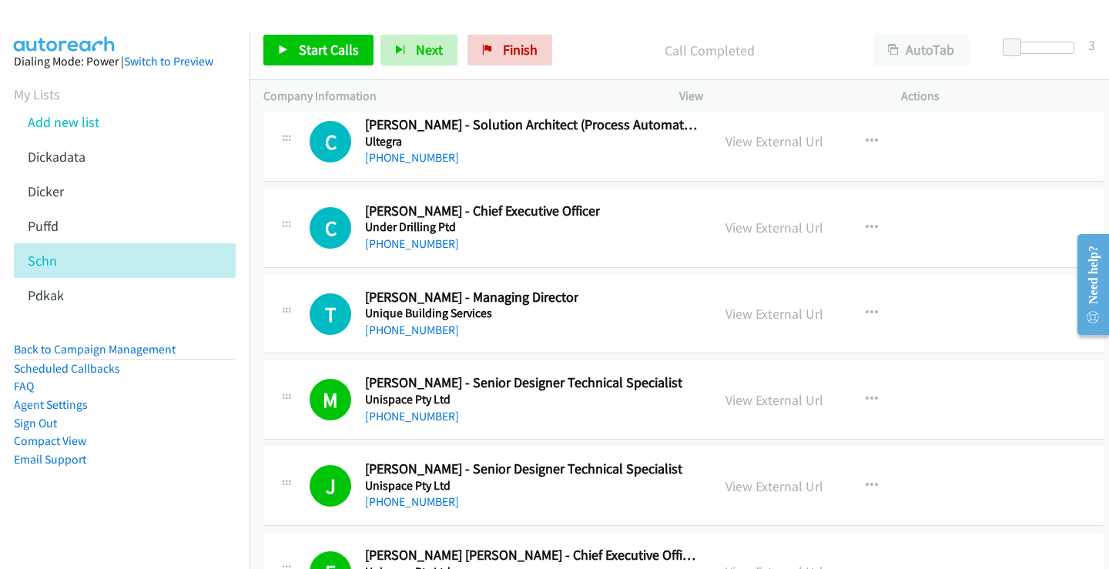
click at [575, 327] on div "T Callback Scheduled [PERSON_NAME] - Managing Director Unique Building Services…" at bounding box center [504, 314] width 388 height 51
click at [592, 303] on div "T Callback Scheduled [PERSON_NAME] - Managing Director Unique Building Services…" at bounding box center [504, 314] width 388 height 51
click at [766, 311] on link "View External Url" at bounding box center [775, 314] width 98 height 18
